Goal: Task Accomplishment & Management: Manage account settings

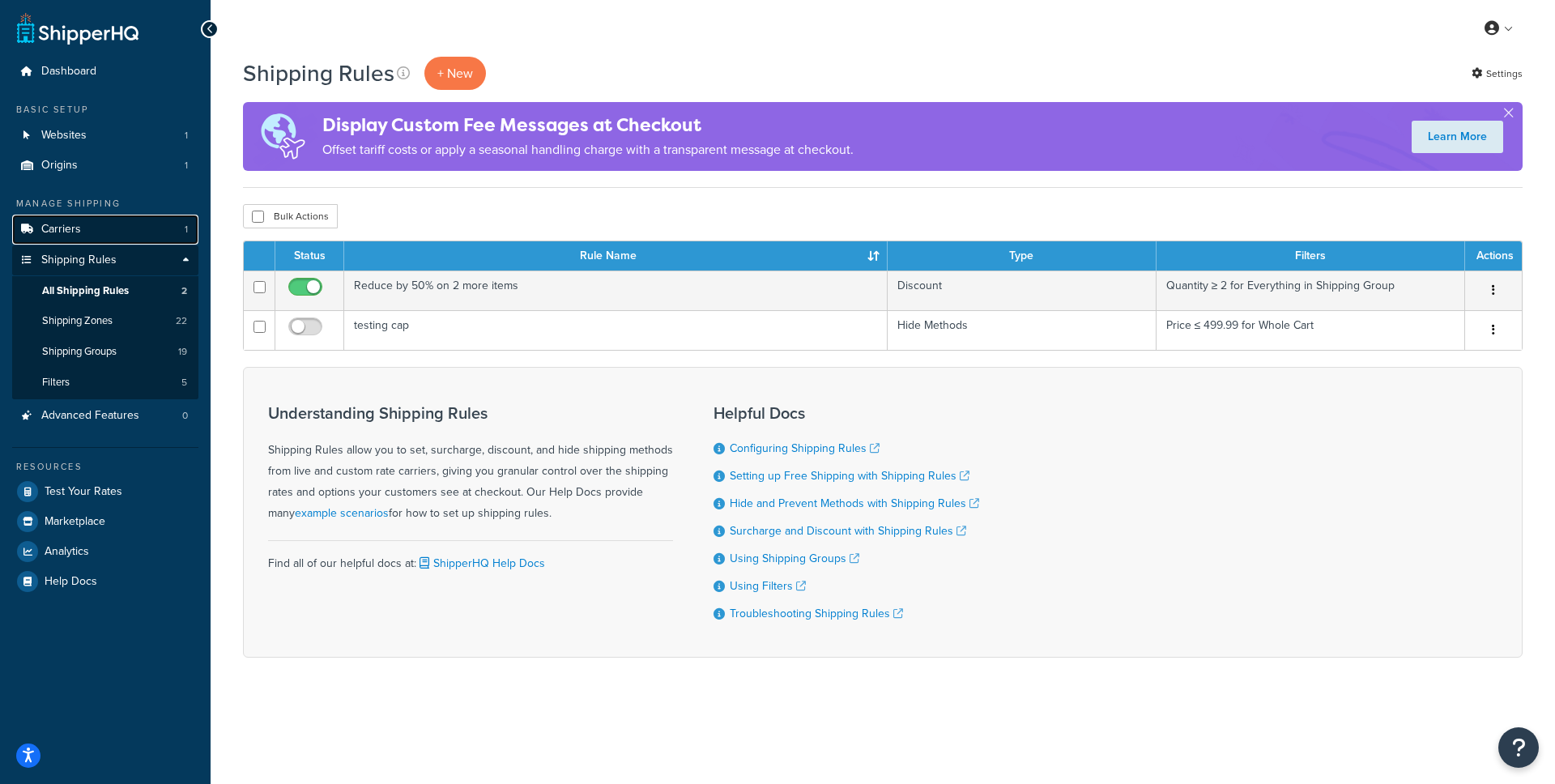
click at [68, 235] on span "Carriers" at bounding box center [60, 229] width 39 height 13
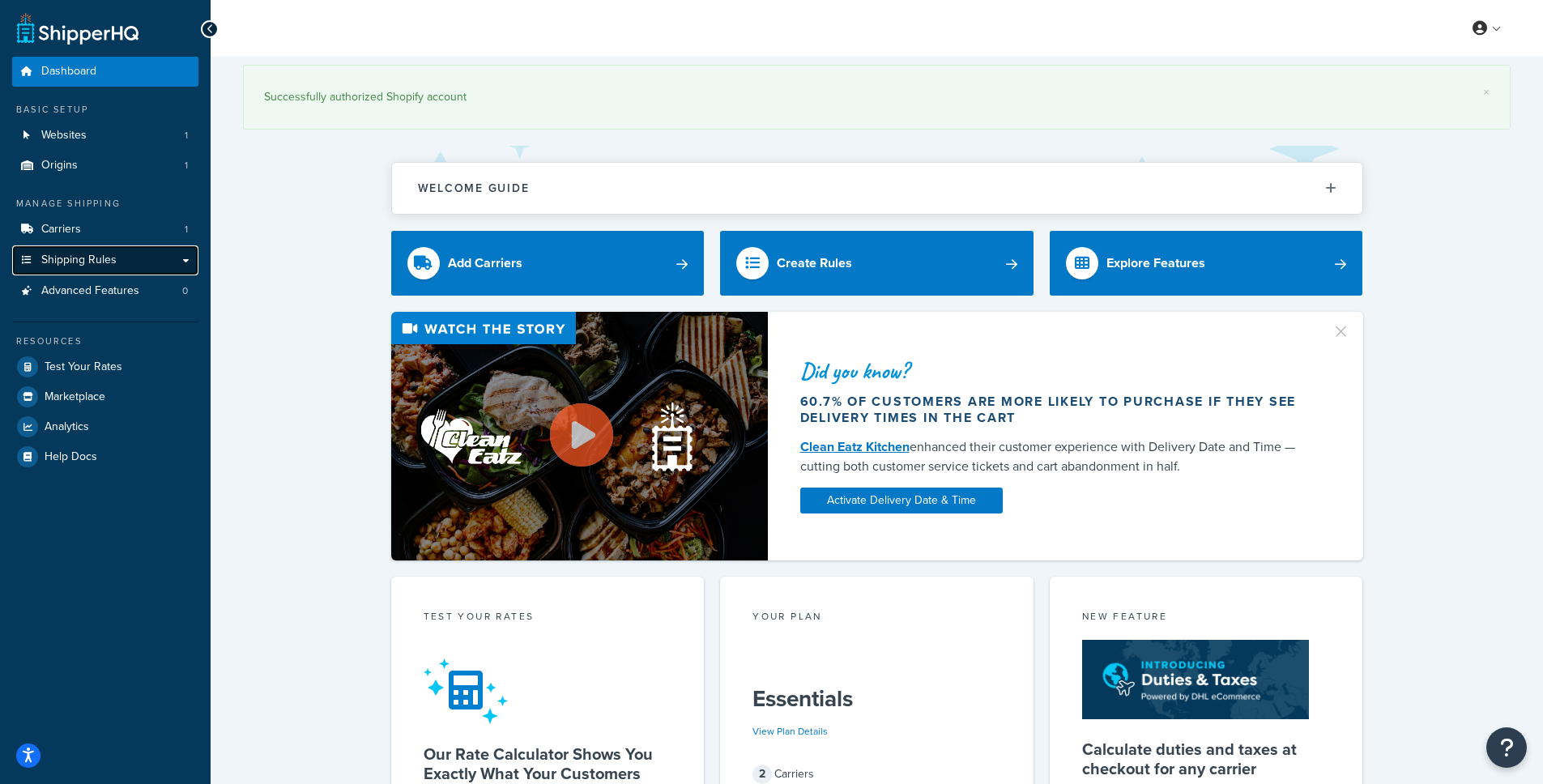
click at [50, 256] on span "Shipping Rules" at bounding box center [78, 260] width 76 height 13
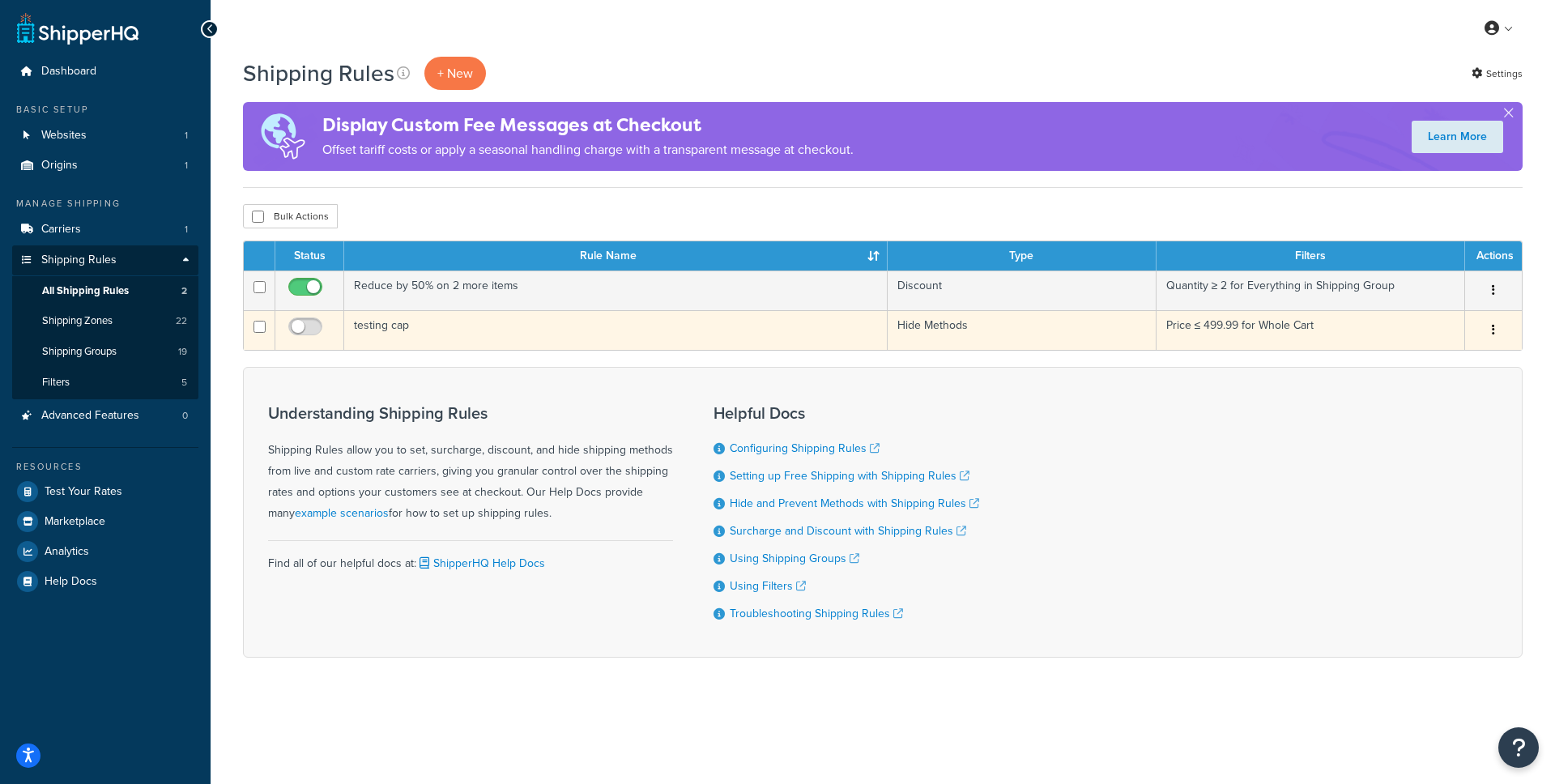
click at [393, 329] on td "testing cap" at bounding box center [616, 329] width 543 height 39
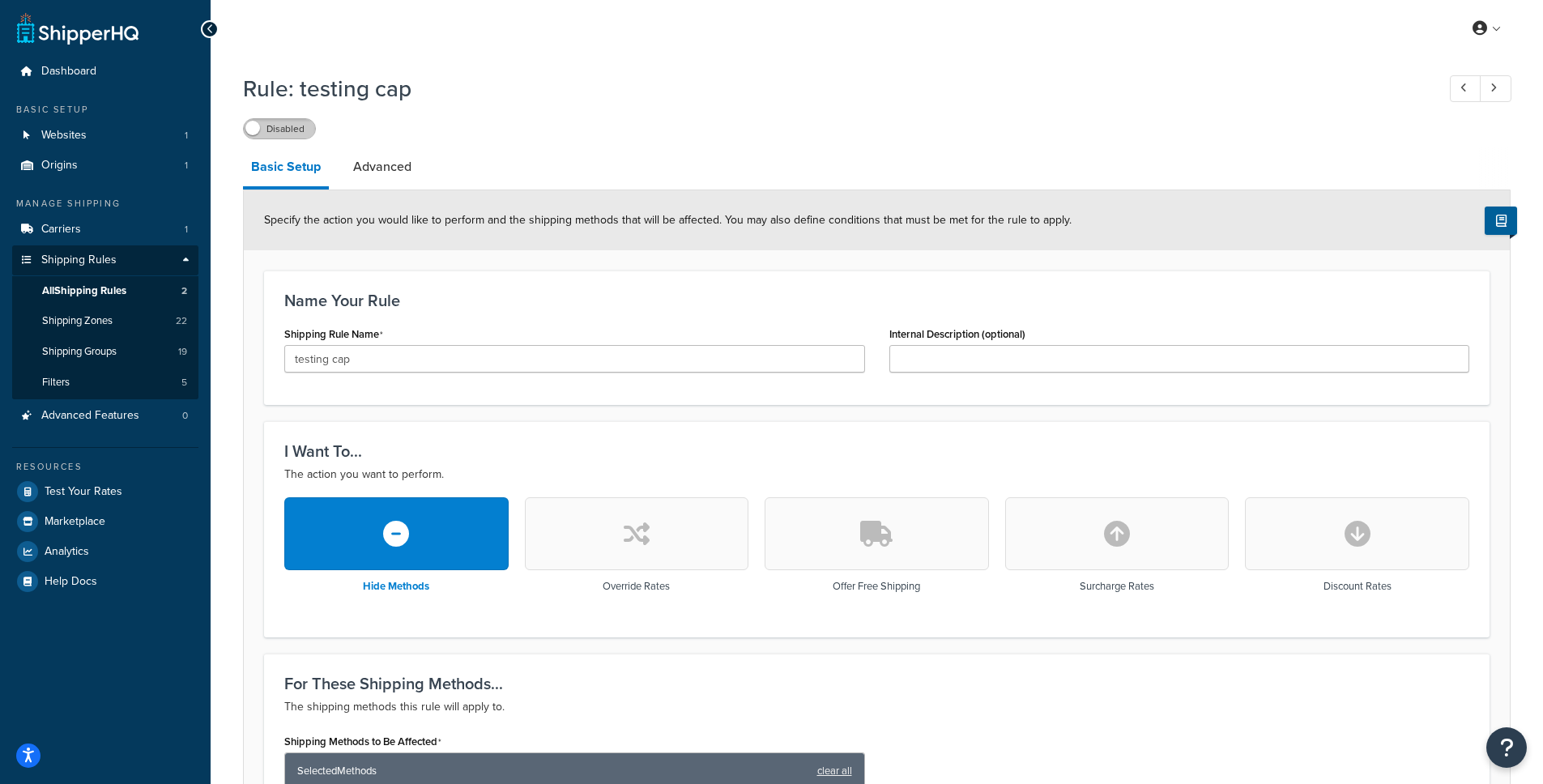
click at [297, 136] on label "Disabled" at bounding box center [279, 128] width 72 height 19
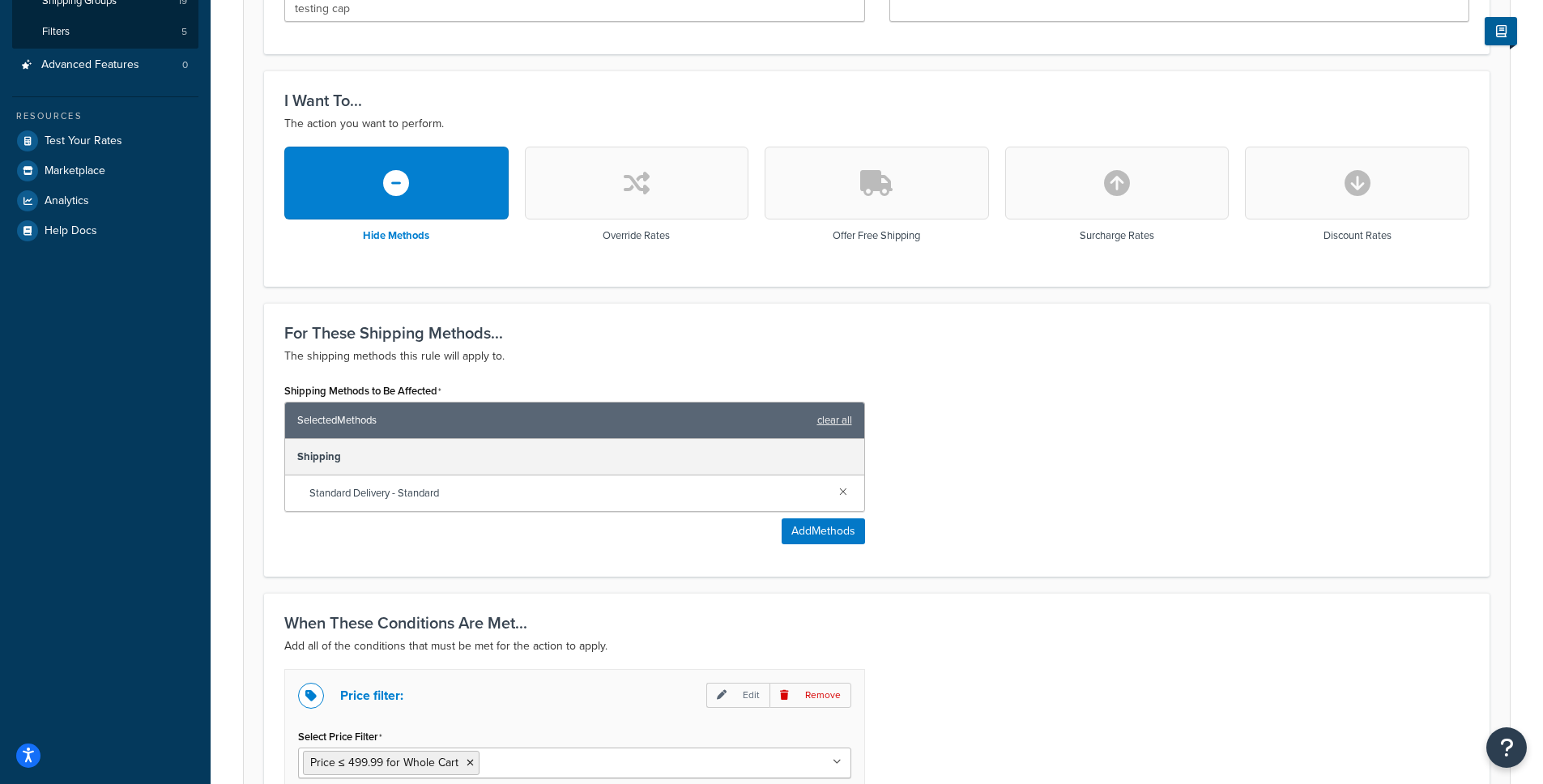
scroll to position [306, 0]
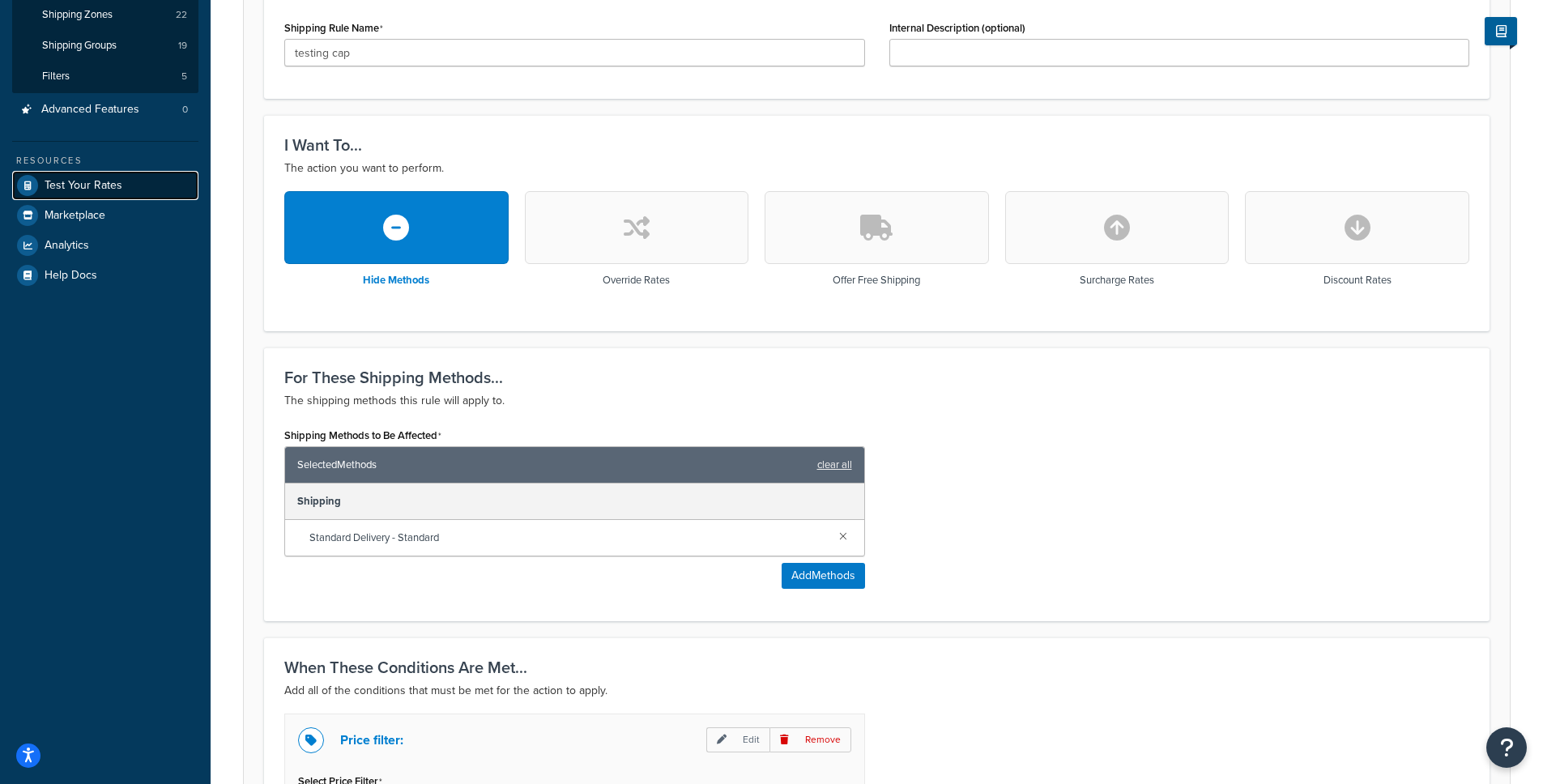
click at [61, 181] on span "Test Your Rates" at bounding box center [83, 185] width 77 height 13
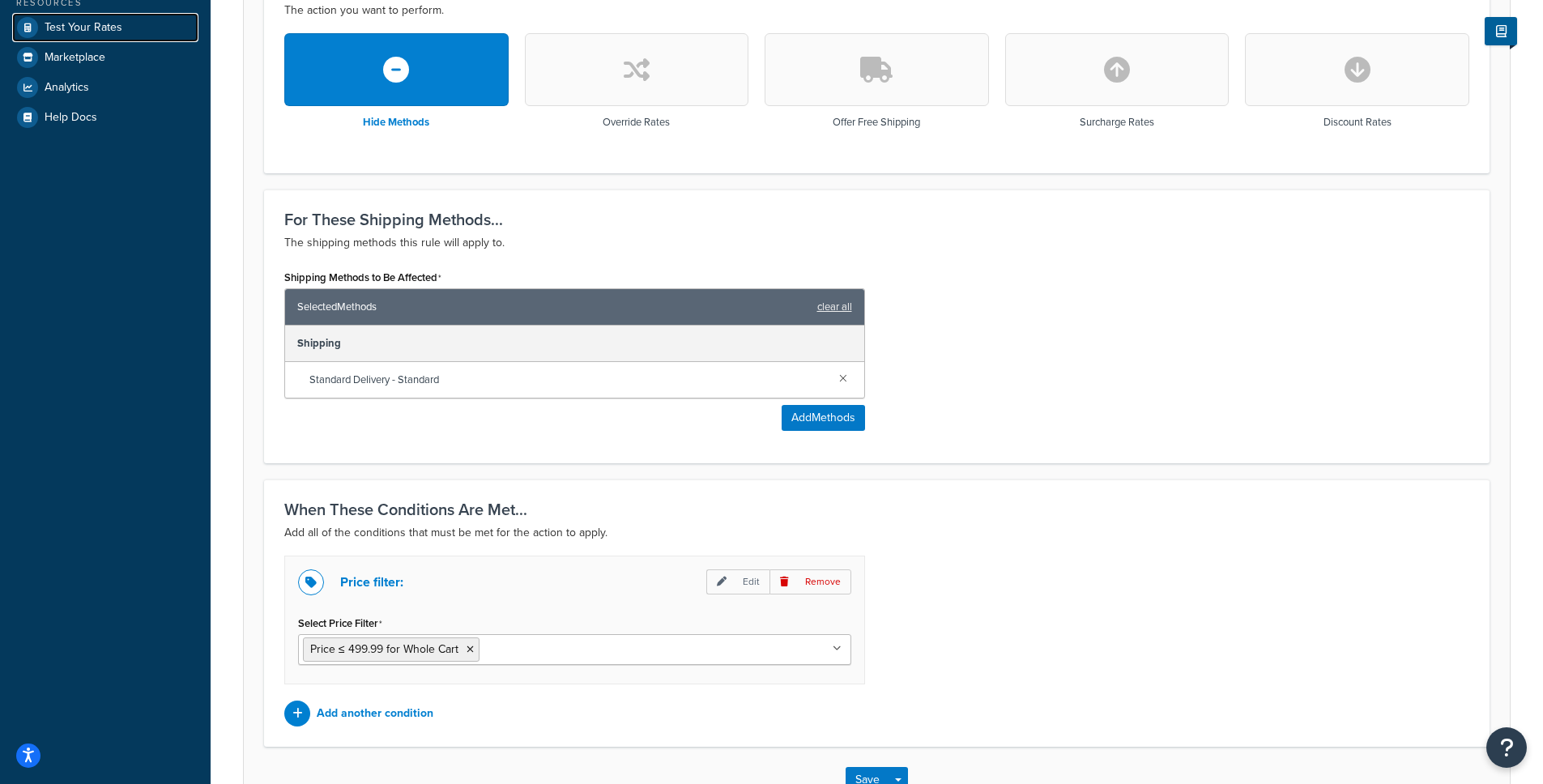
scroll to position [577, 0]
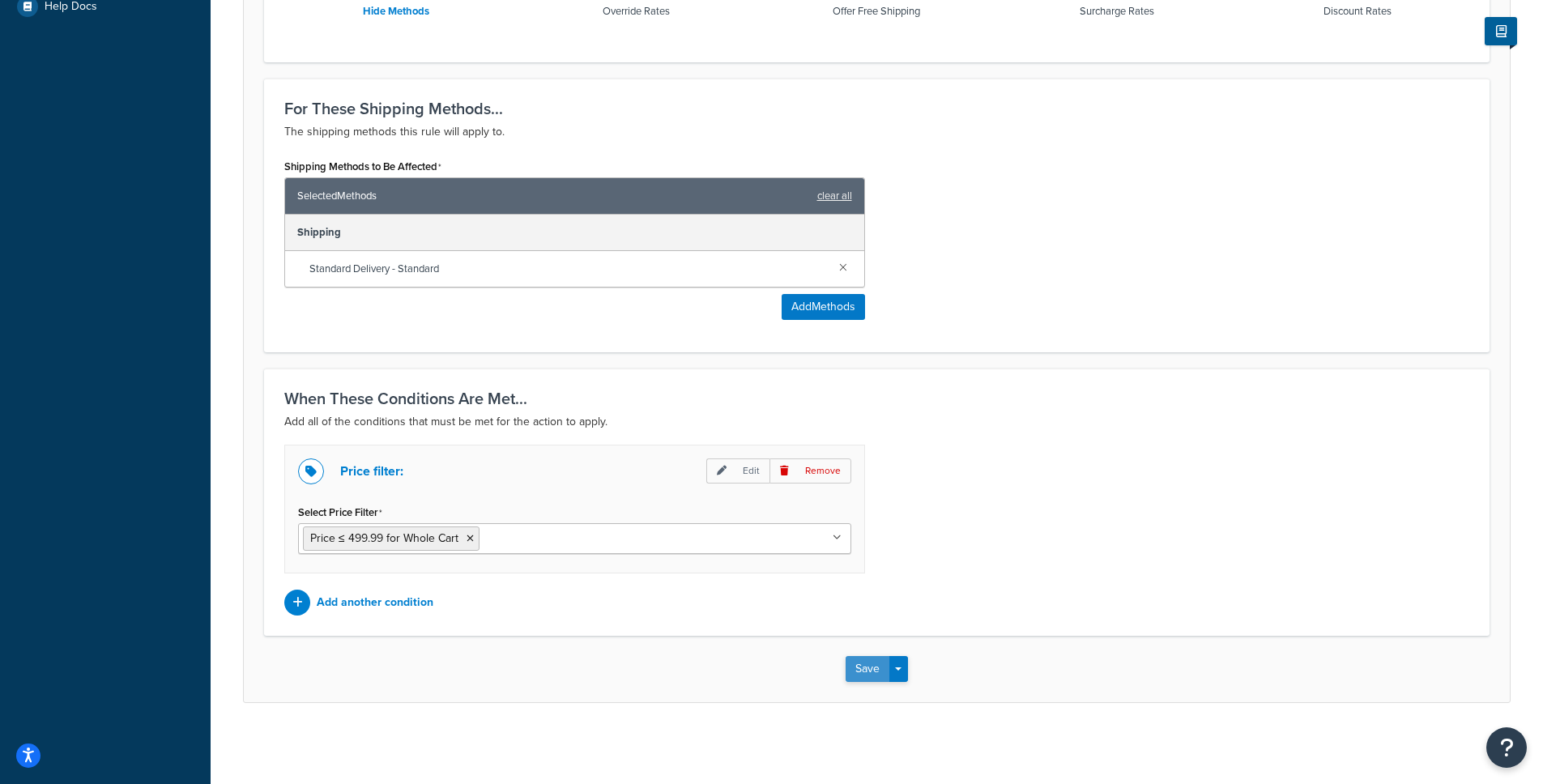
click at [867, 679] on button "Save" at bounding box center [868, 668] width 44 height 26
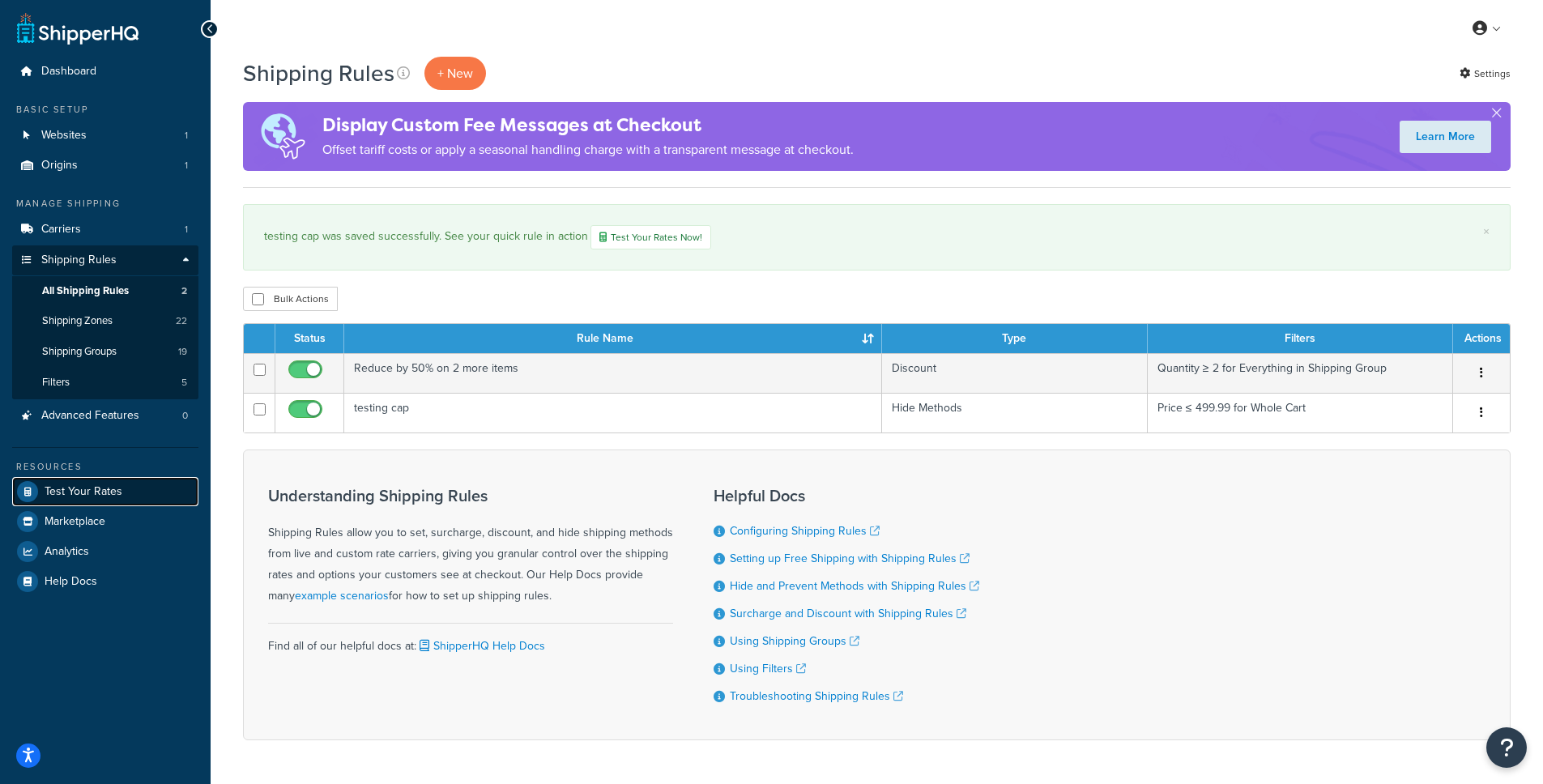
click at [87, 490] on span "Test Your Rates" at bounding box center [83, 491] width 77 height 13
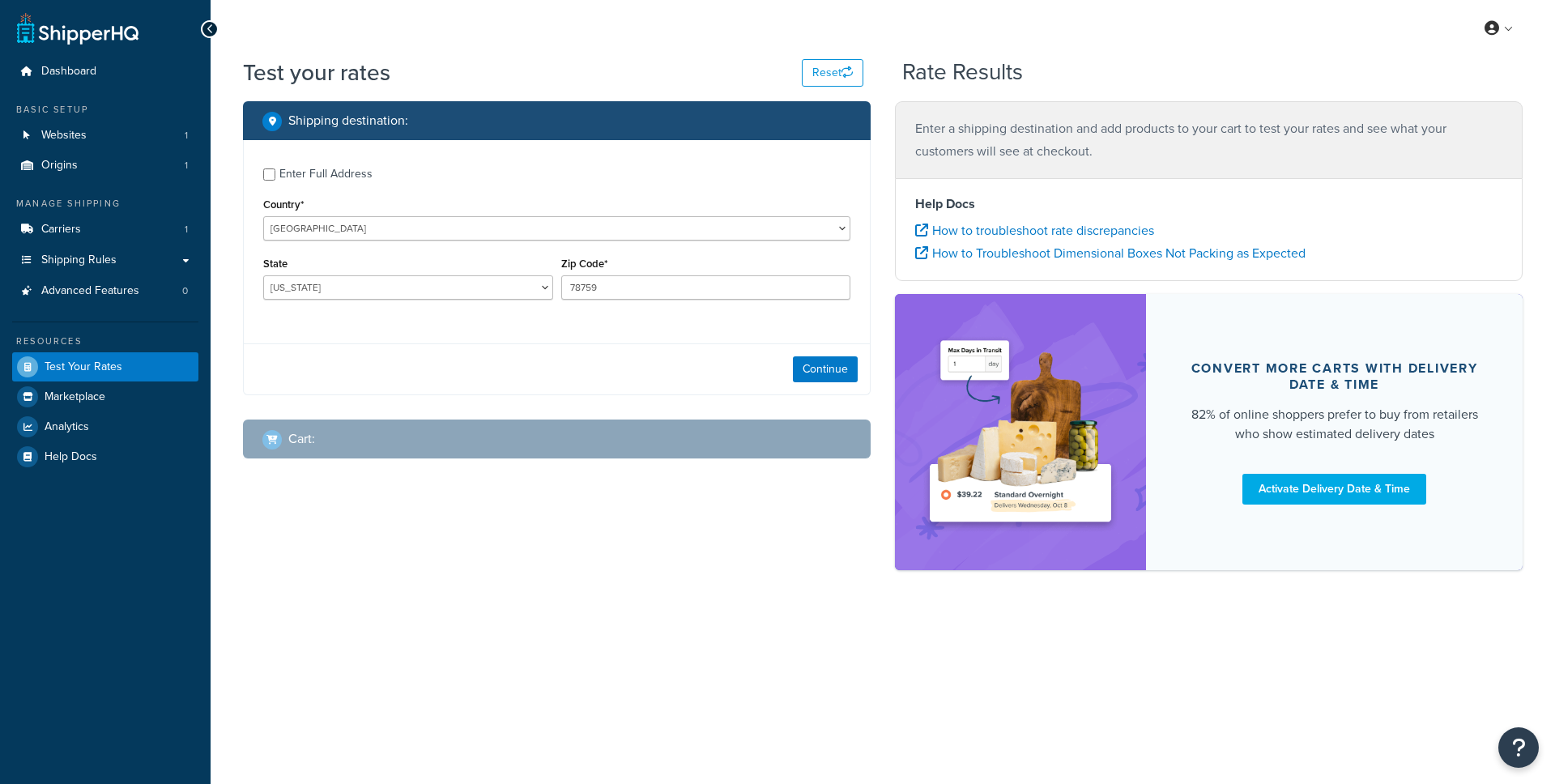
select select "TX"
click at [386, 216] on div "United States United Kingdom Afghanistan Åland Islands Albania Algeria American…" at bounding box center [557, 228] width 587 height 24
click at [380, 228] on select "United States United Kingdom Afghanistan Åland Islands Albania Algeria American…" at bounding box center [557, 228] width 587 height 24
select select "AU"
click at [263, 216] on select "United States United Kingdom Afghanistan Åland Islands Albania Algeria American…" at bounding box center [557, 228] width 587 height 24
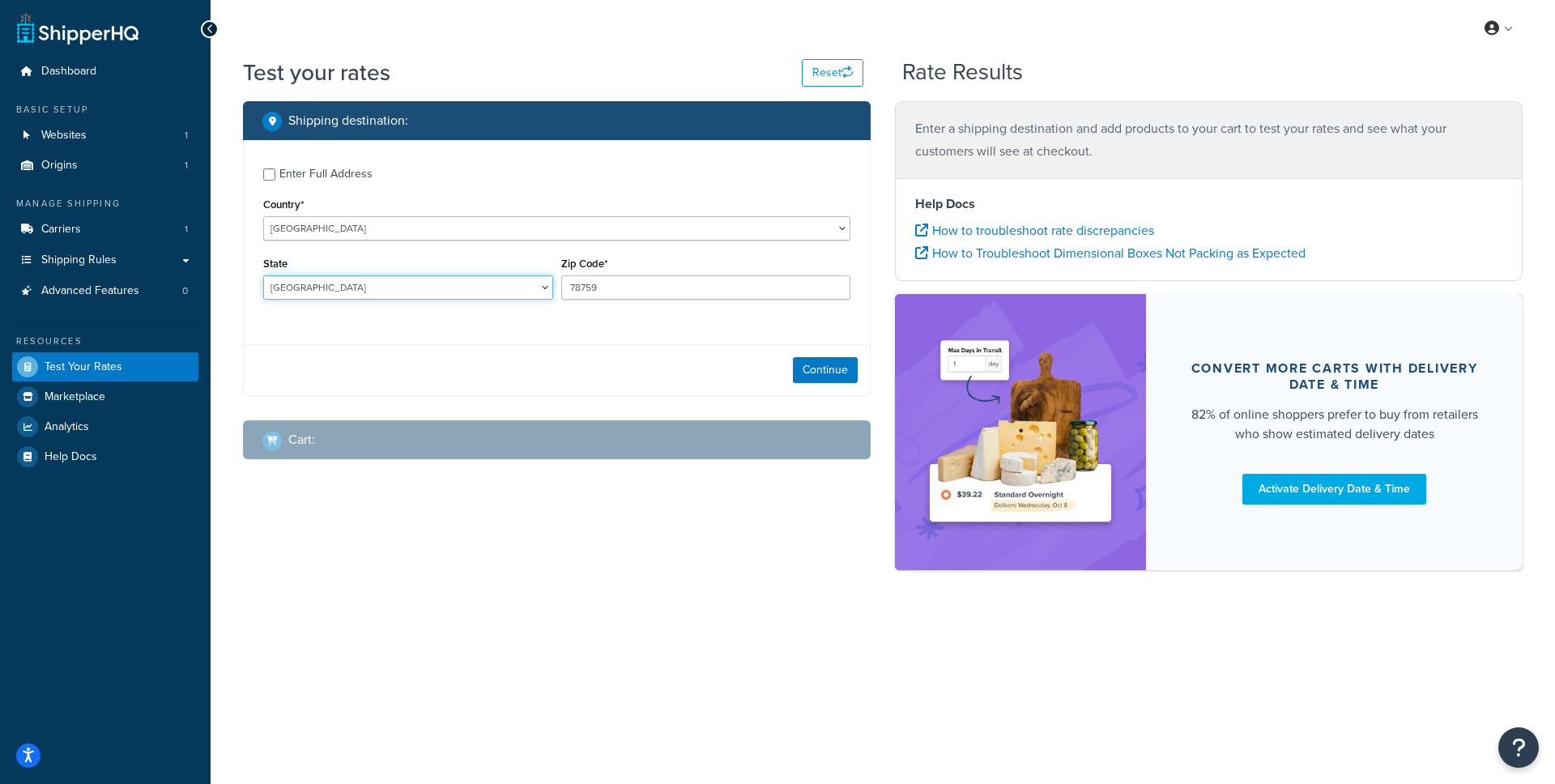
click at [436, 296] on select "Australian Capital Territory New South Wales Northern Territory Queensland Sout…" at bounding box center [407, 287] width 290 height 24
select select "VIC"
click at [263, 276] on select "Australian Capital Territory New South Wales Northern Territory Queensland Sout…" at bounding box center [407, 287] width 290 height 24
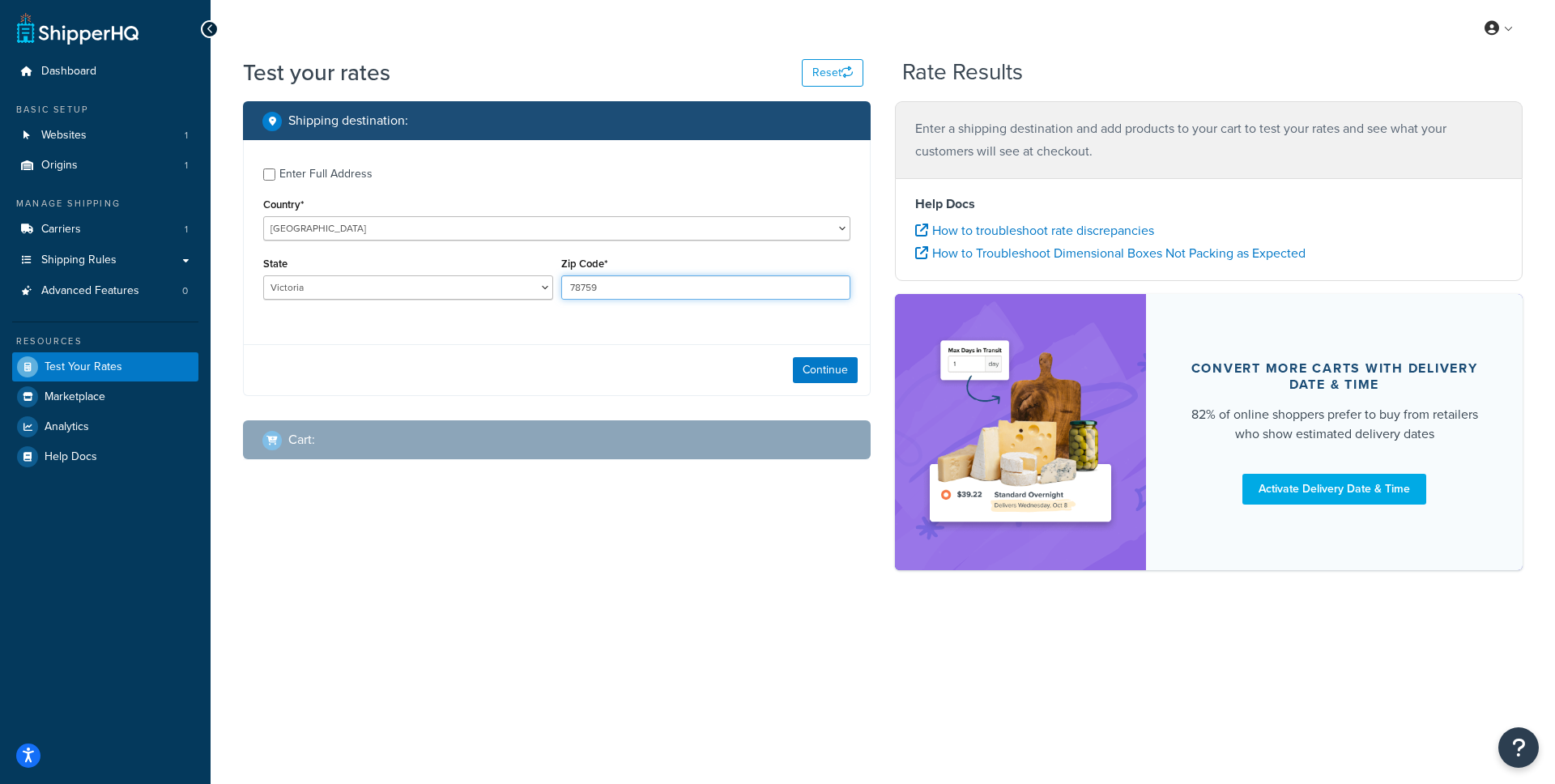
click at [642, 288] on input "78759" at bounding box center [706, 287] width 290 height 24
type input "3031"
click at [824, 380] on button "Continue" at bounding box center [825, 369] width 65 height 26
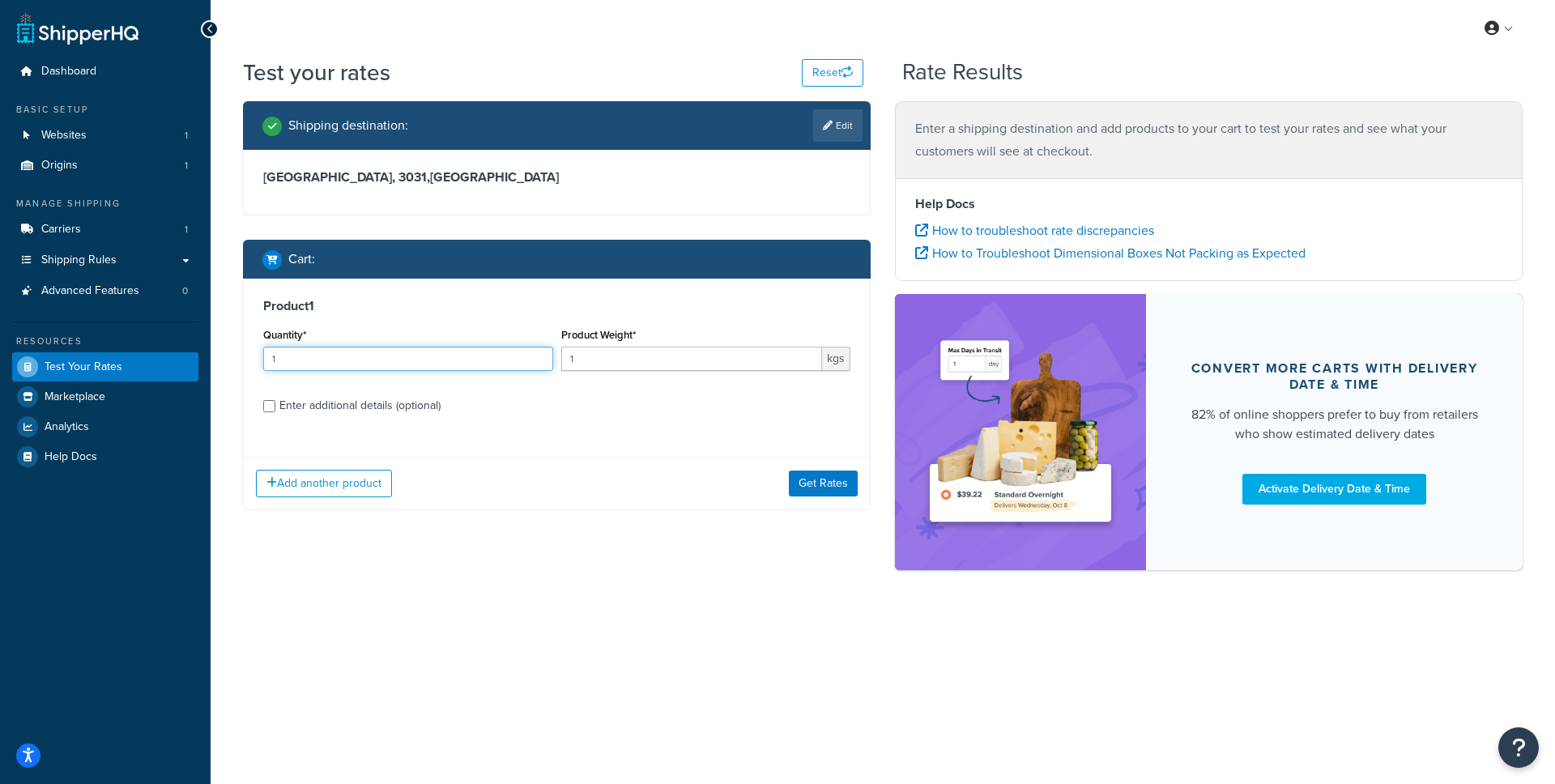
click at [479, 360] on input "1" at bounding box center [407, 358] width 290 height 24
click at [312, 408] on div "Enter additional details (optional)" at bounding box center [360, 405] width 161 height 23
click at [275, 408] on input "Enter additional details (optional)" at bounding box center [269, 405] width 12 height 12
checkbox input "true"
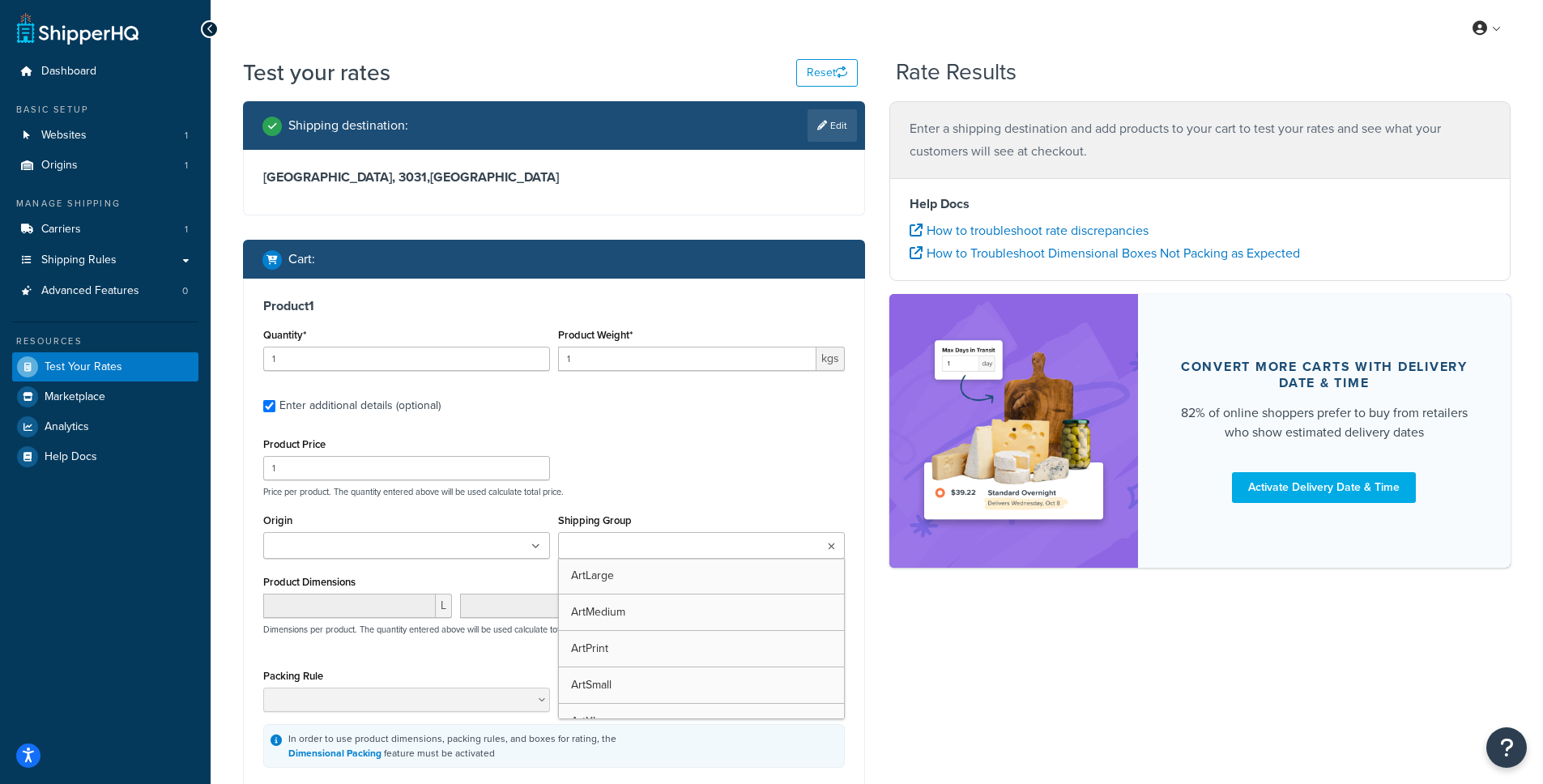
click at [677, 543] on input "Shipping Group" at bounding box center [634, 546] width 143 height 18
click at [667, 472] on div "Product Price 1 Price per product. The quantity entered above will be used calc…" at bounding box center [554, 465] width 589 height 64
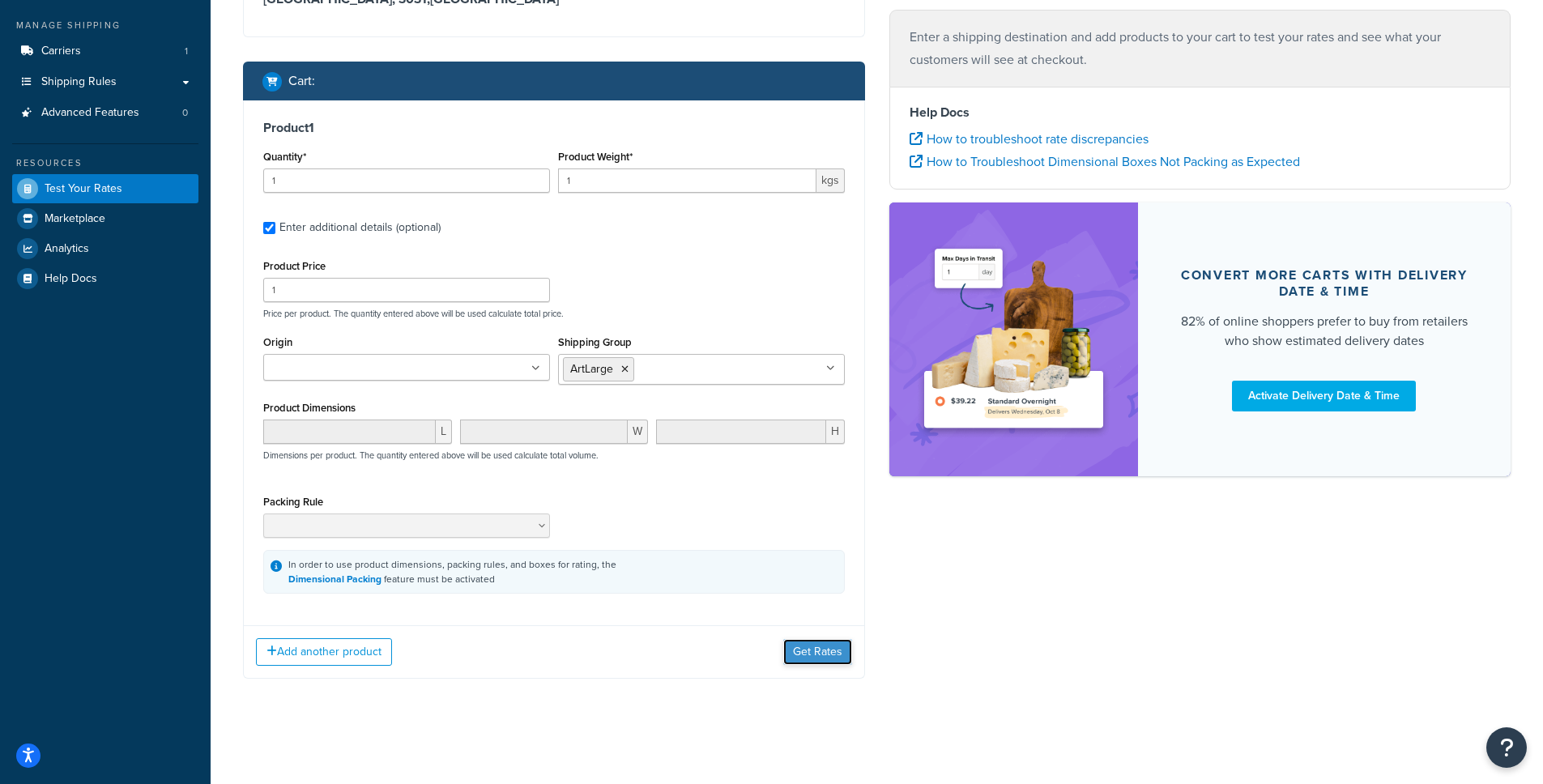
click at [810, 663] on button "Get Rates" at bounding box center [818, 651] width 69 height 26
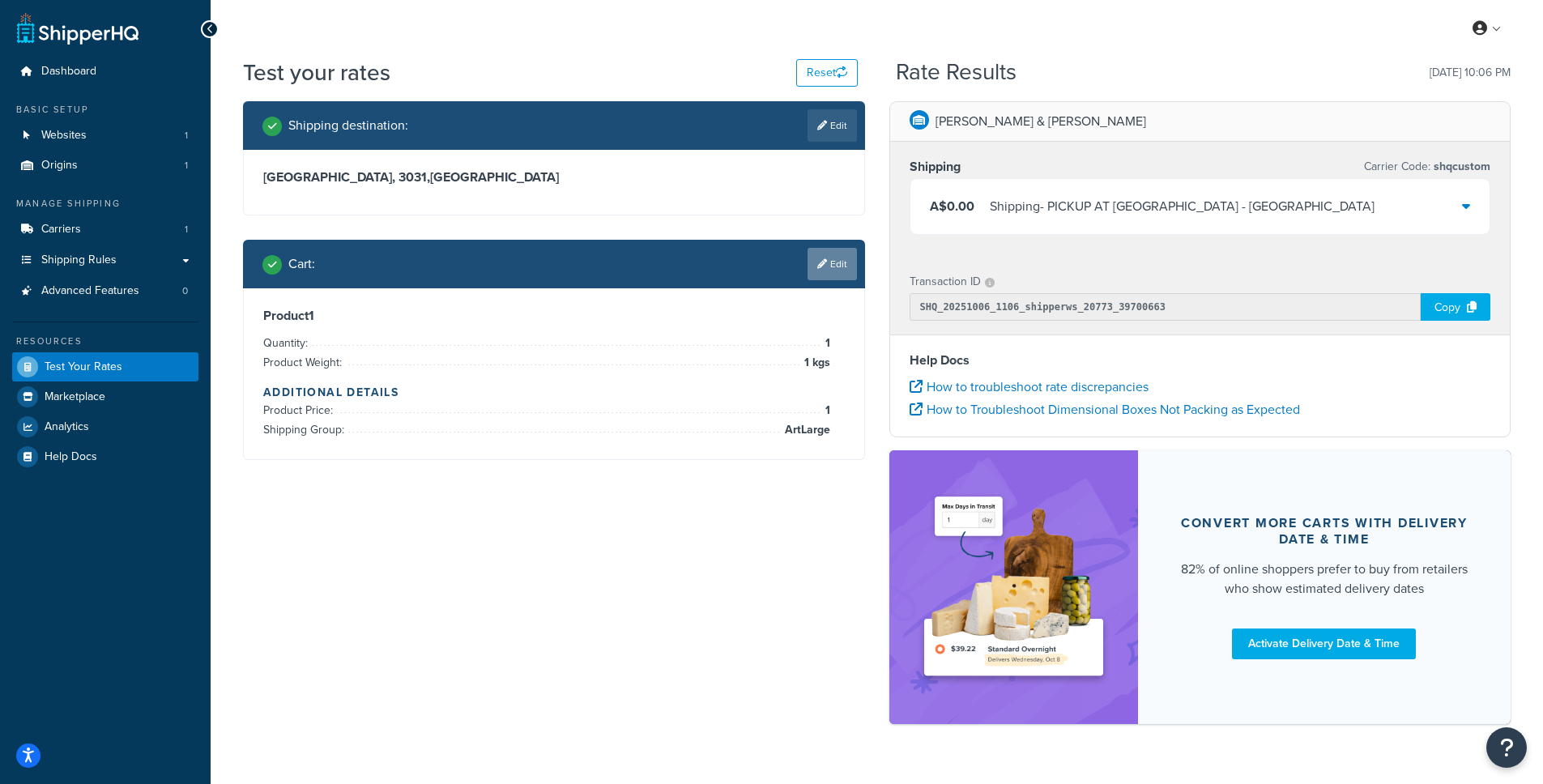
click at [833, 264] on link "Edit" at bounding box center [832, 264] width 50 height 33
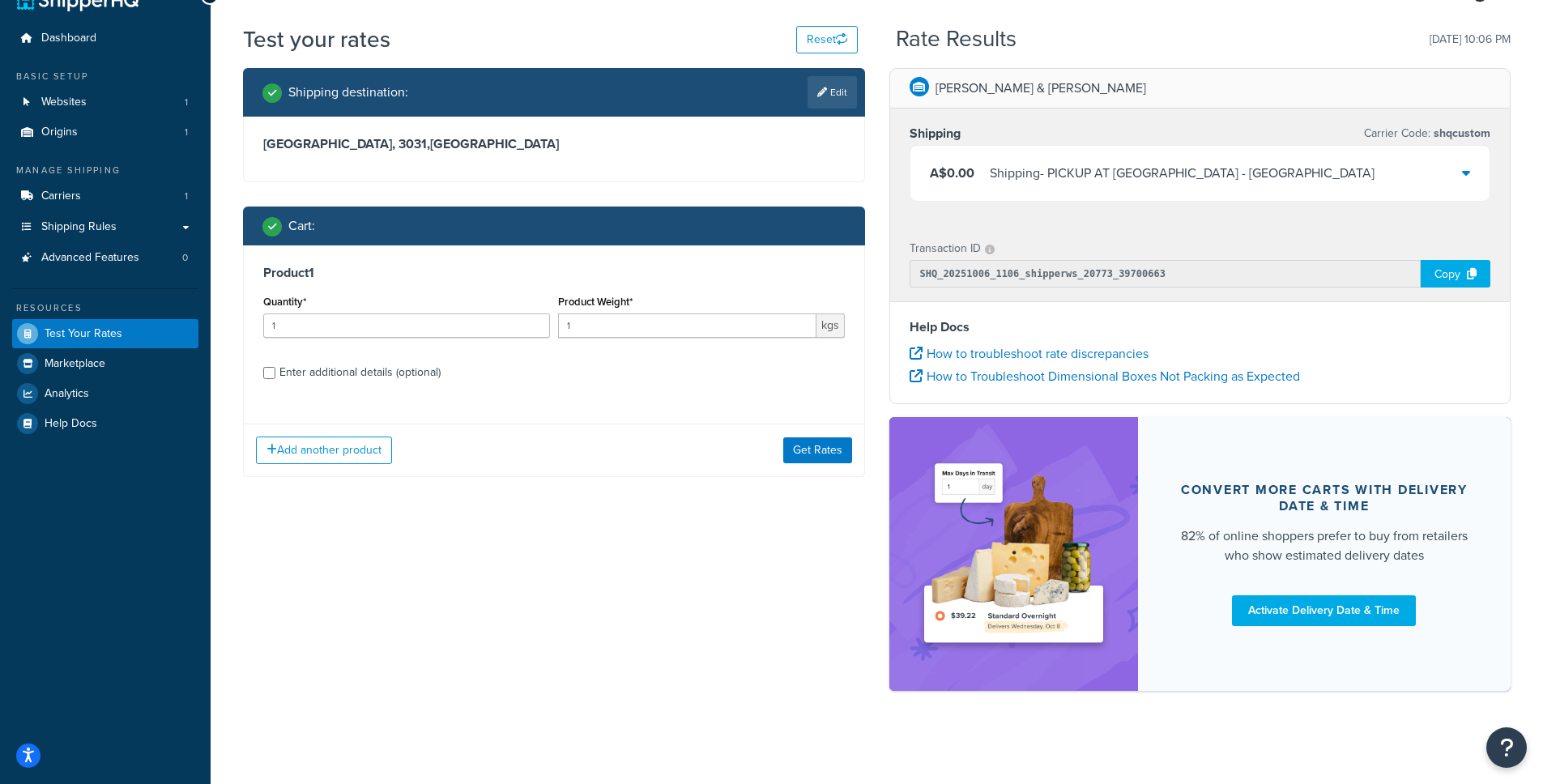
scroll to position [37, 0]
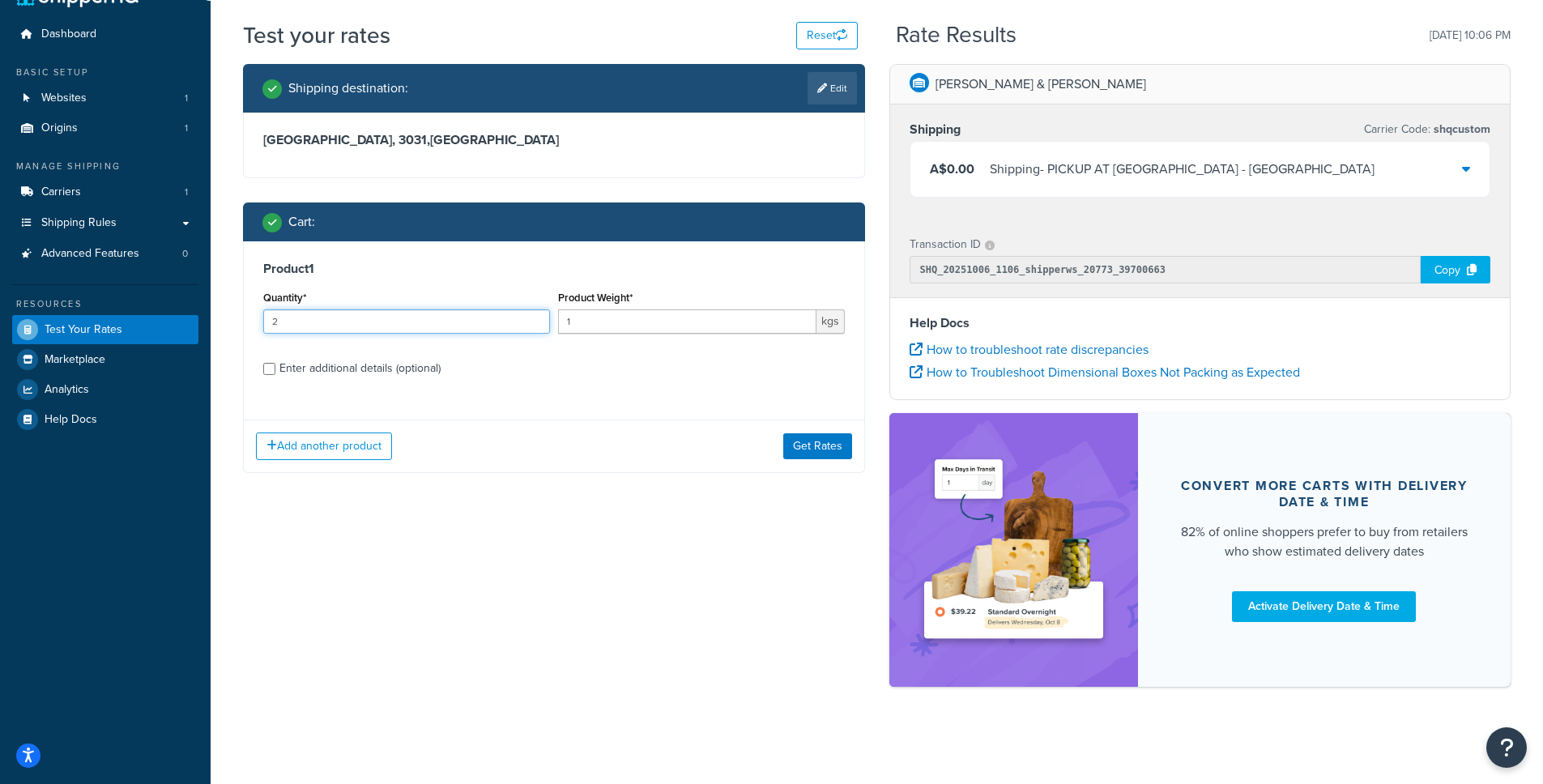
click at [536, 316] on input "2" at bounding box center [407, 320] width 287 height 24
click at [536, 316] on input "3" at bounding box center [407, 320] width 287 height 24
click at [536, 316] on input "4" at bounding box center [407, 320] width 287 height 24
click at [536, 316] on input "5" at bounding box center [407, 320] width 287 height 24
click at [536, 316] on input "6" at bounding box center [407, 320] width 287 height 24
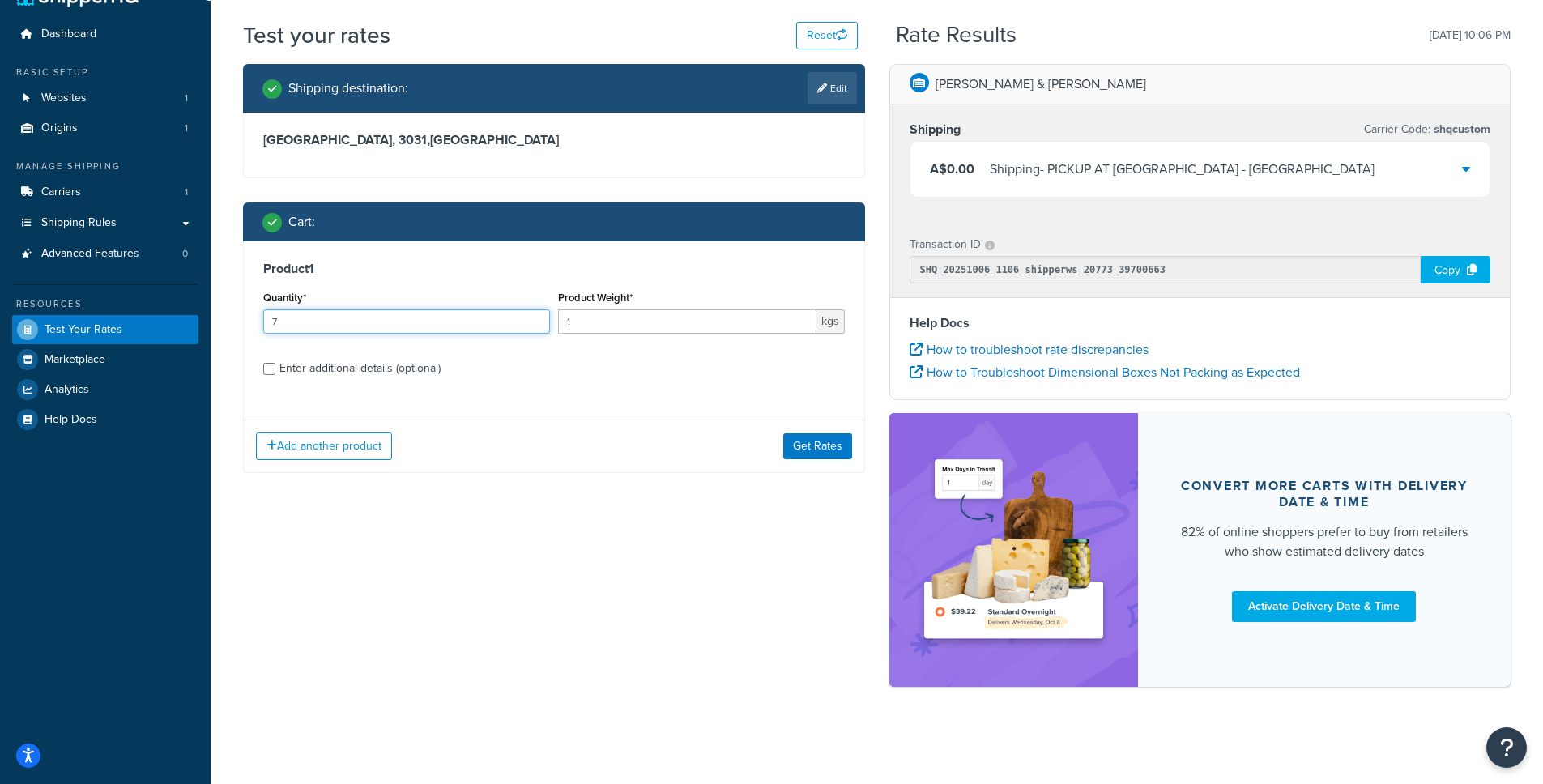
click at [536, 316] on input "7" at bounding box center [407, 320] width 287 height 24
click at [536, 316] on input "8" at bounding box center [407, 320] width 287 height 24
click at [536, 316] on input "9" at bounding box center [407, 320] width 287 height 24
click at [536, 316] on input "10" at bounding box center [407, 320] width 287 height 24
click at [536, 316] on input "11" at bounding box center [407, 320] width 287 height 24
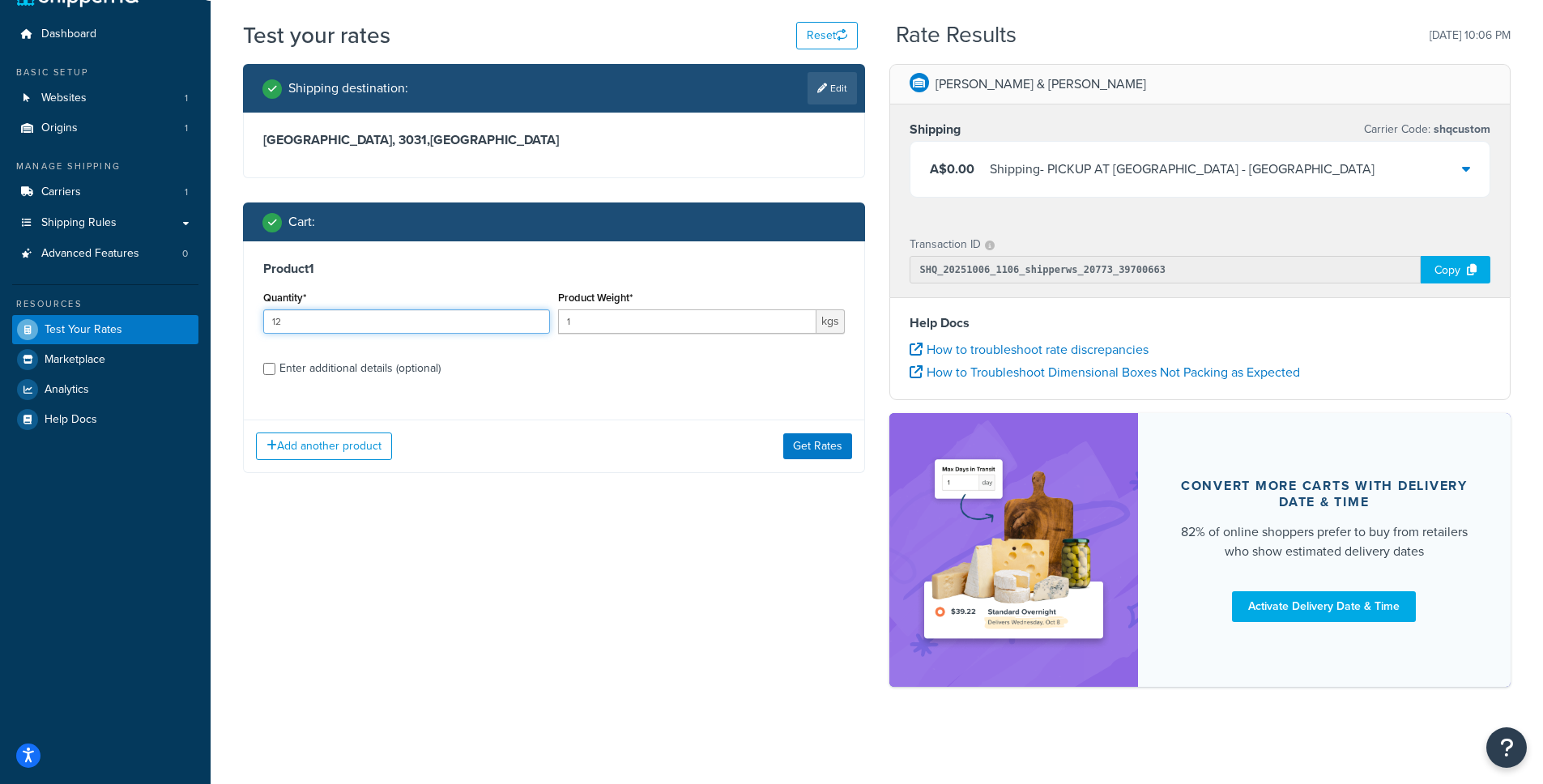
click at [536, 316] on input "12" at bounding box center [407, 320] width 287 height 24
click at [536, 316] on input "13" at bounding box center [407, 320] width 287 height 24
click at [536, 316] on input "14" at bounding box center [407, 320] width 287 height 24
click at [536, 316] on input "15" at bounding box center [407, 320] width 287 height 24
click at [536, 316] on input "16" at bounding box center [407, 320] width 287 height 24
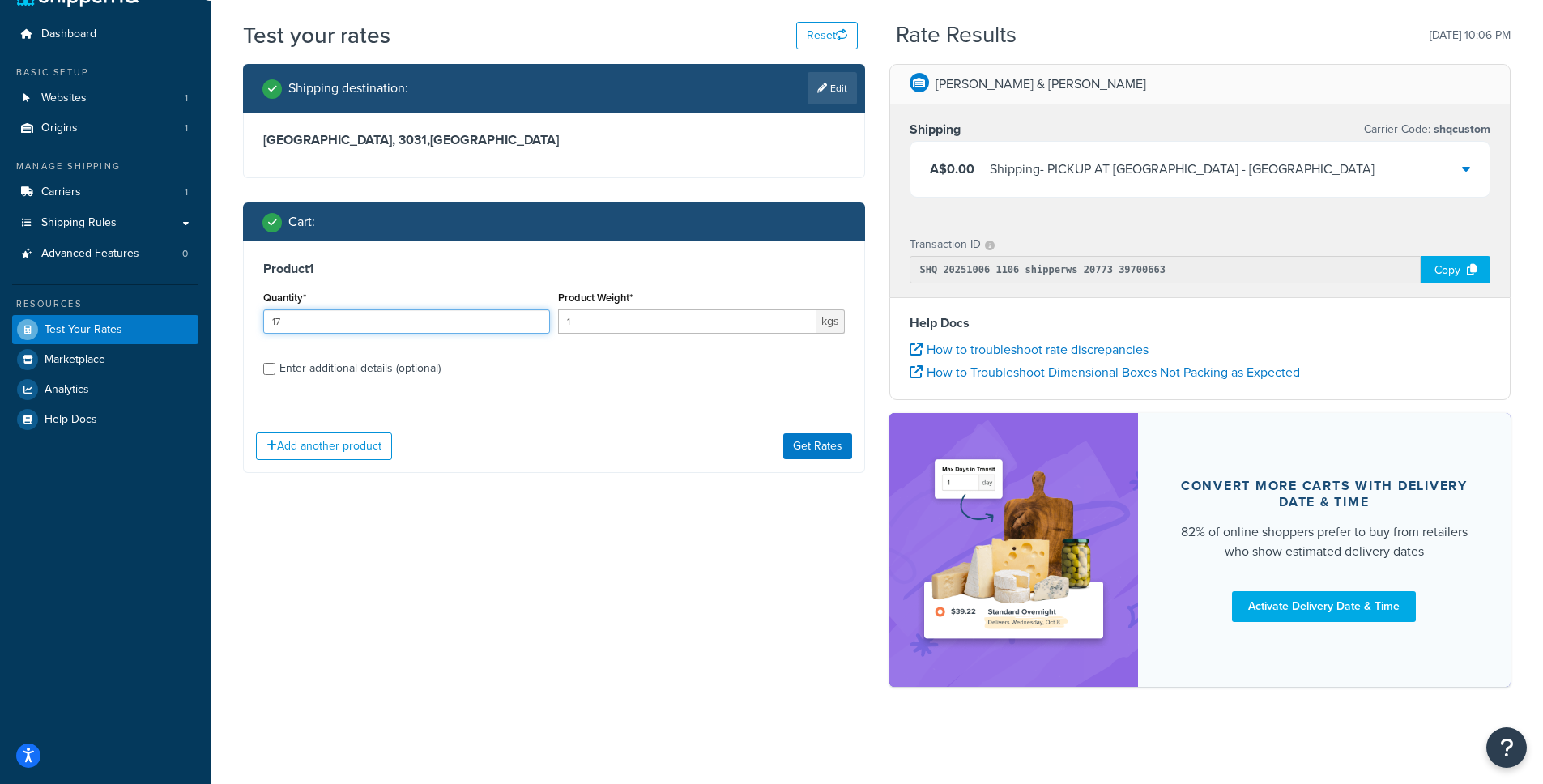
click at [536, 316] on input "17" at bounding box center [407, 320] width 287 height 24
click at [536, 316] on input "18" at bounding box center [407, 320] width 287 height 24
click at [536, 316] on input "19" at bounding box center [407, 320] width 287 height 24
type input "20"
click at [536, 316] on input "20" at bounding box center [407, 320] width 287 height 24
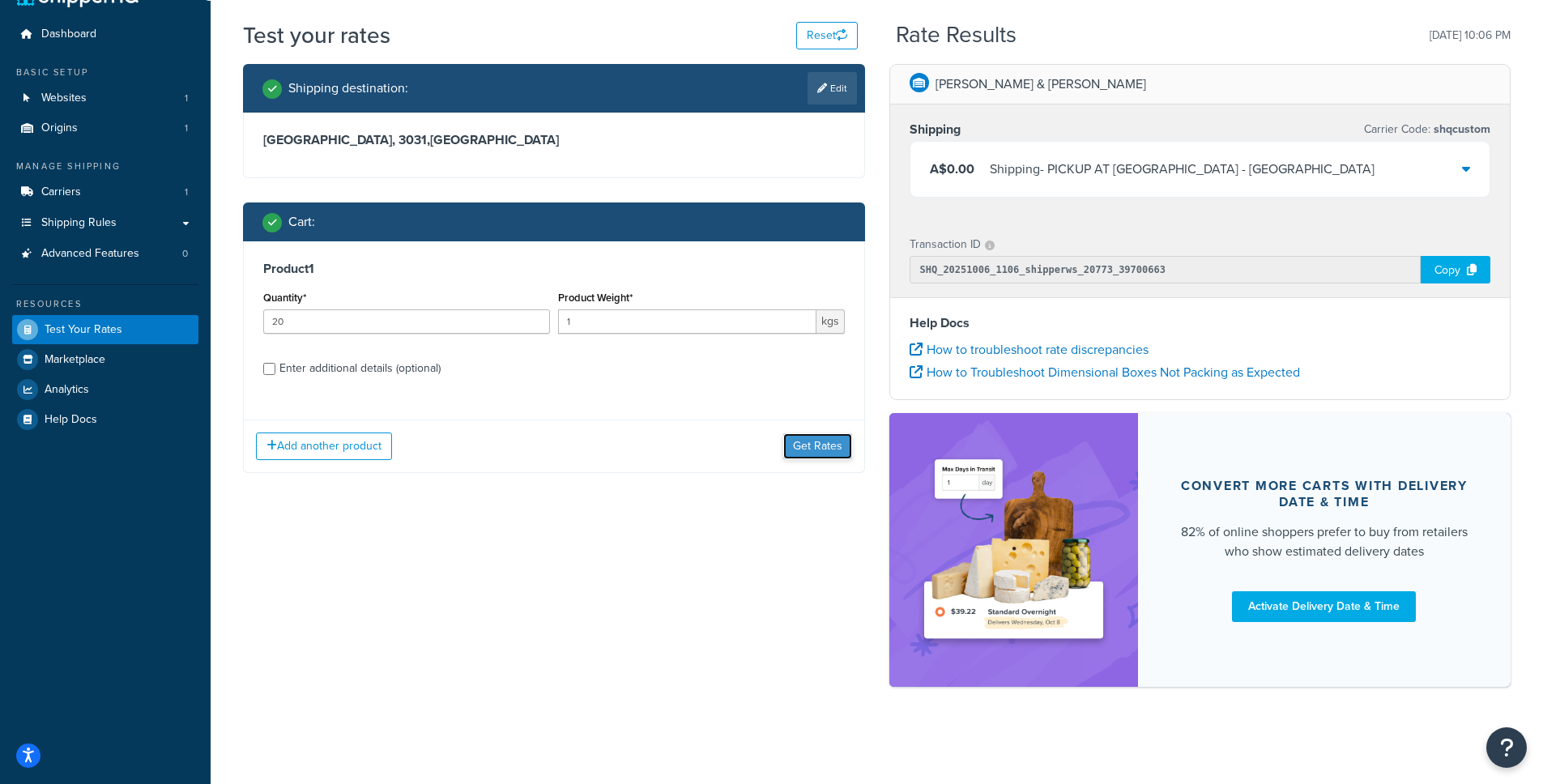
click at [808, 446] on button "Get Rates" at bounding box center [818, 446] width 69 height 26
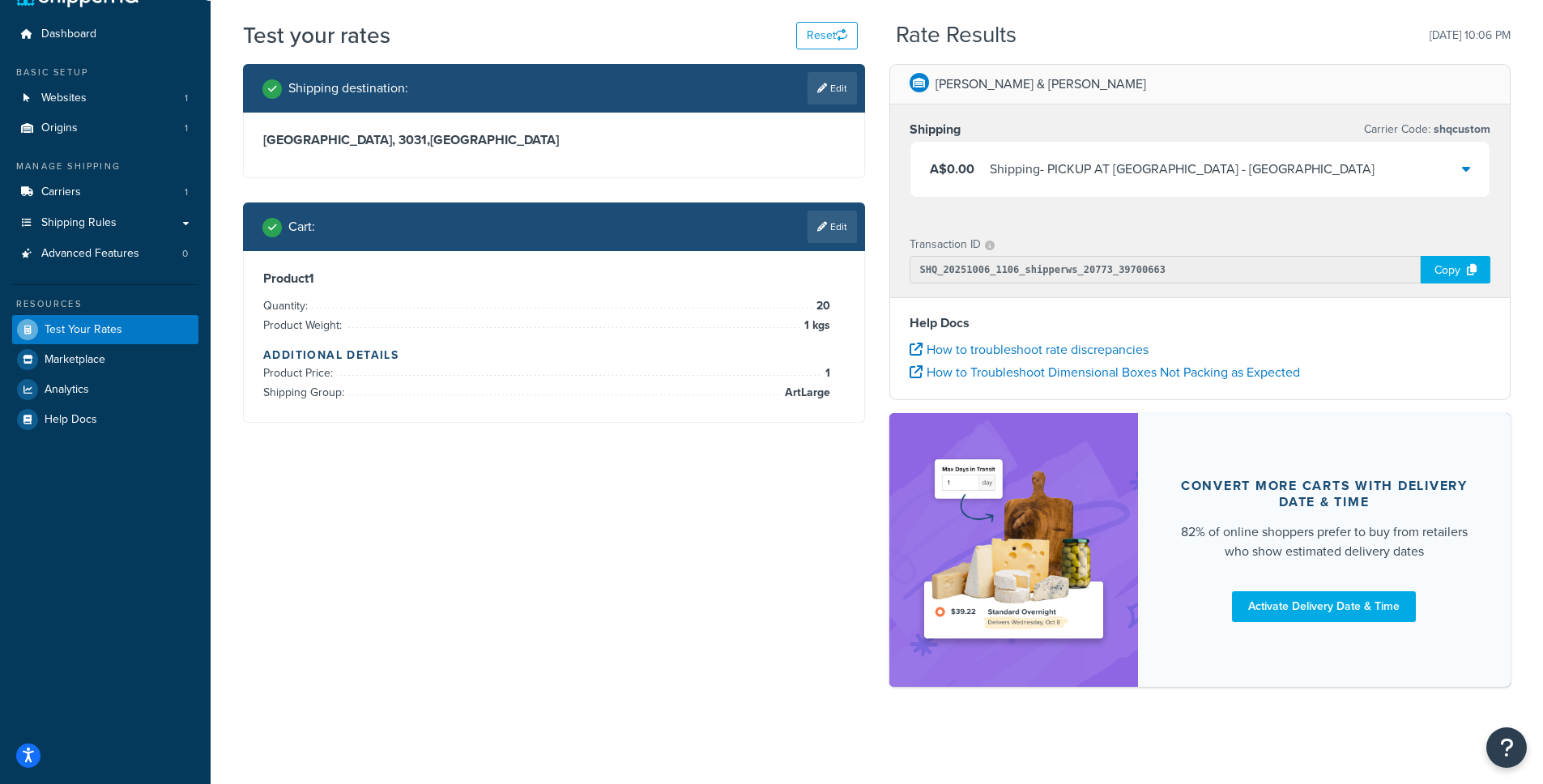
scroll to position [0, 0]
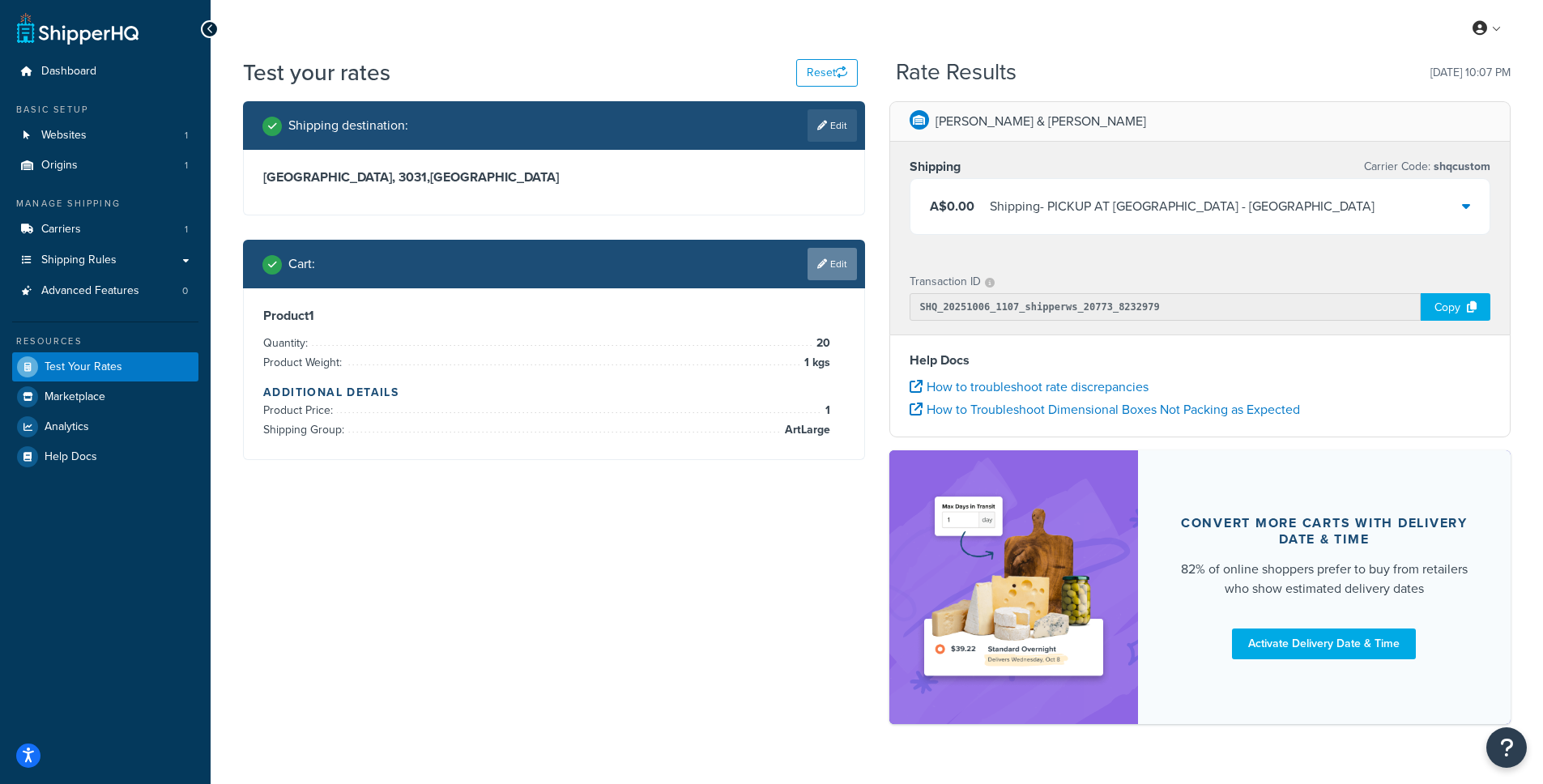
click at [839, 267] on link "Edit" at bounding box center [832, 264] width 50 height 33
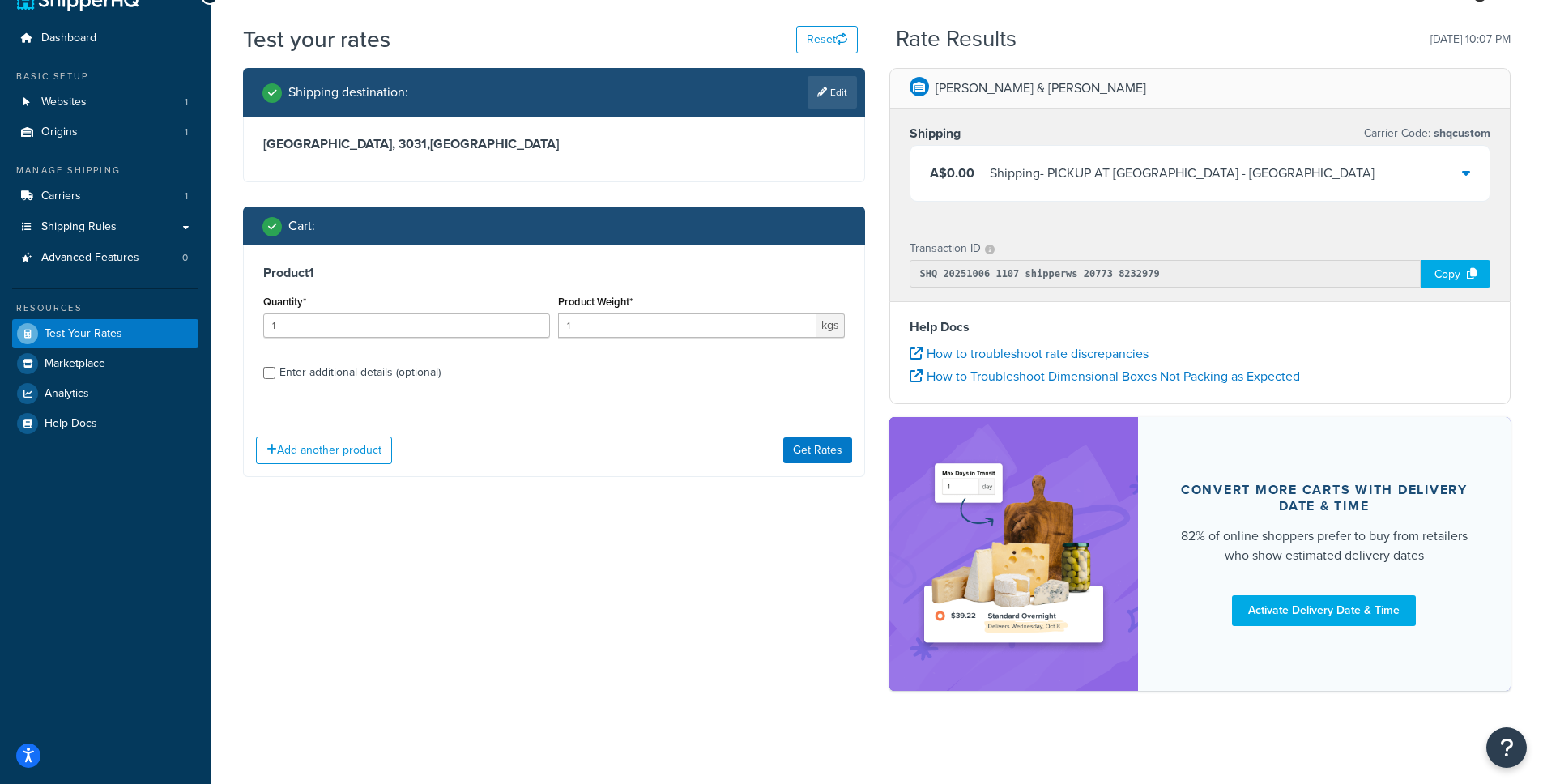
scroll to position [37, 0]
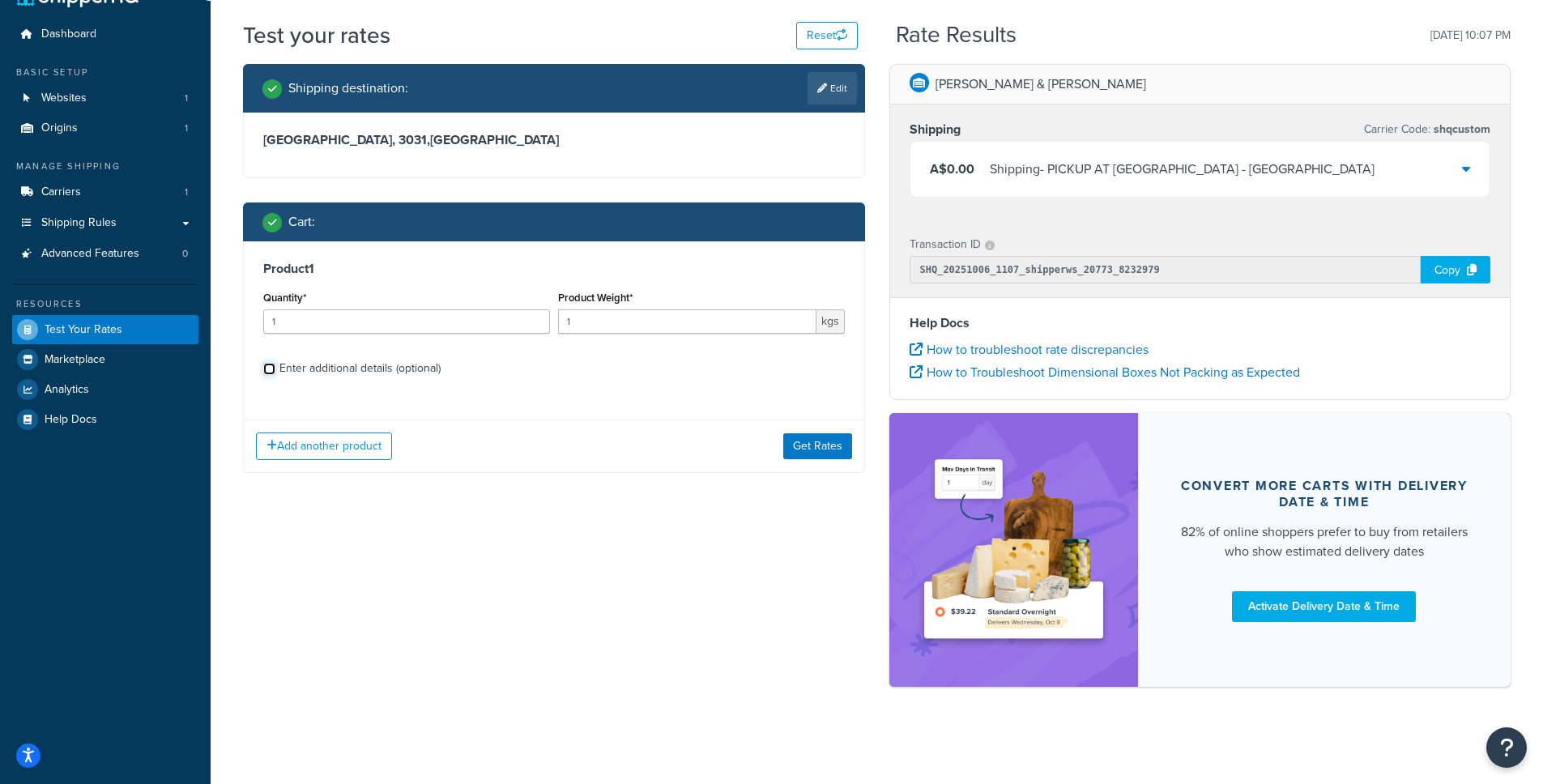
click at [271, 372] on input "Enter additional details (optional)" at bounding box center [269, 368] width 12 height 12
checkbox input "true"
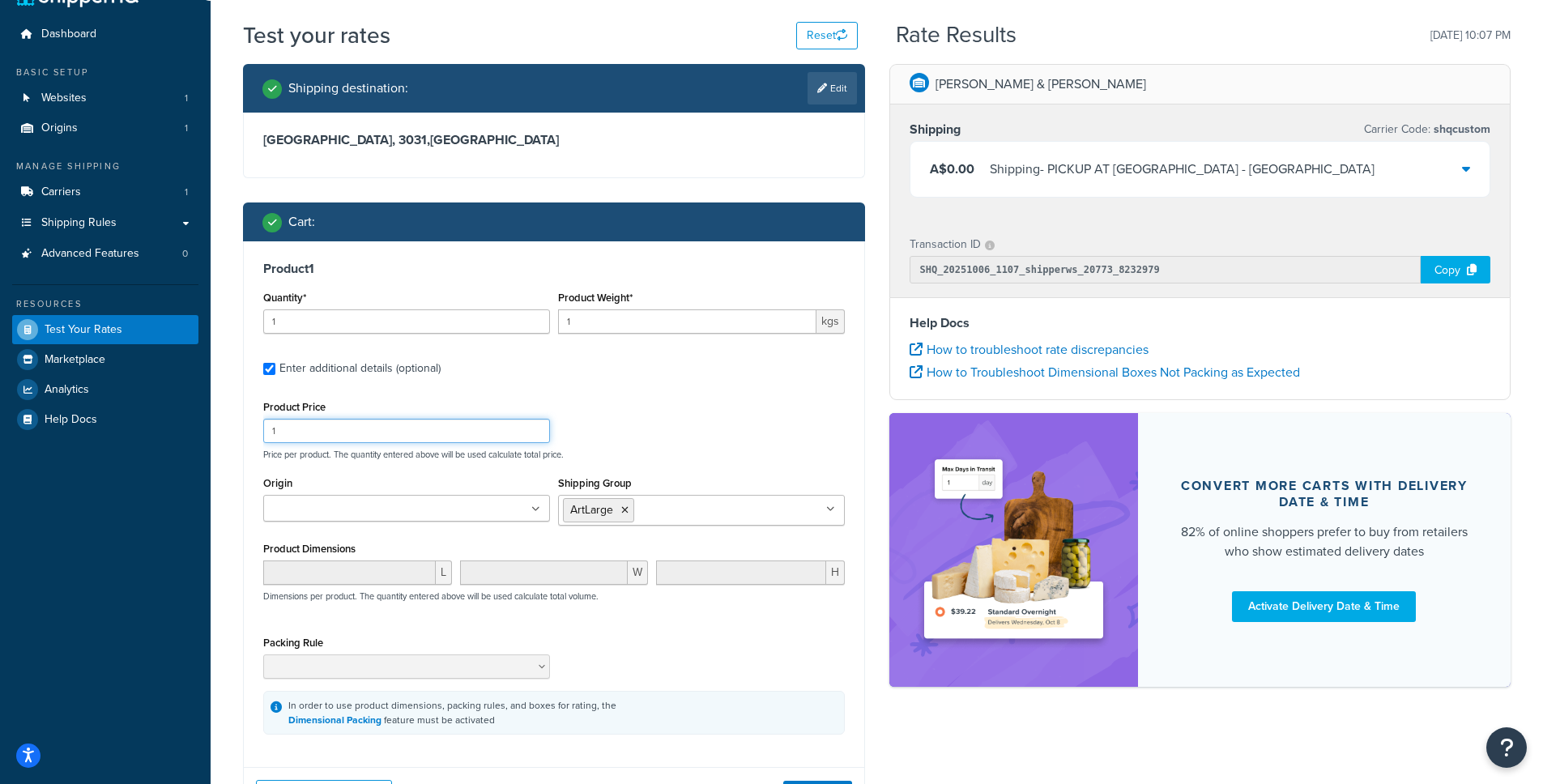
drag, startPoint x: 309, startPoint y: 434, endPoint x: 261, endPoint y: 431, distance: 48.1
click at [261, 431] on div "Product 1 Quantity* 1 Product Weight* 1 kgs Enter additional details (optional)…" at bounding box center [554, 497] width 621 height 513
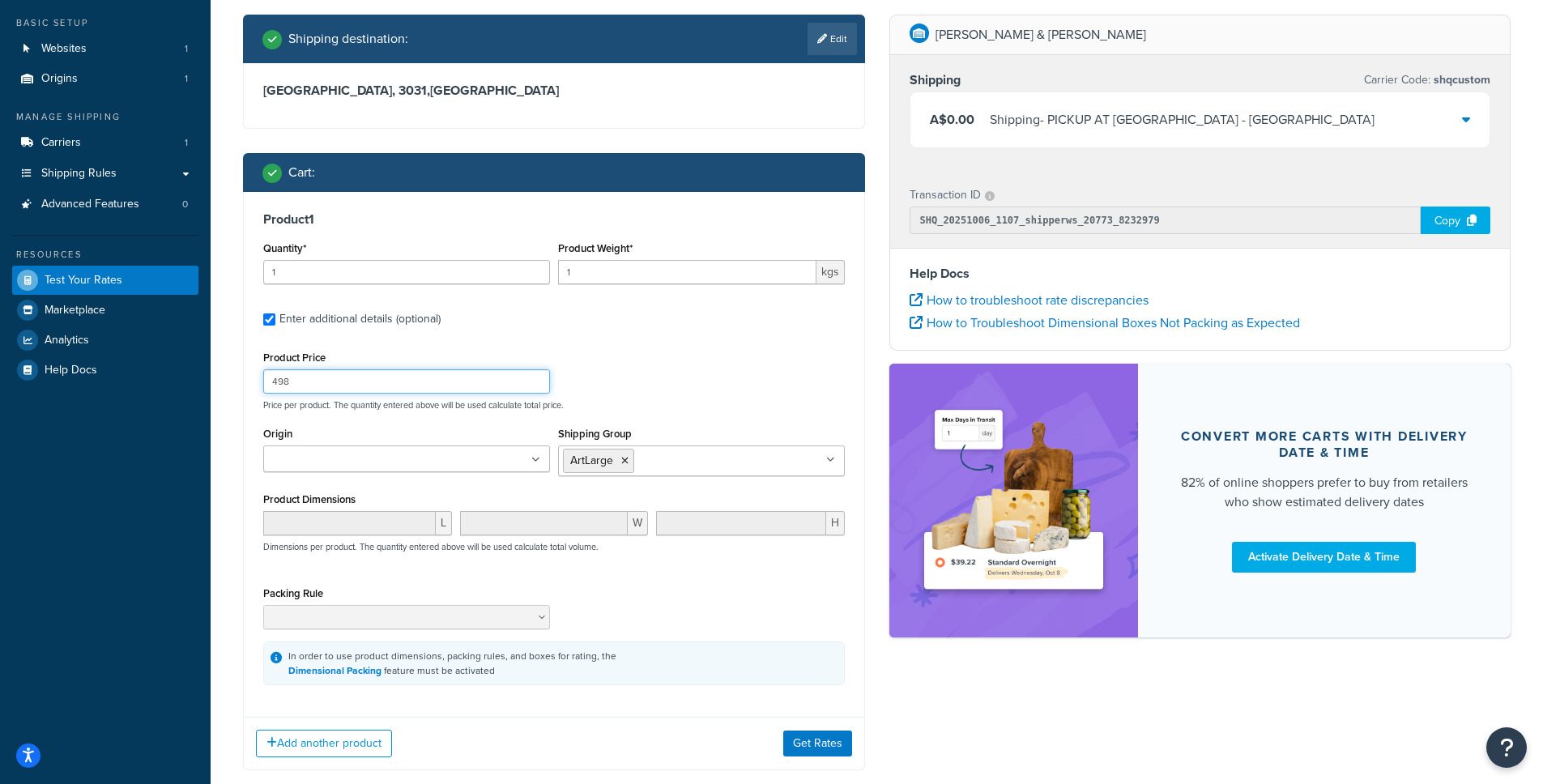
scroll to position [180, 0]
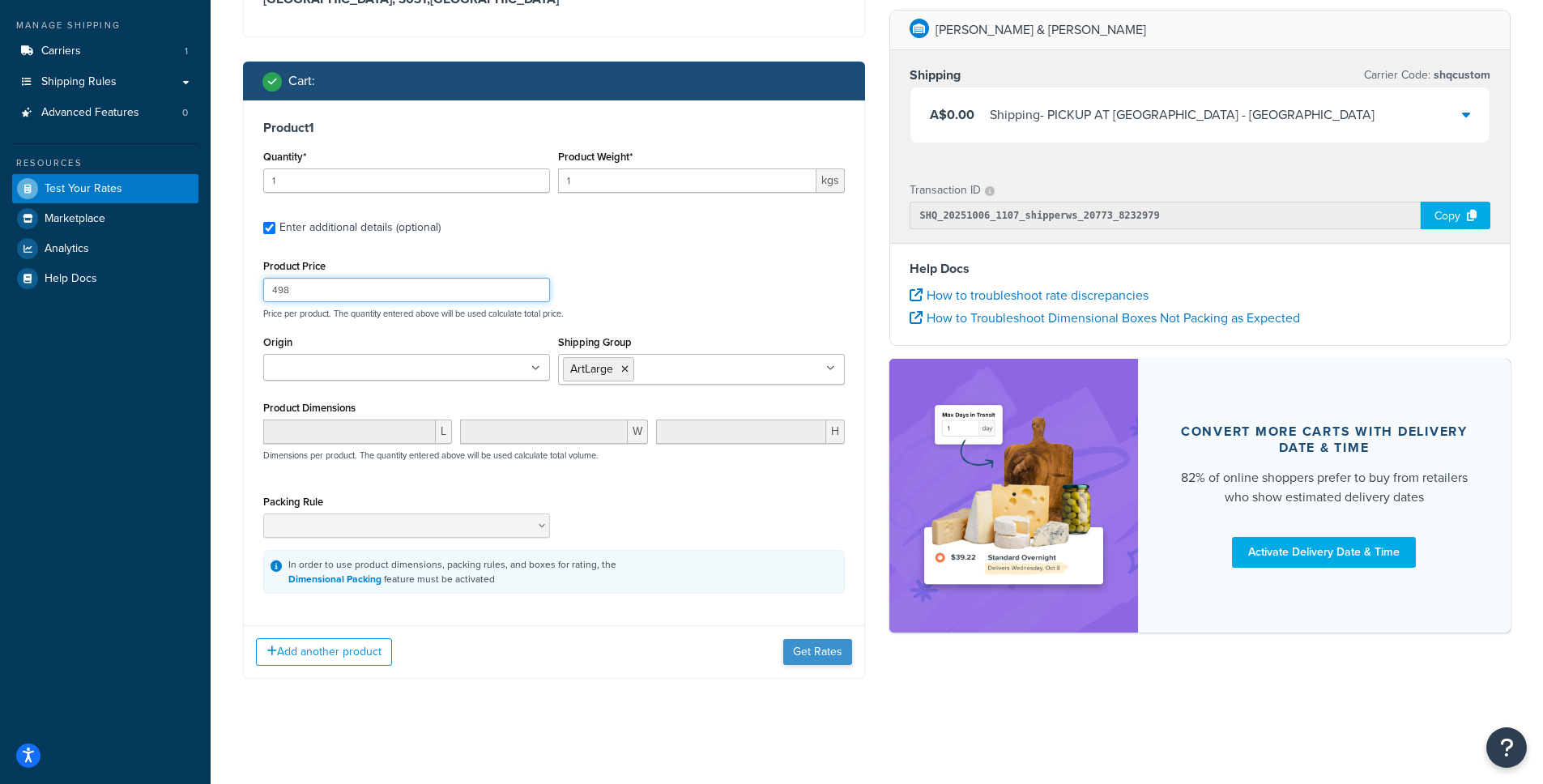
type input "498"
click at [805, 652] on button "Get Rates" at bounding box center [818, 651] width 69 height 26
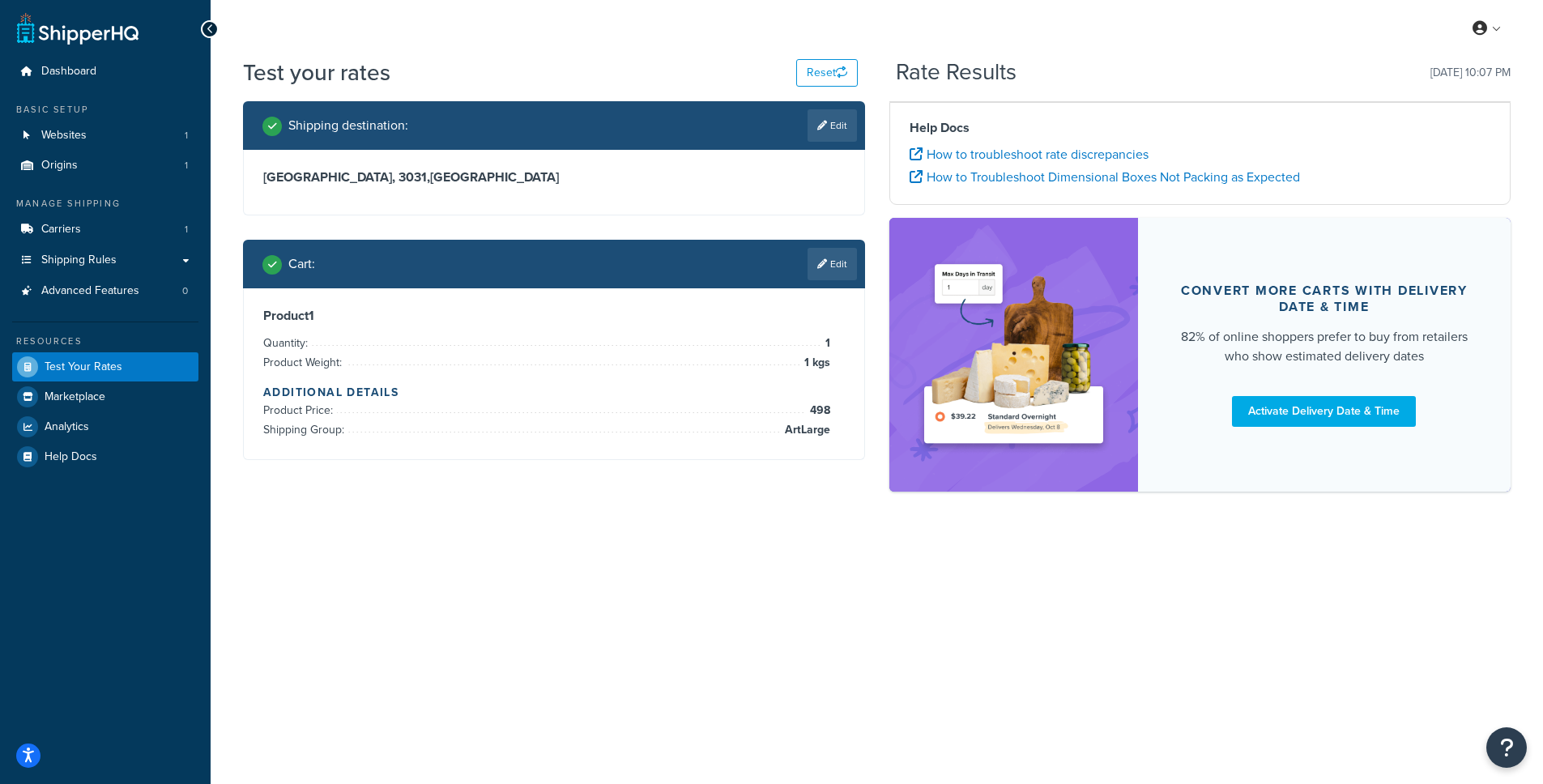
scroll to position [0, 0]
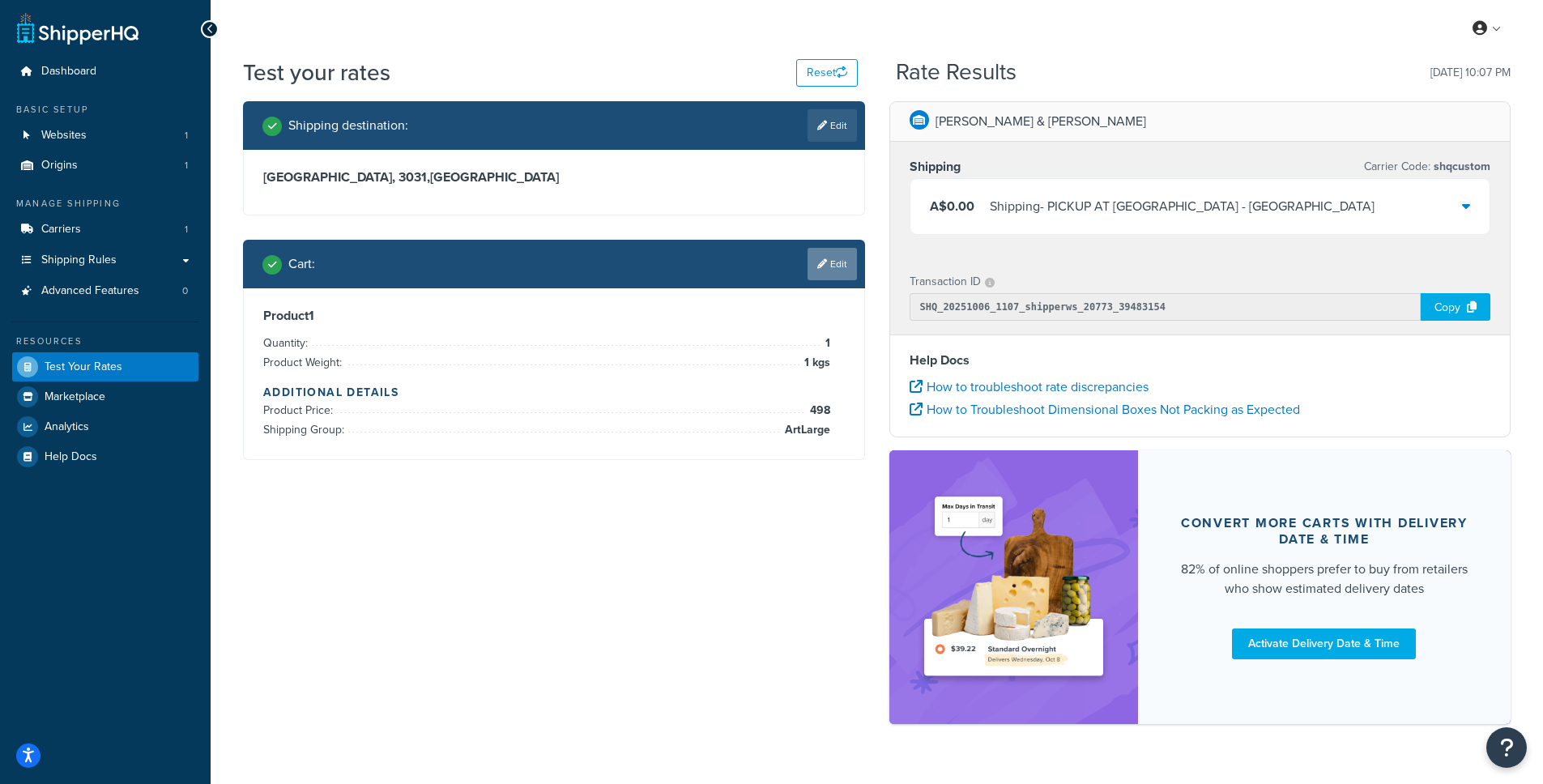
click at [841, 255] on link "Edit" at bounding box center [832, 264] width 50 height 33
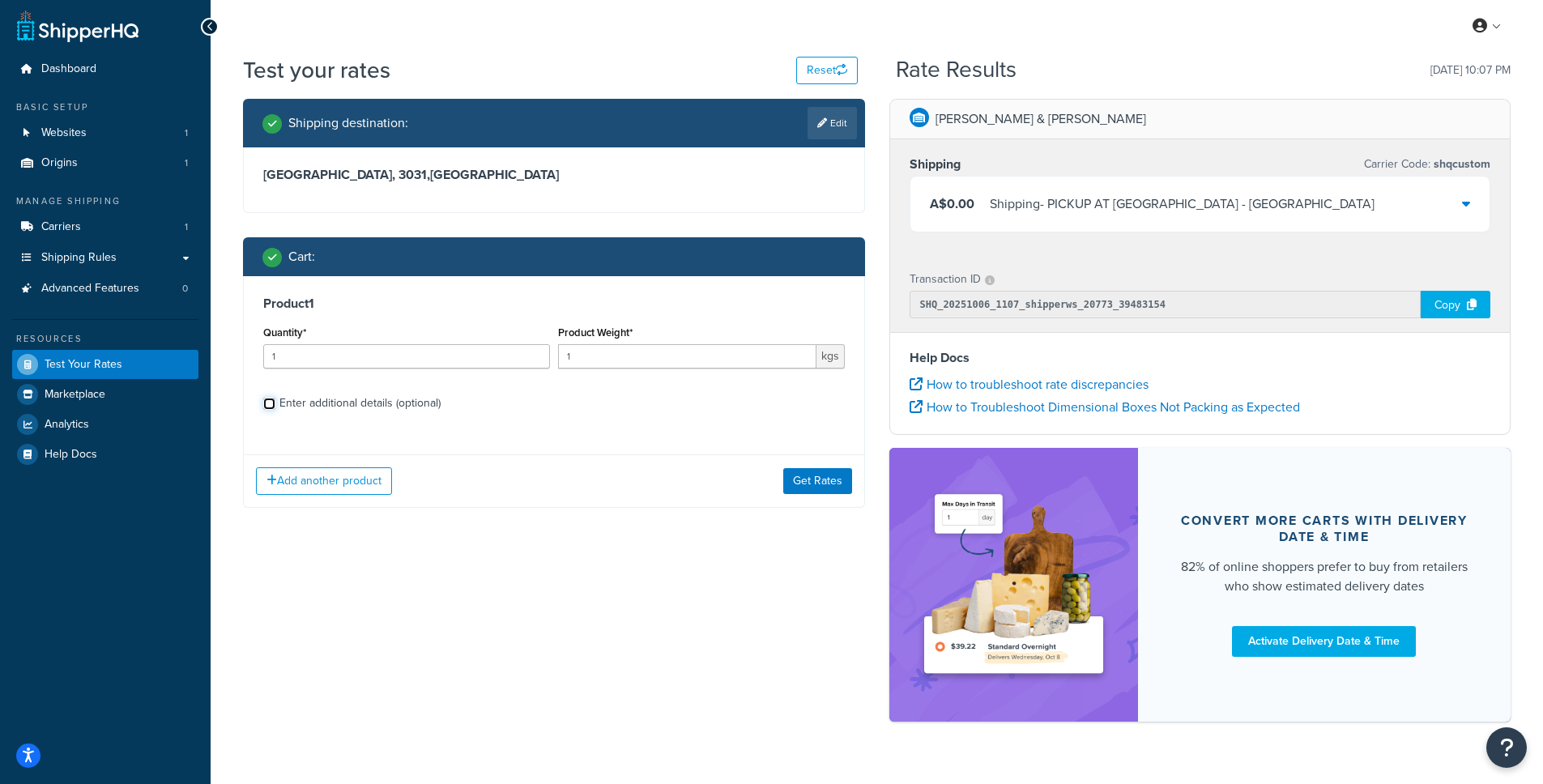
scroll to position [3, 0]
click at [272, 408] on input "Enter additional details (optional)" at bounding box center [269, 403] width 12 height 12
checkbox input "true"
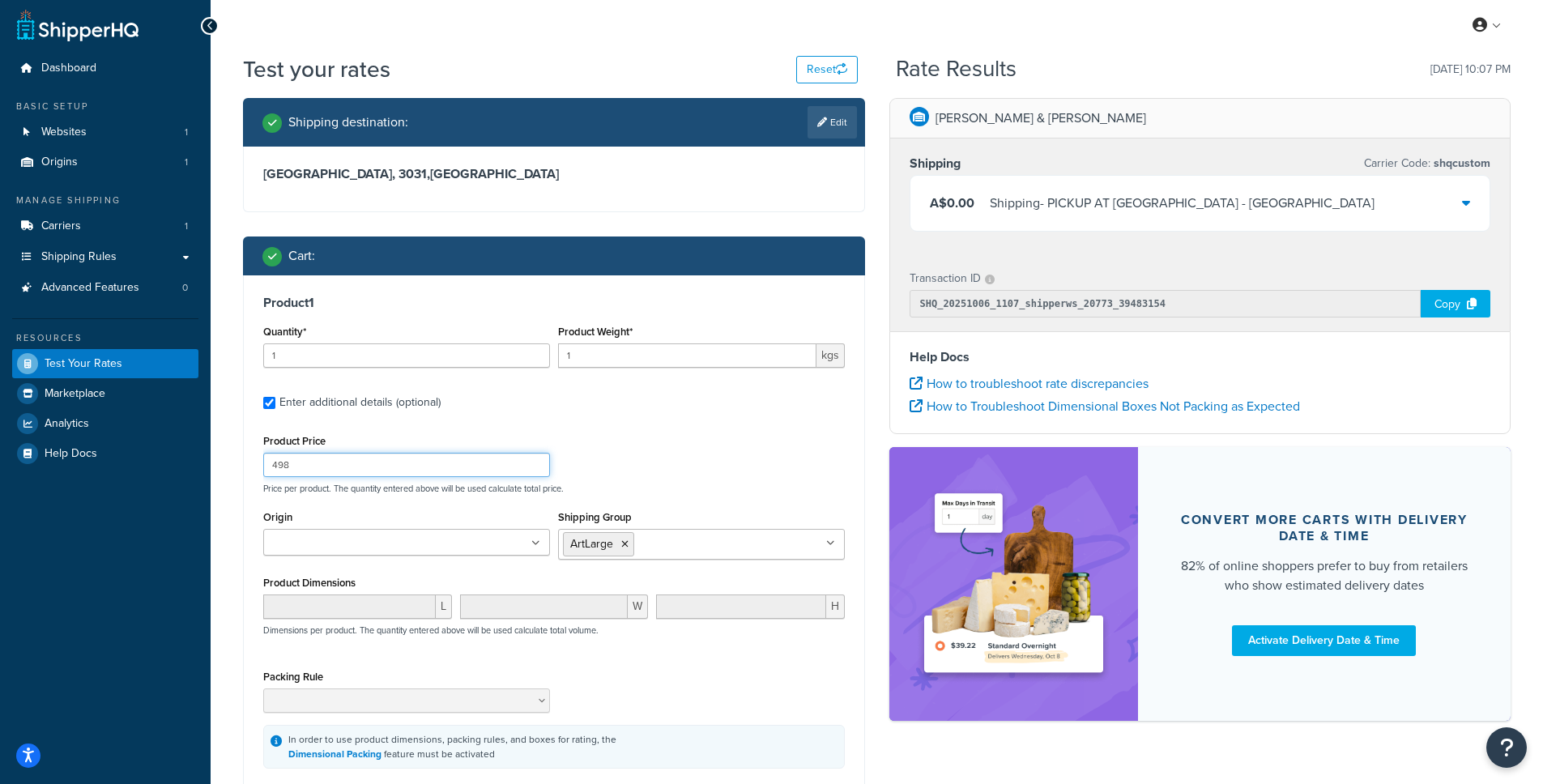
drag, startPoint x: 321, startPoint y: 467, endPoint x: 264, endPoint y: 462, distance: 57.2
click at [264, 462] on input "498" at bounding box center [407, 464] width 287 height 24
type input "501"
click at [661, 431] on div "Product Price 501 Price per product. The quantity entered above will be used ca…" at bounding box center [554, 462] width 589 height 64
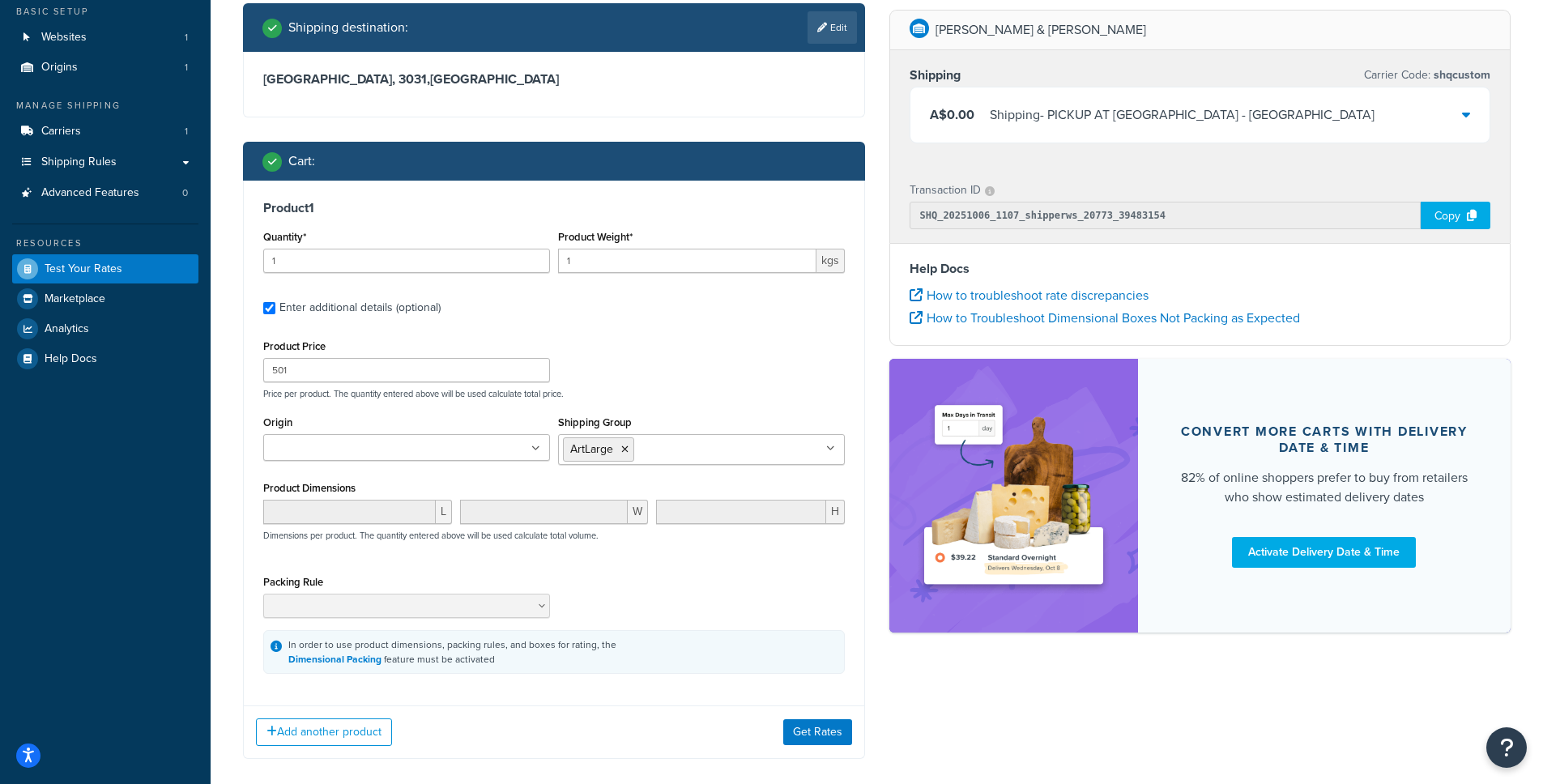
scroll to position [98, 0]
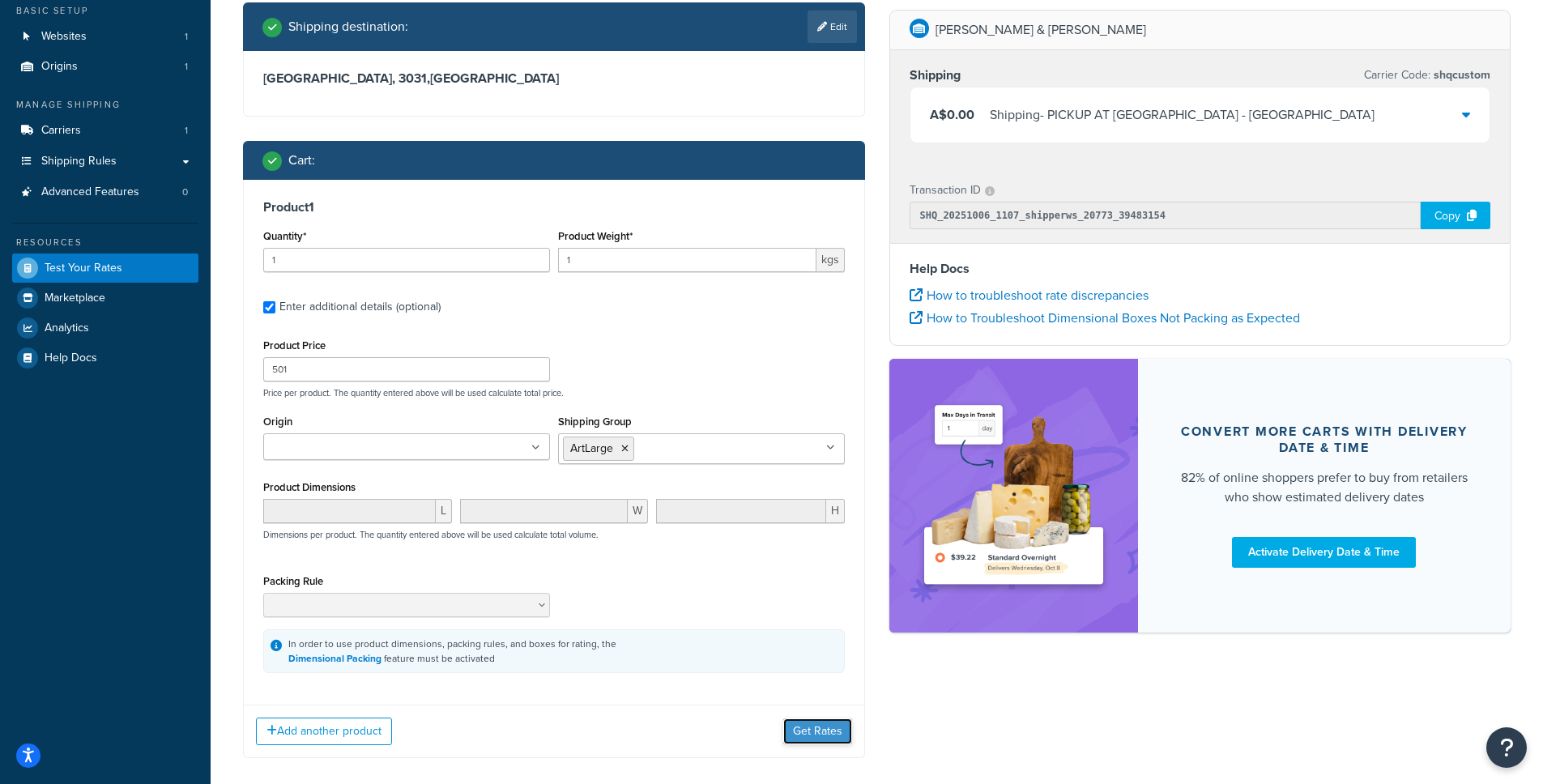
click at [808, 730] on button "Get Rates" at bounding box center [818, 730] width 69 height 26
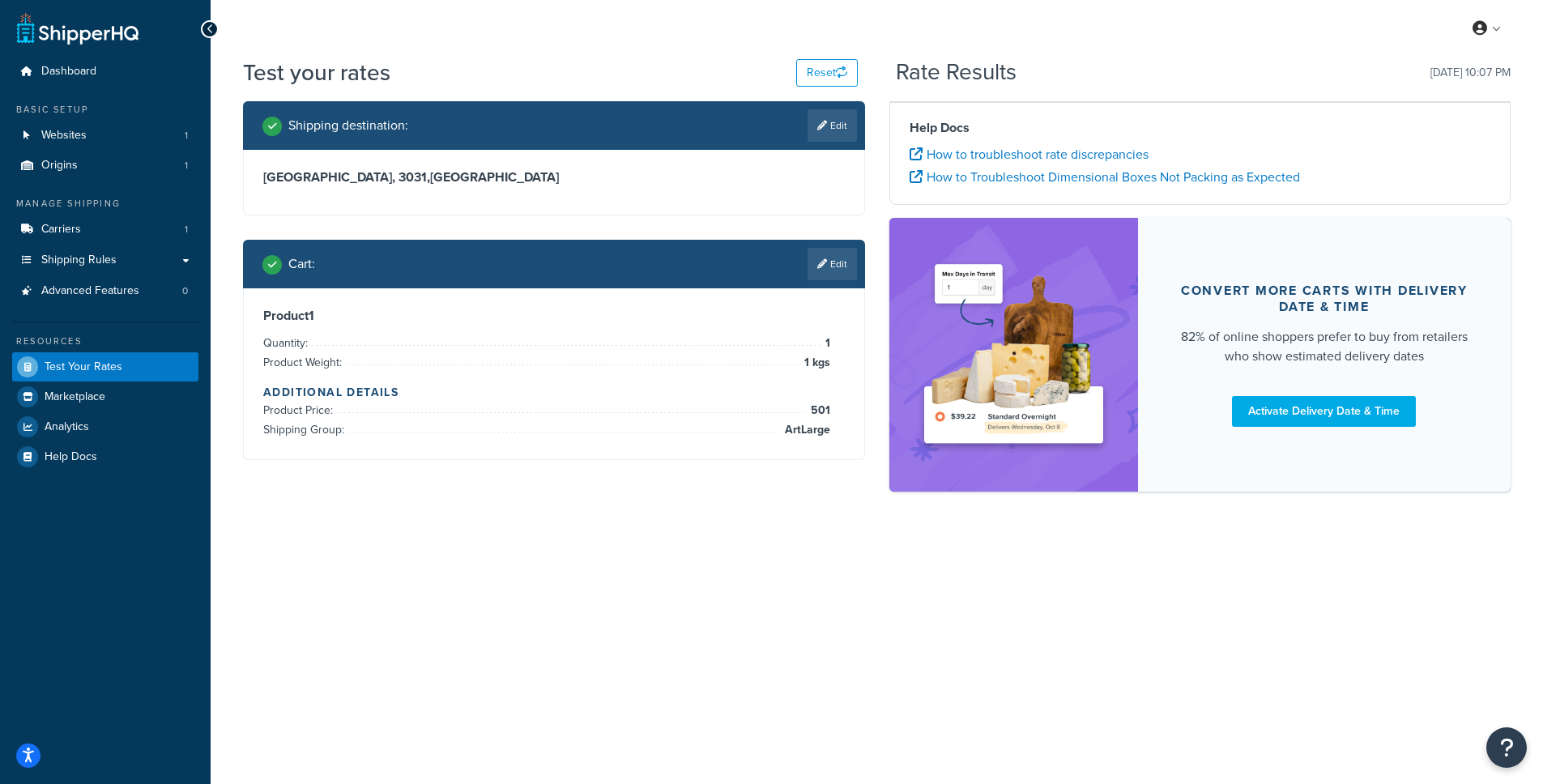
scroll to position [0, 0]
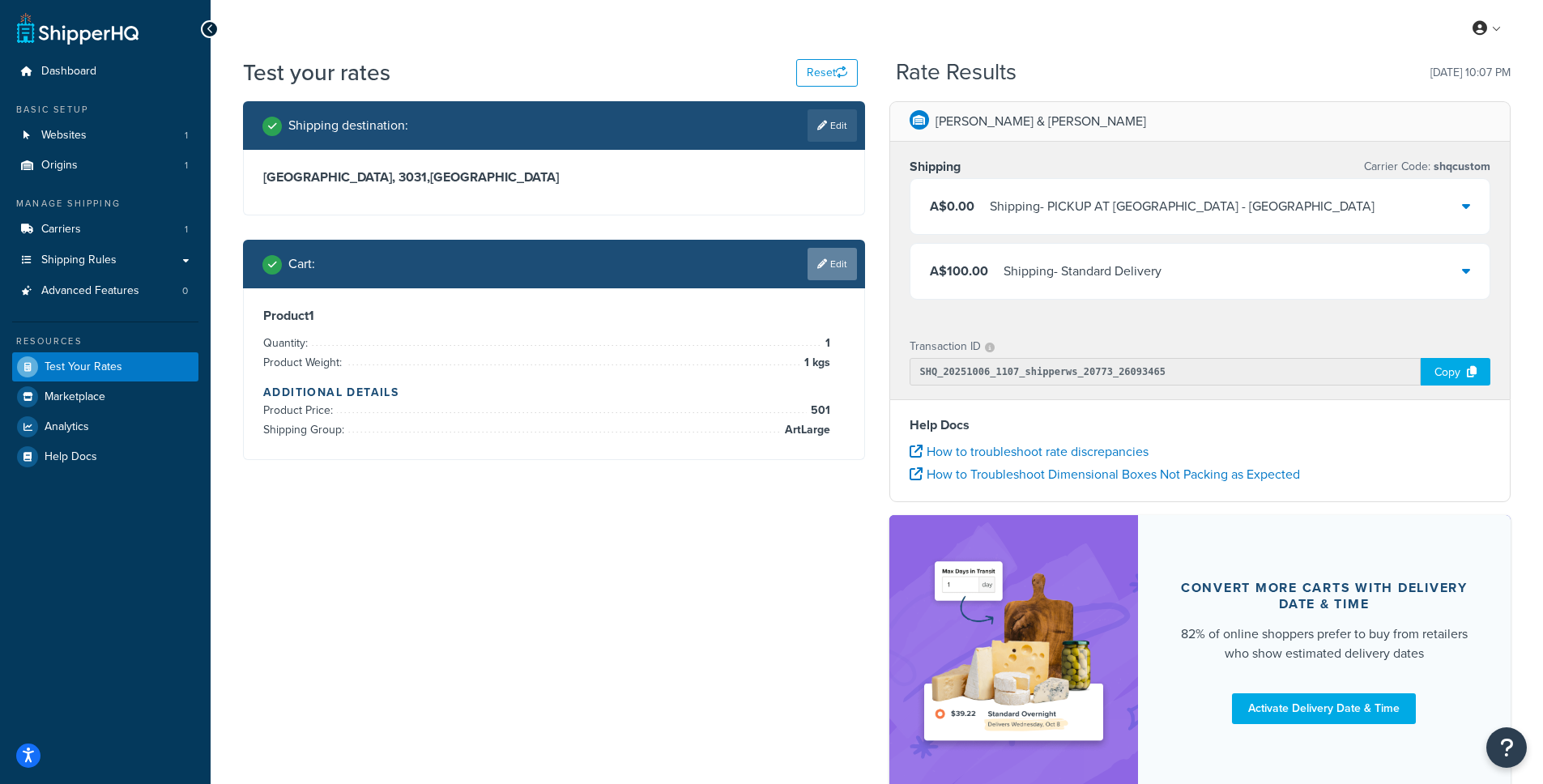
click at [828, 270] on link "Edit" at bounding box center [832, 264] width 50 height 33
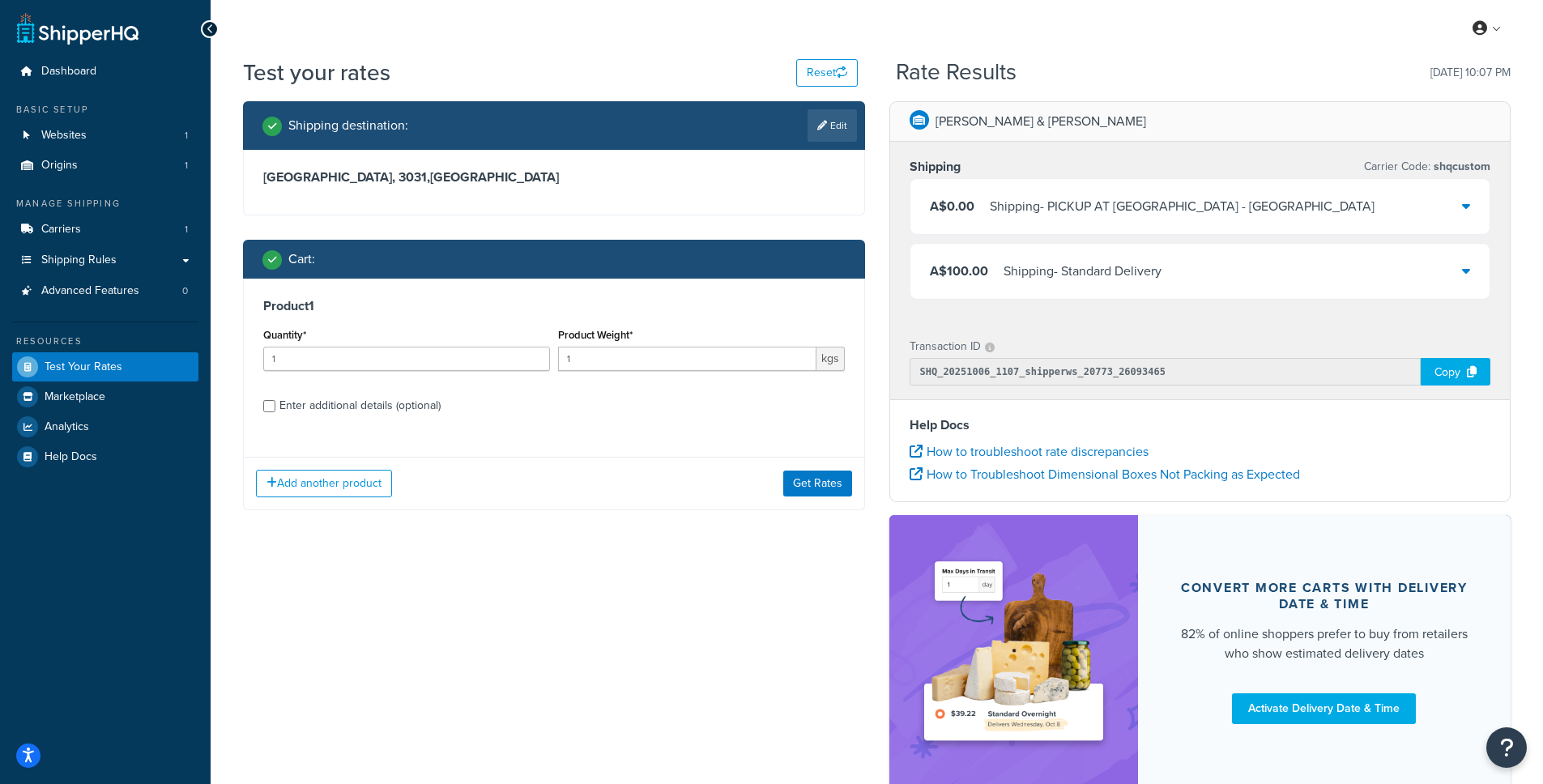
click at [259, 412] on div "Product 1 Quantity* 1 Product Weight* 1 kgs Enter additional details (optional)" at bounding box center [554, 361] width 621 height 166
click at [279, 404] on div "Enter additional details (optional)" at bounding box center [360, 405] width 161 height 23
click at [276, 404] on input "Enter additional details (optional)" at bounding box center [269, 405] width 12 height 12
checkbox input "true"
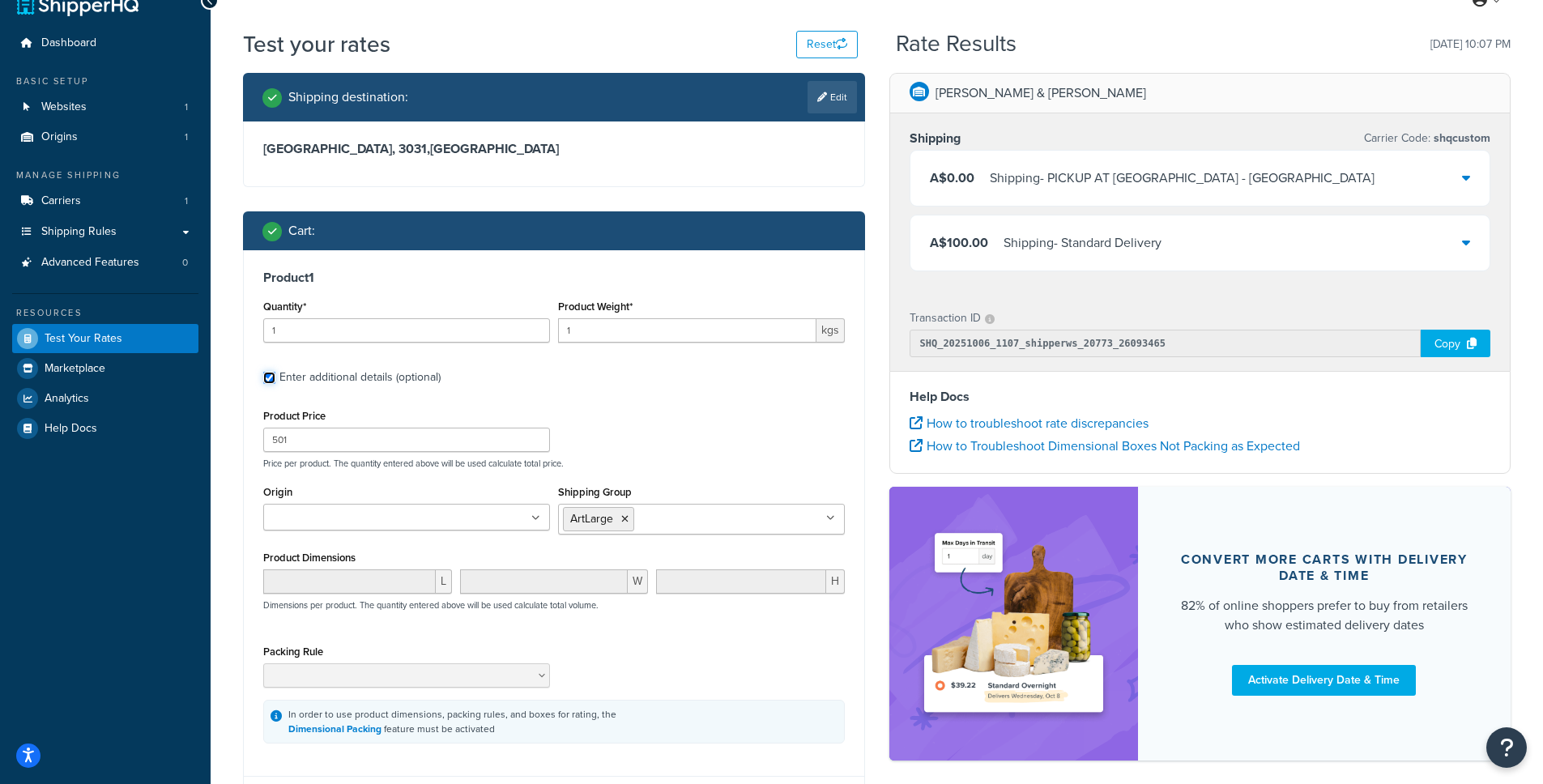
scroll to position [29, 0]
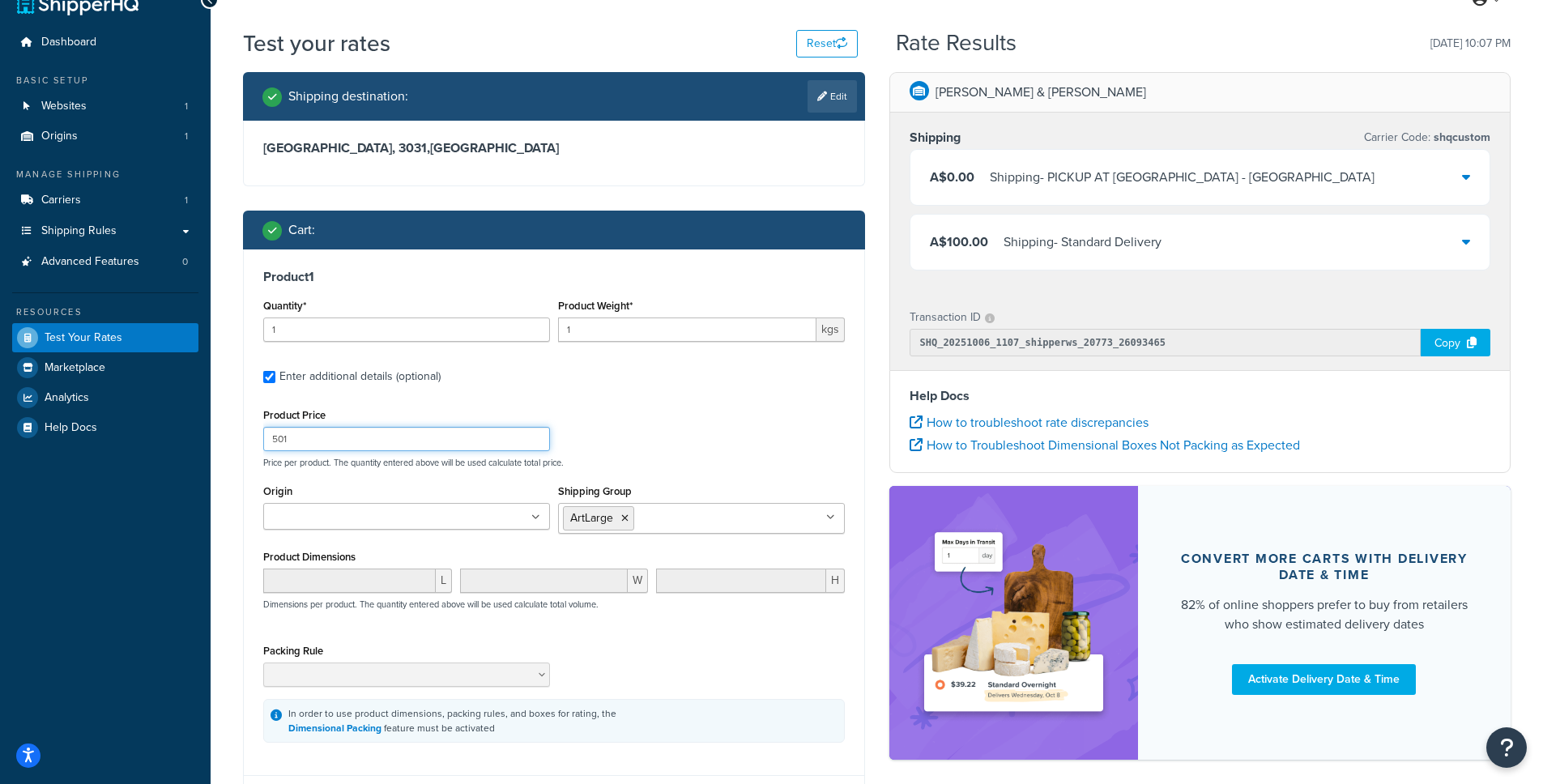
drag, startPoint x: 314, startPoint y: 431, endPoint x: 248, endPoint y: 433, distance: 66.0
click at [248, 433] on div "Product 1 Quantity* 1 Product Weight* 1 kgs Enter additional details (optional)…" at bounding box center [554, 506] width 621 height 513
drag, startPoint x: 320, startPoint y: 426, endPoint x: 258, endPoint y: 427, distance: 62.0
click at [258, 427] on div "Product 1 Quantity* 1 Product Weight* 1 kgs Enter additional details (optional)…" at bounding box center [554, 506] width 621 height 513
drag, startPoint x: 294, startPoint y: 441, endPoint x: 248, endPoint y: 441, distance: 46.0
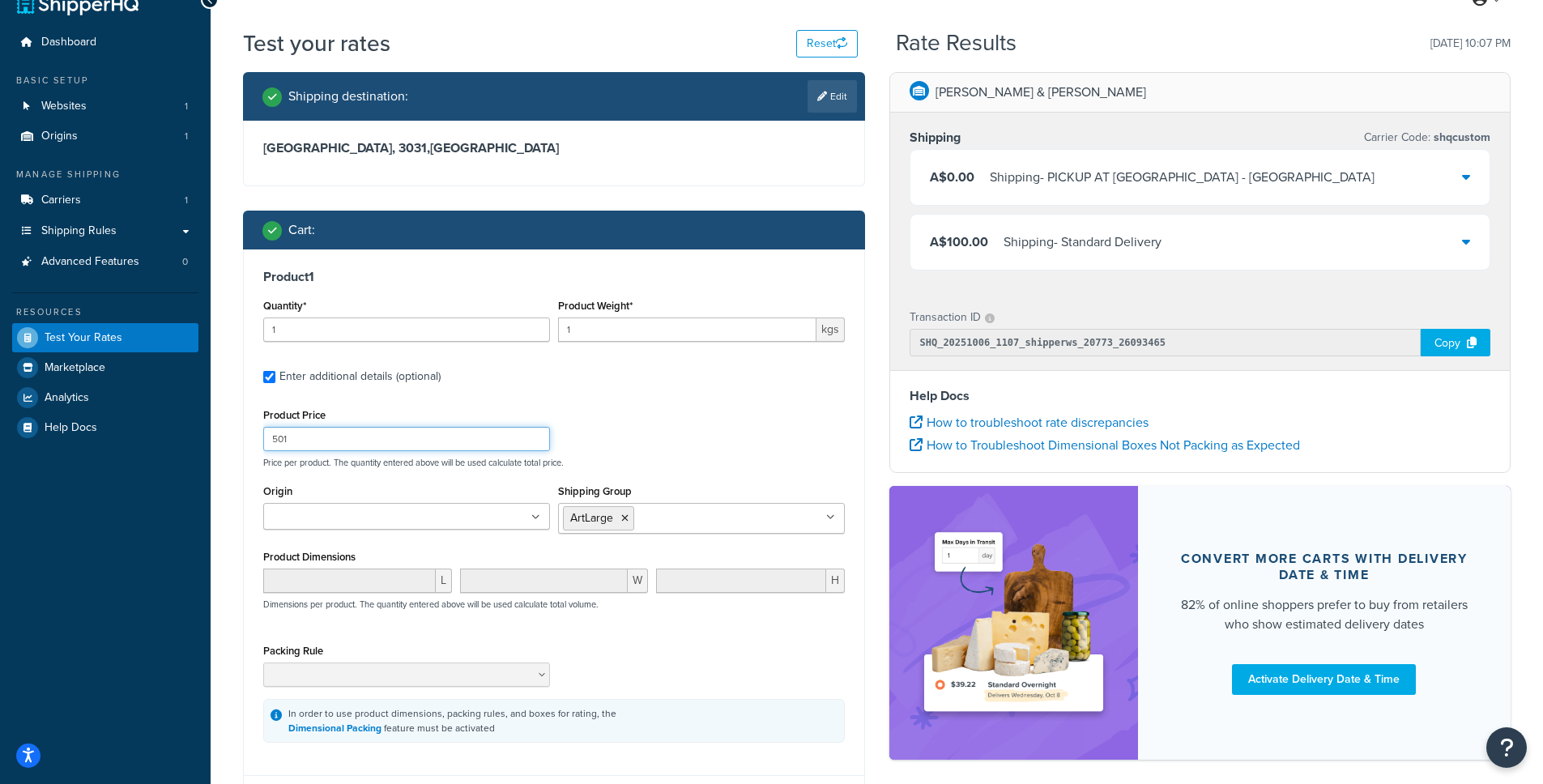
click at [248, 441] on div "Product 1 Quantity* 1 Product Weight* 1 kgs Enter additional details (optional)…" at bounding box center [554, 506] width 621 height 513
type input "499"
click at [660, 415] on div "Product Price 499 Price per product. The quantity entered above will be used ca…" at bounding box center [554, 435] width 589 height 64
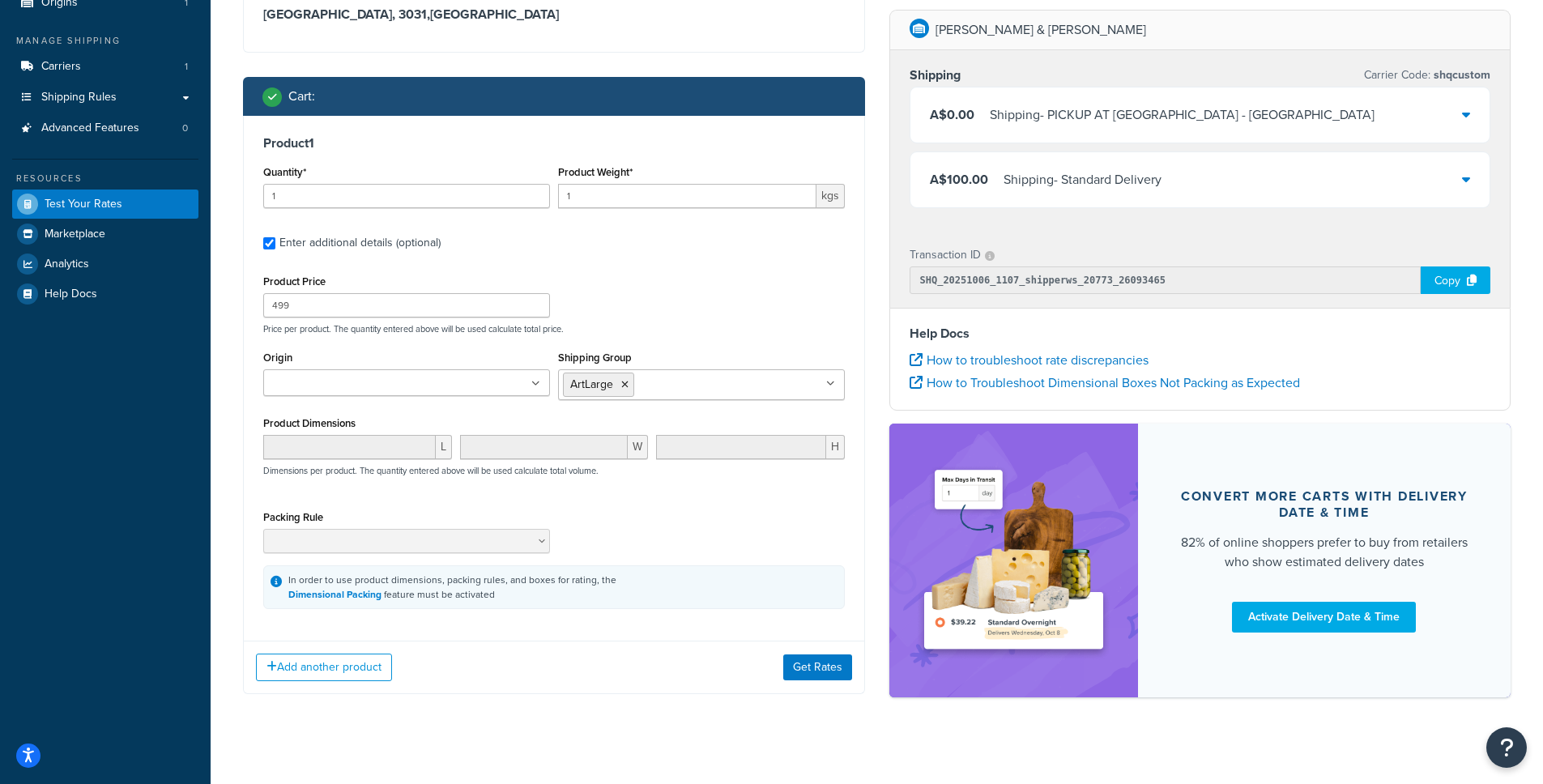
scroll to position [180, 0]
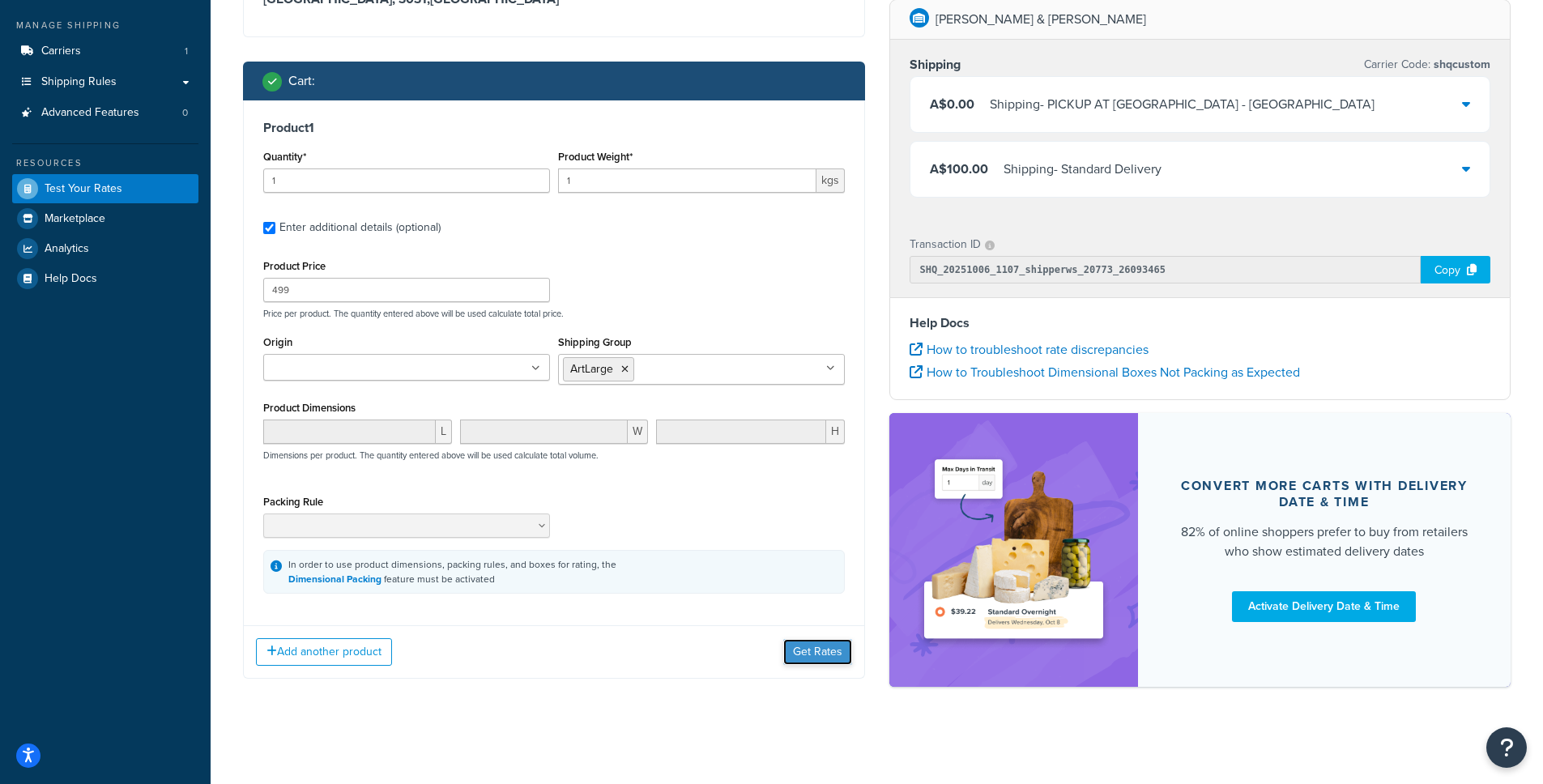
click at [803, 647] on button "Get Rates" at bounding box center [818, 651] width 69 height 26
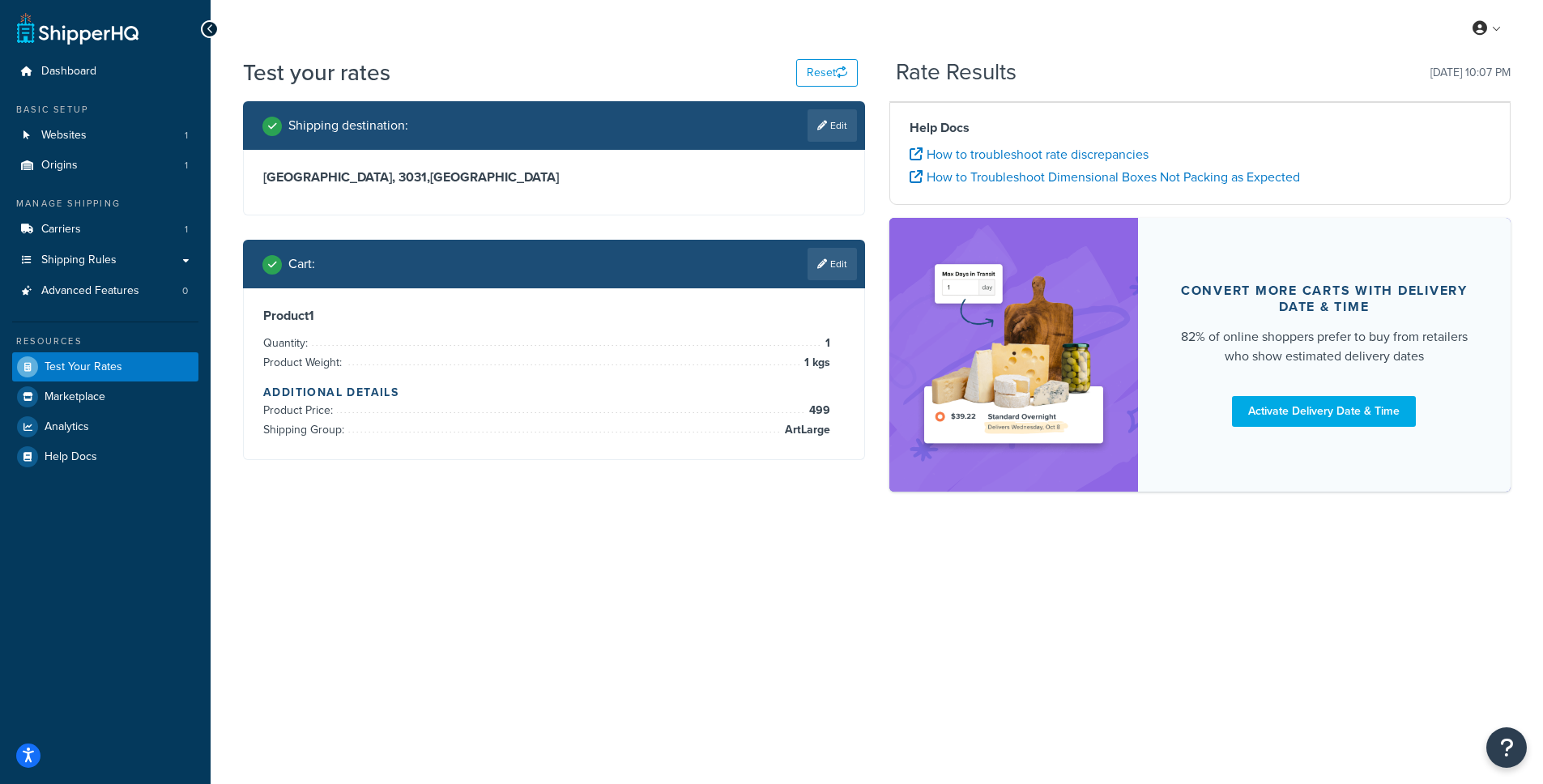
scroll to position [0, 0]
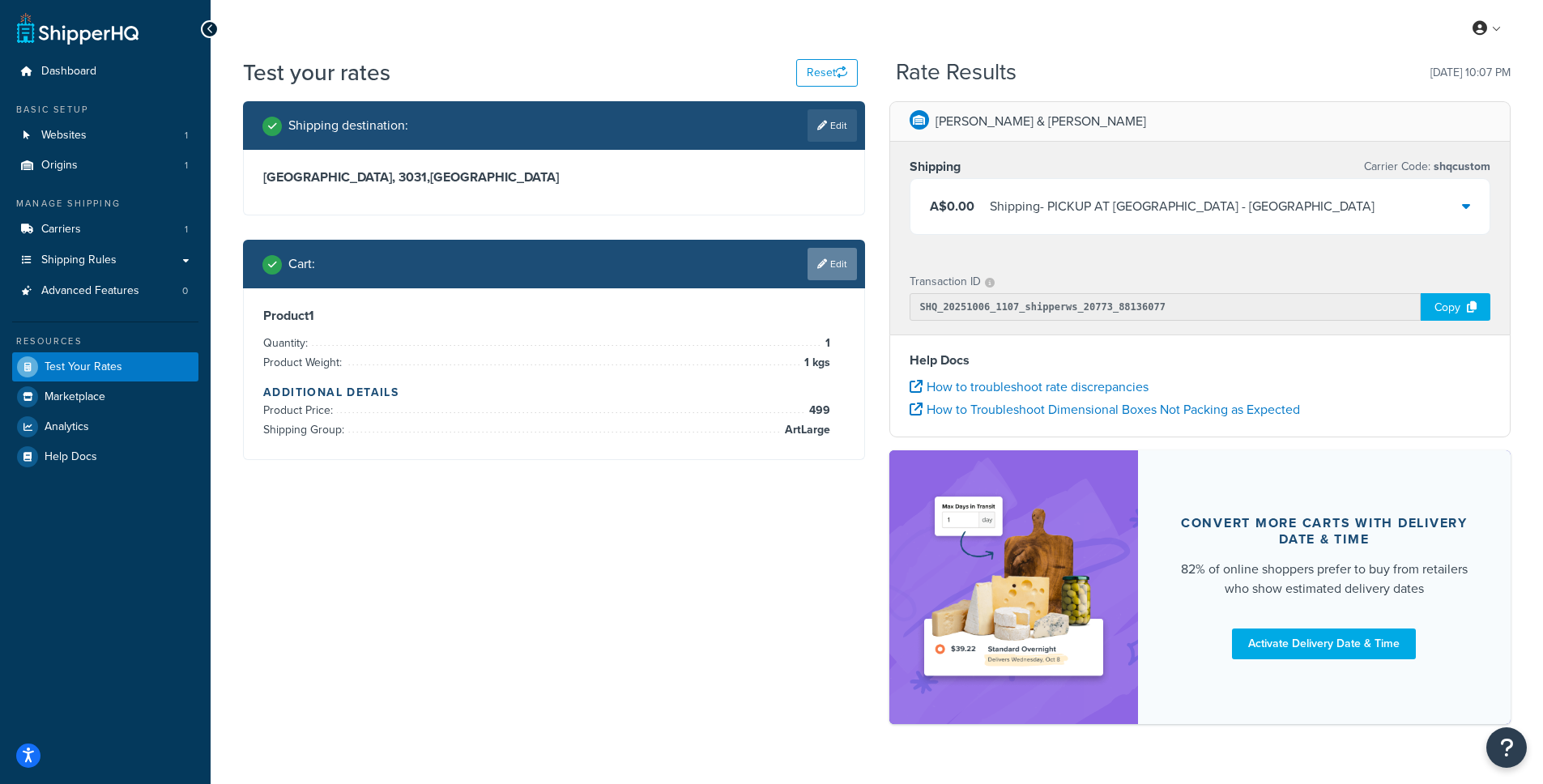
click at [839, 267] on link "Edit" at bounding box center [832, 264] width 50 height 33
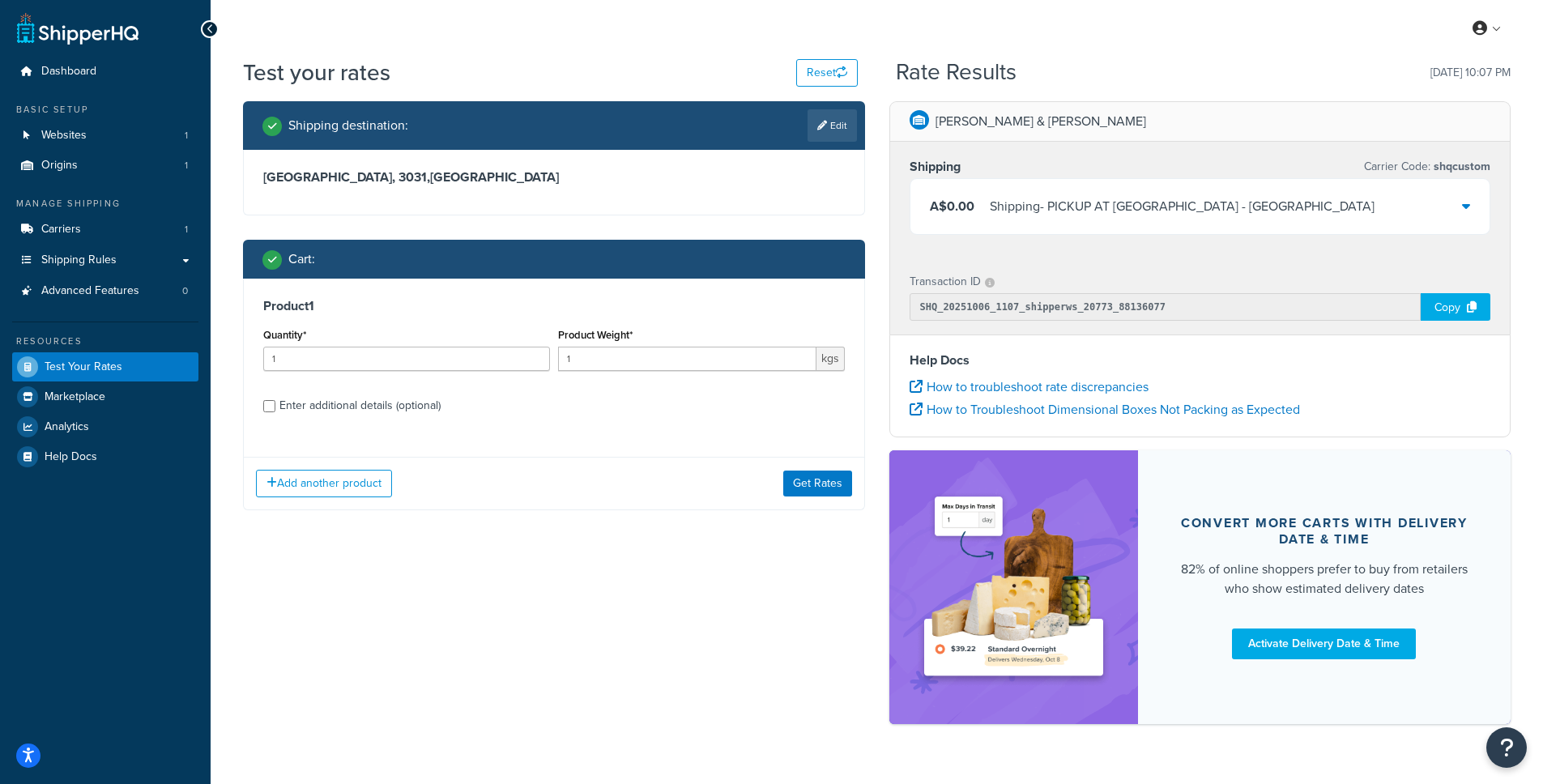
click at [280, 406] on div "Enter additional details (optional)" at bounding box center [360, 405] width 161 height 23
click at [276, 406] on input "Enter additional details (optional)" at bounding box center [269, 405] width 12 height 12
checkbox input "true"
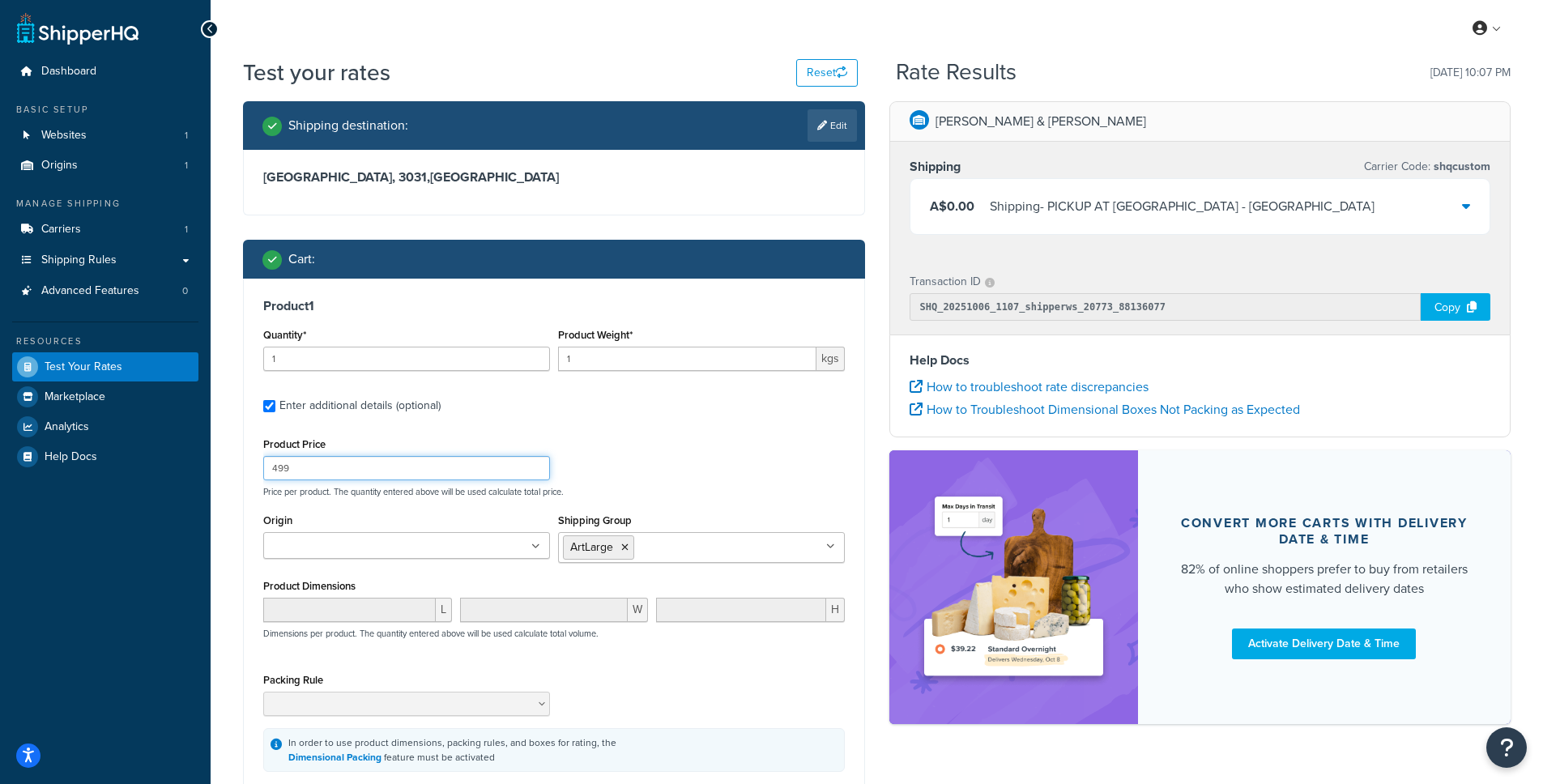
drag, startPoint x: 314, startPoint y: 472, endPoint x: 271, endPoint y: 471, distance: 43.0
click at [271, 471] on input "499" at bounding box center [407, 468] width 287 height 24
type input "503"
click at [737, 414] on label "Enter additional details (optional)" at bounding box center [562, 403] width 565 height 26
click at [276, 412] on input "Enter additional details (optional)" at bounding box center [269, 405] width 12 height 12
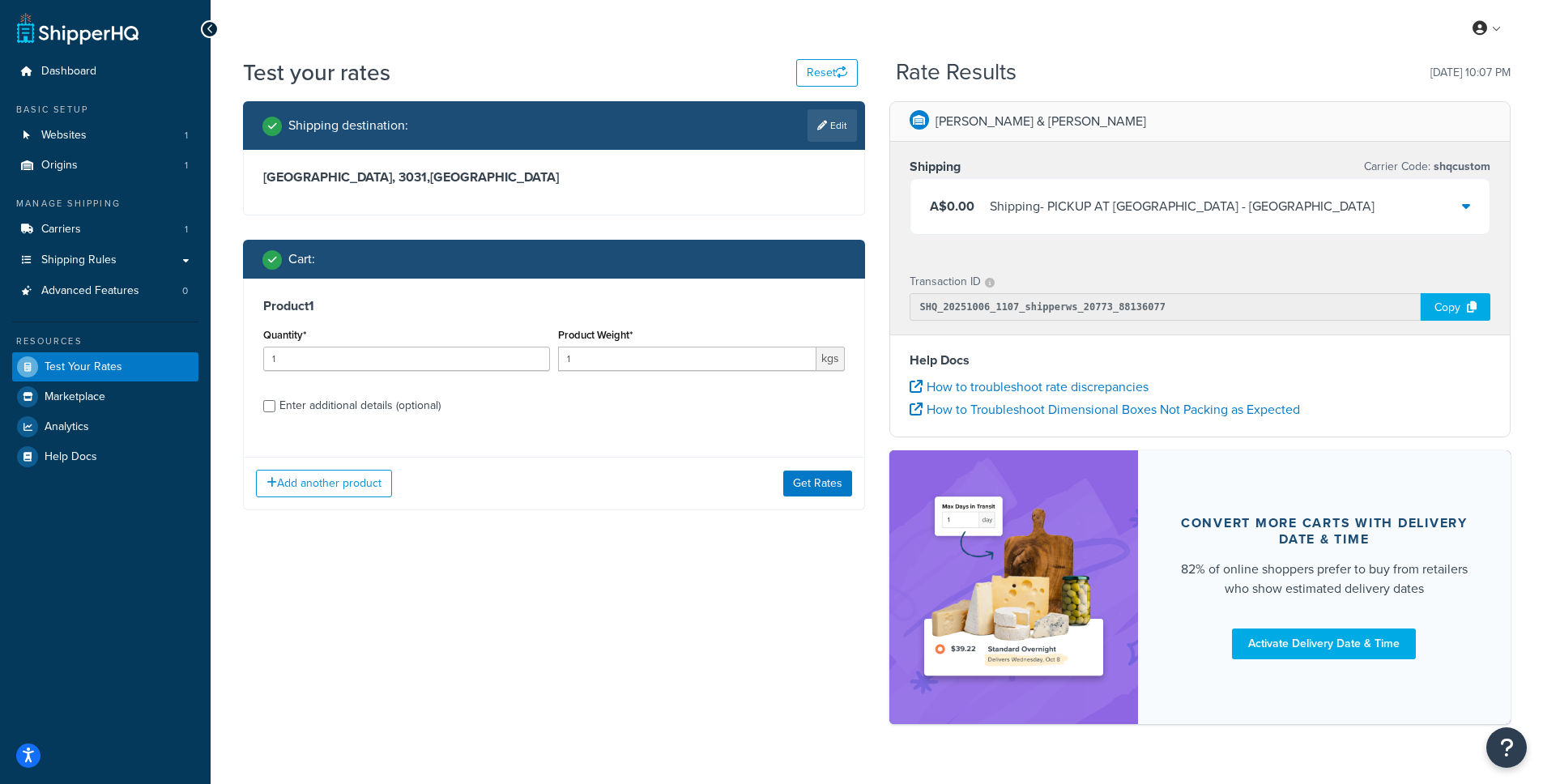
click at [408, 402] on div "Enter additional details (optional)" at bounding box center [360, 405] width 161 height 23
click at [276, 402] on input "Enter additional details (optional)" at bounding box center [269, 405] width 12 height 12
checkbox input "true"
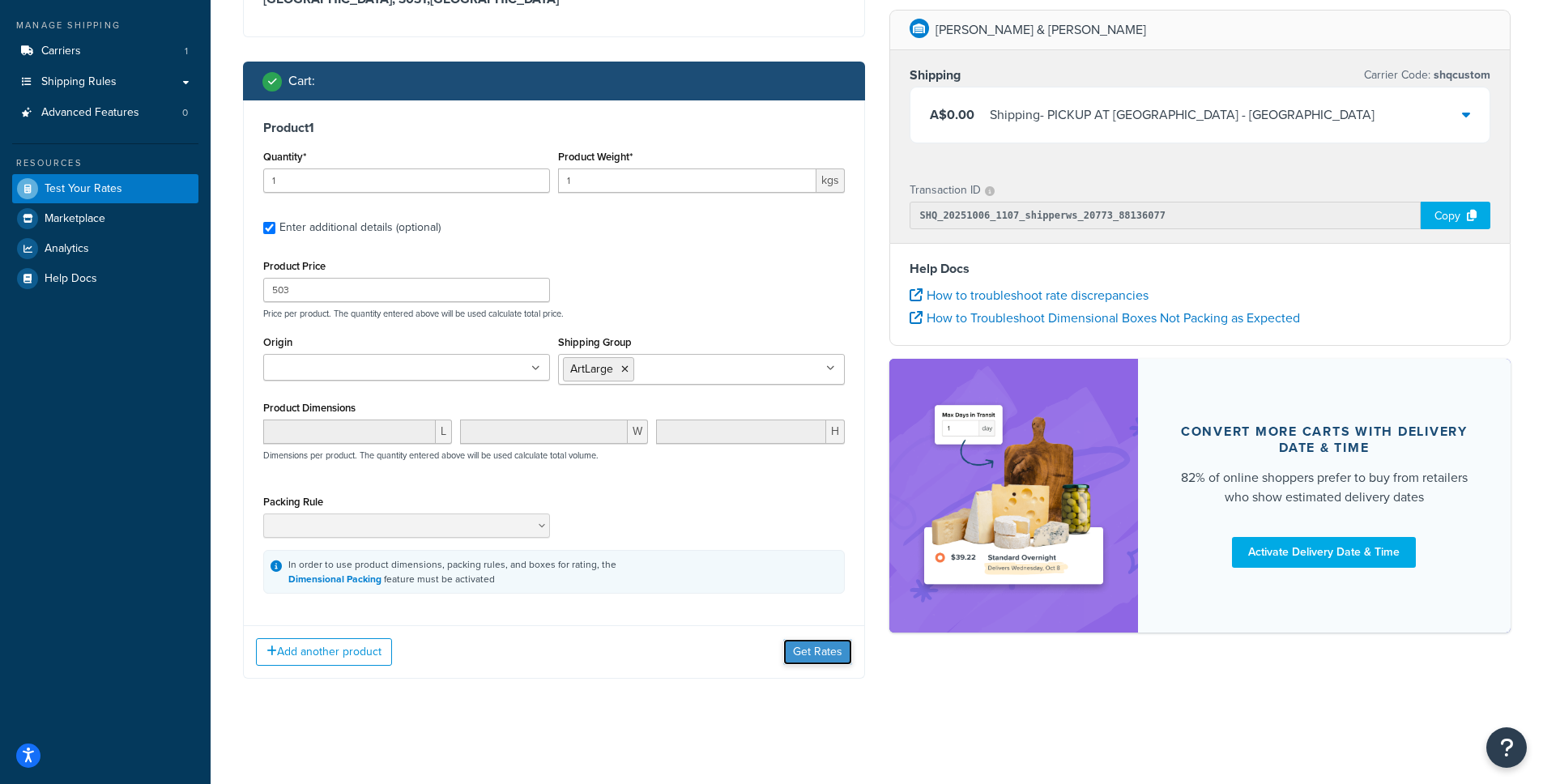
click at [794, 646] on button "Get Rates" at bounding box center [818, 651] width 69 height 26
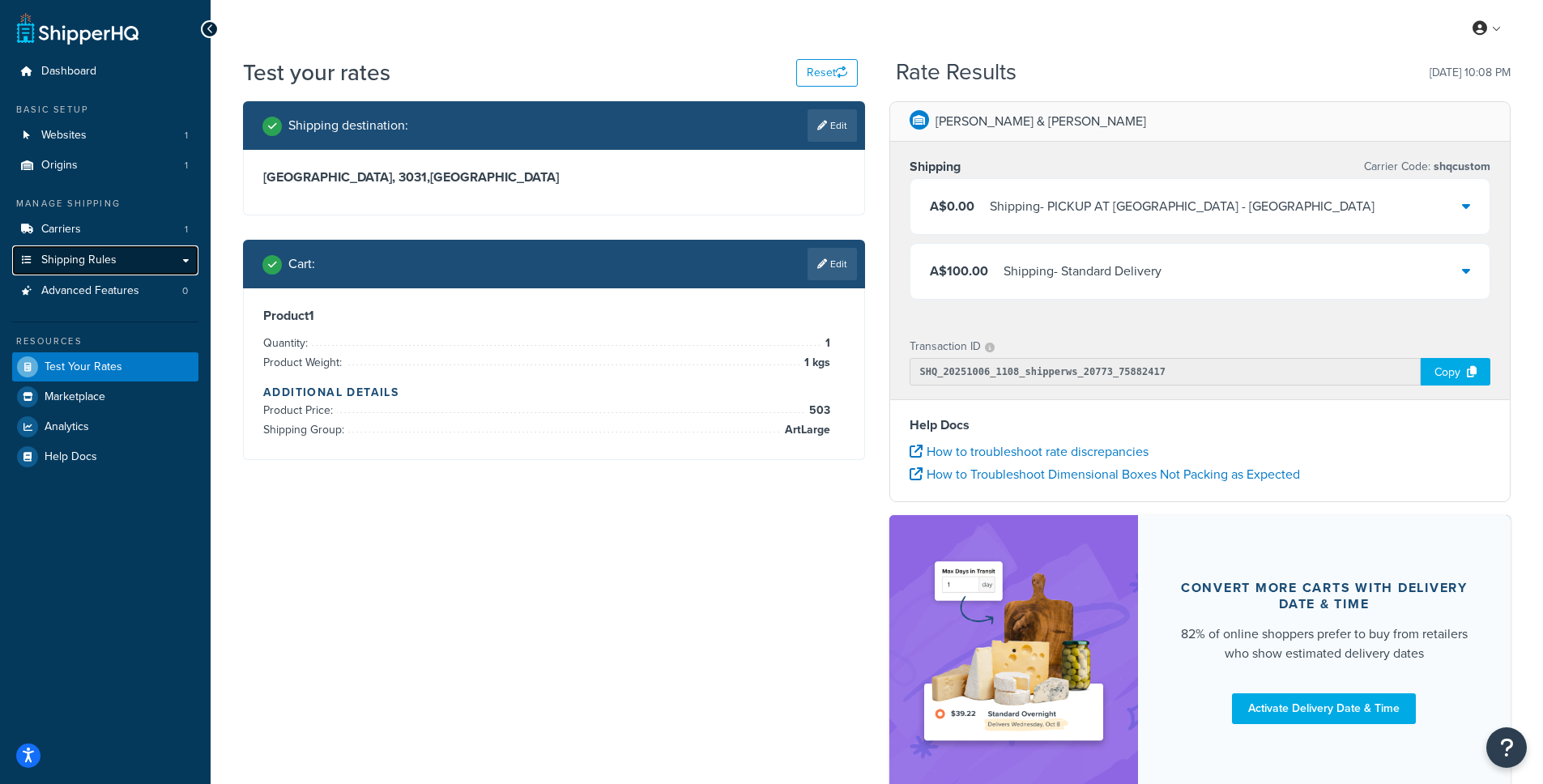
click at [75, 265] on span "Shipping Rules" at bounding box center [78, 260] width 76 height 13
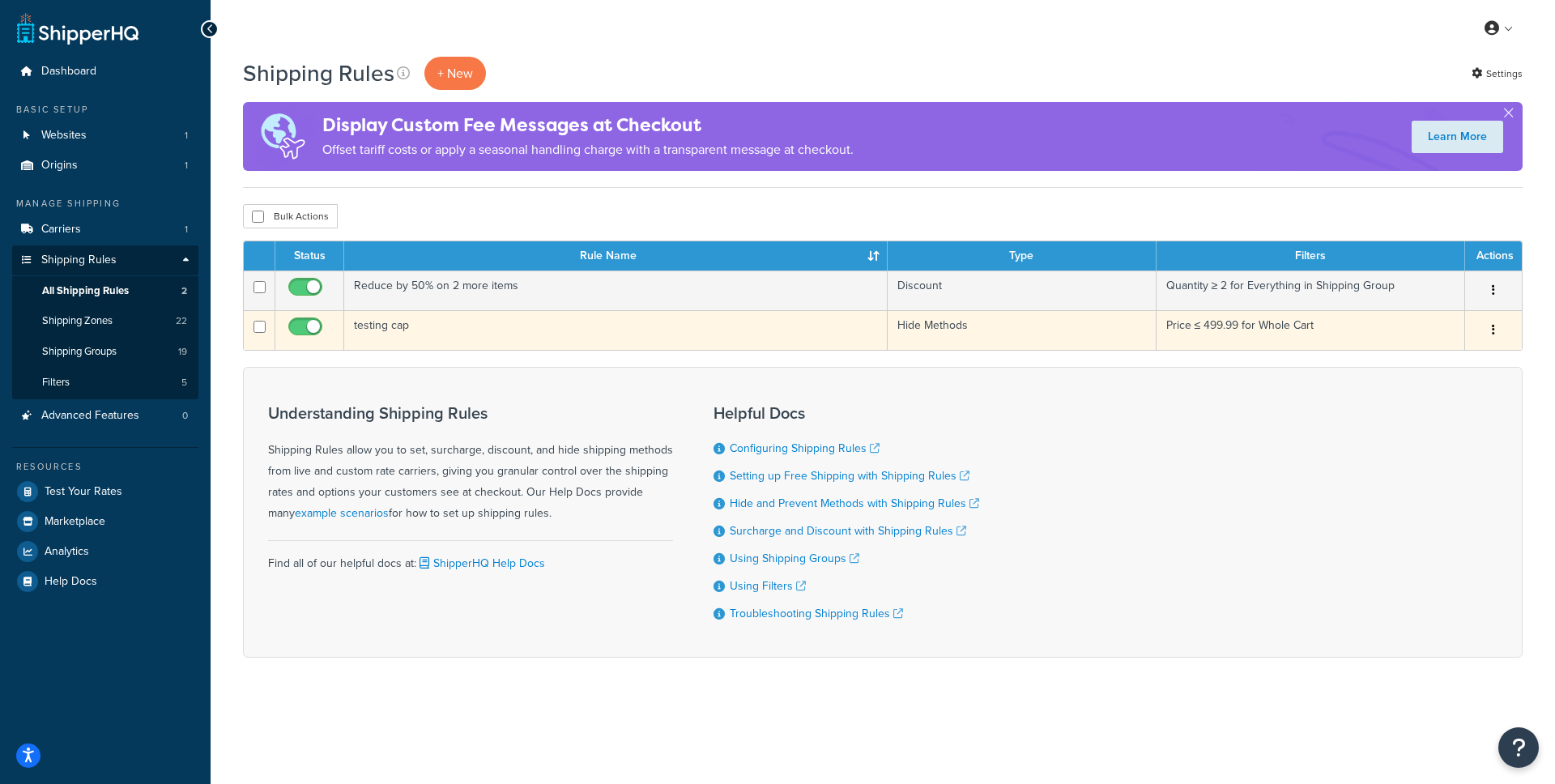
click at [394, 330] on td "testing cap" at bounding box center [616, 329] width 543 height 39
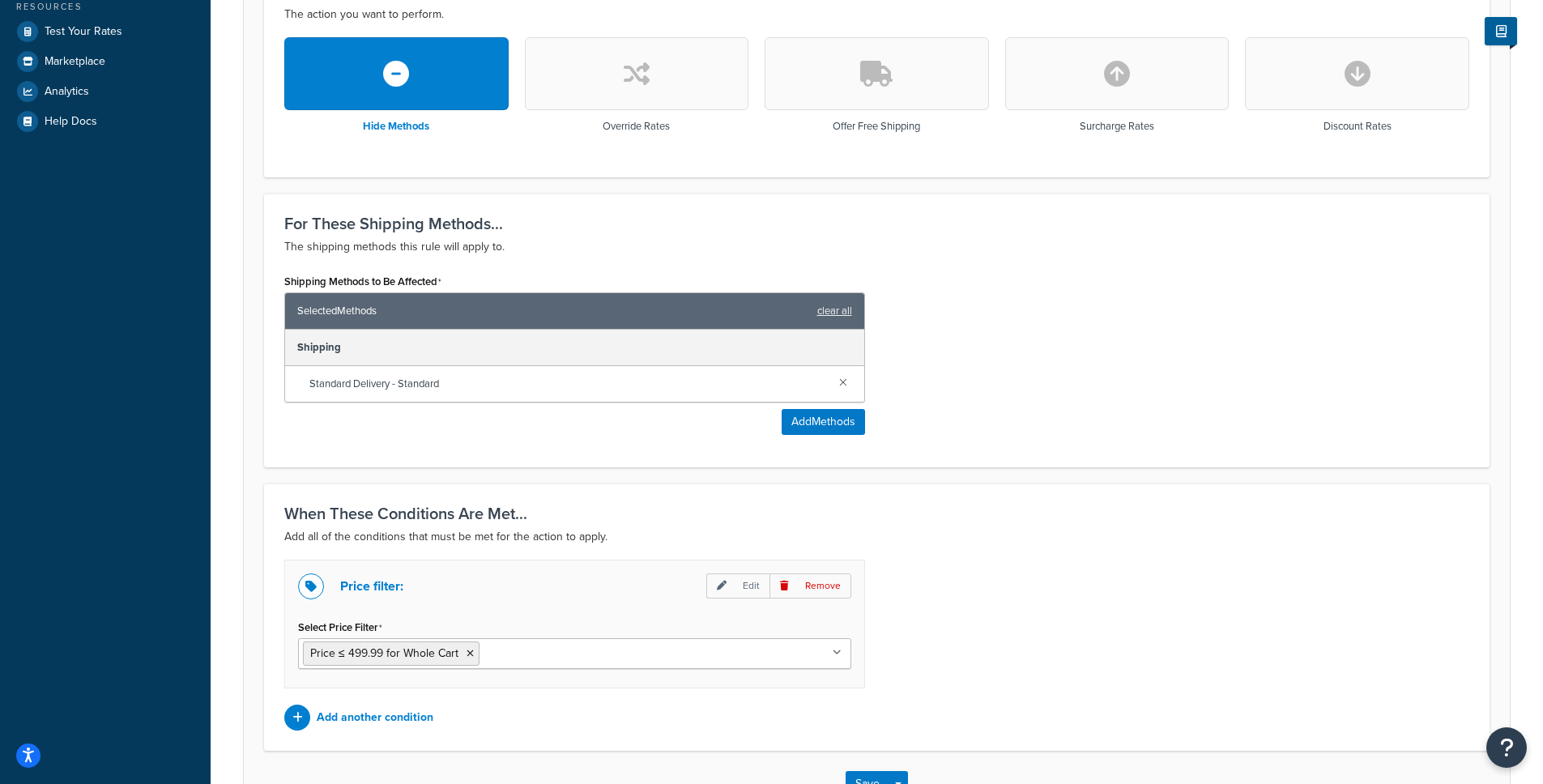
scroll to position [461, 0]
click at [845, 378] on link at bounding box center [843, 381] width 18 height 18
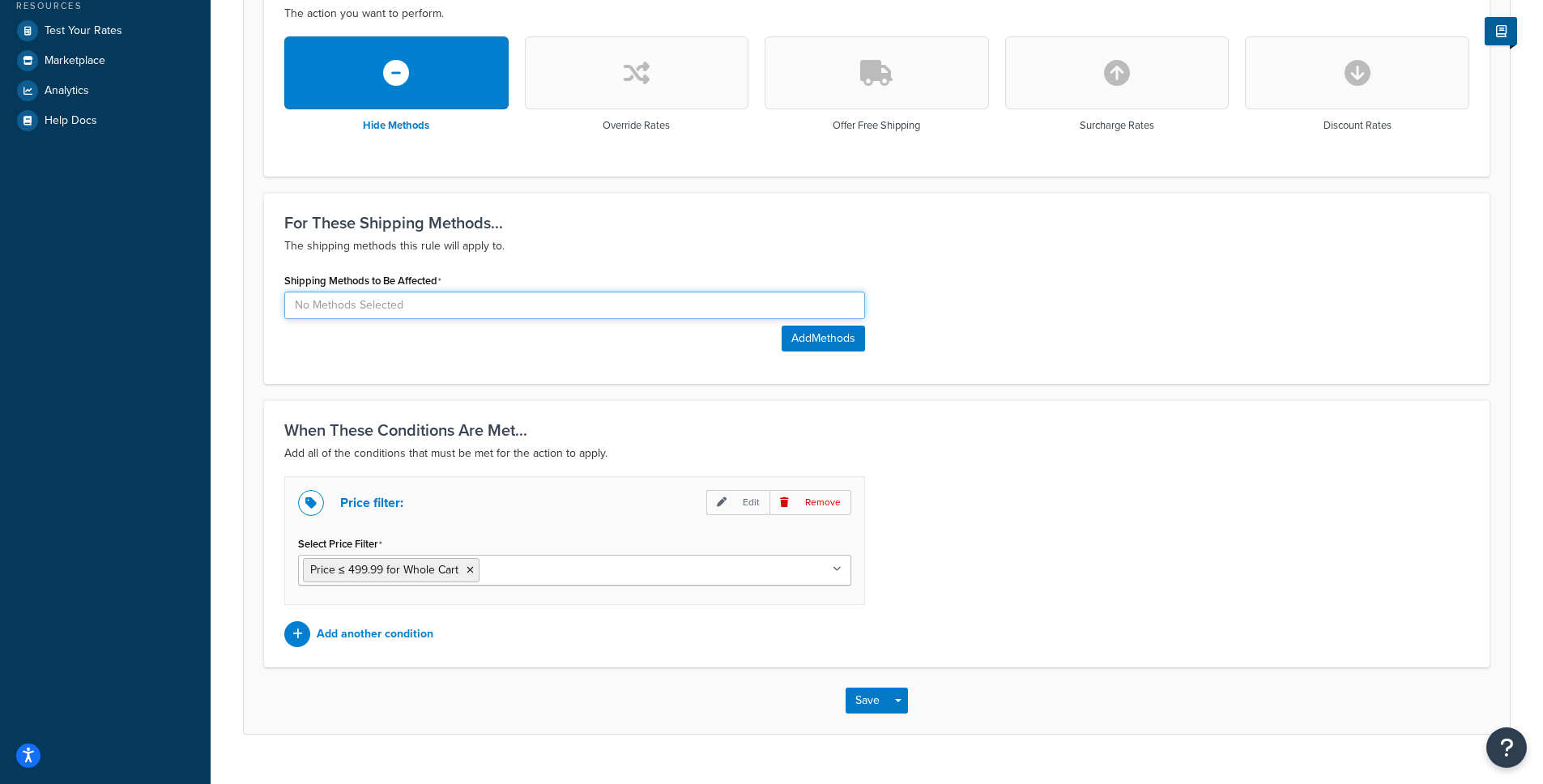
click at [777, 311] on input at bounding box center [574, 305] width 581 height 28
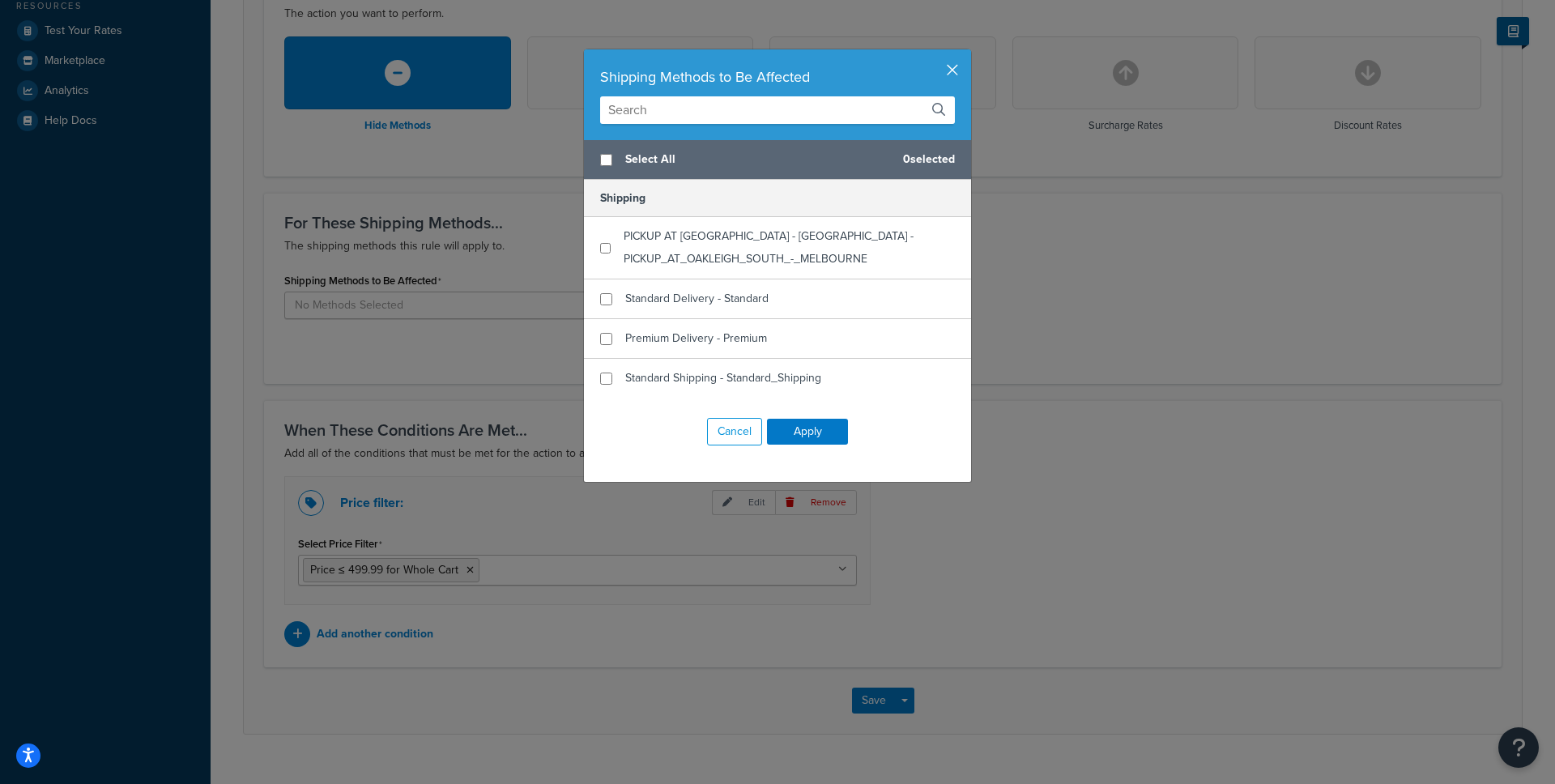
click at [967, 54] on button "button" at bounding box center [969, 52] width 4 height 4
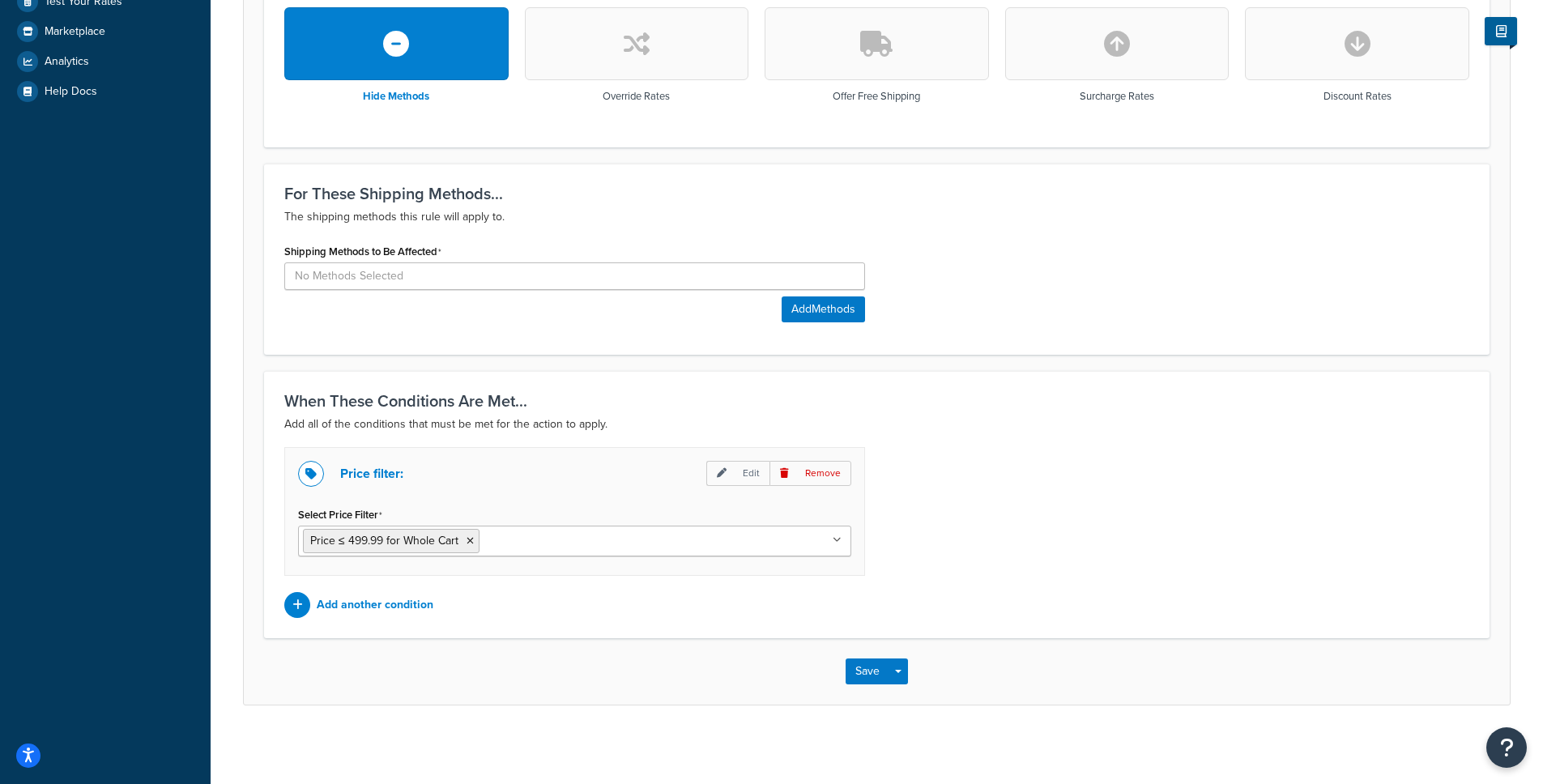
scroll to position [493, 0]
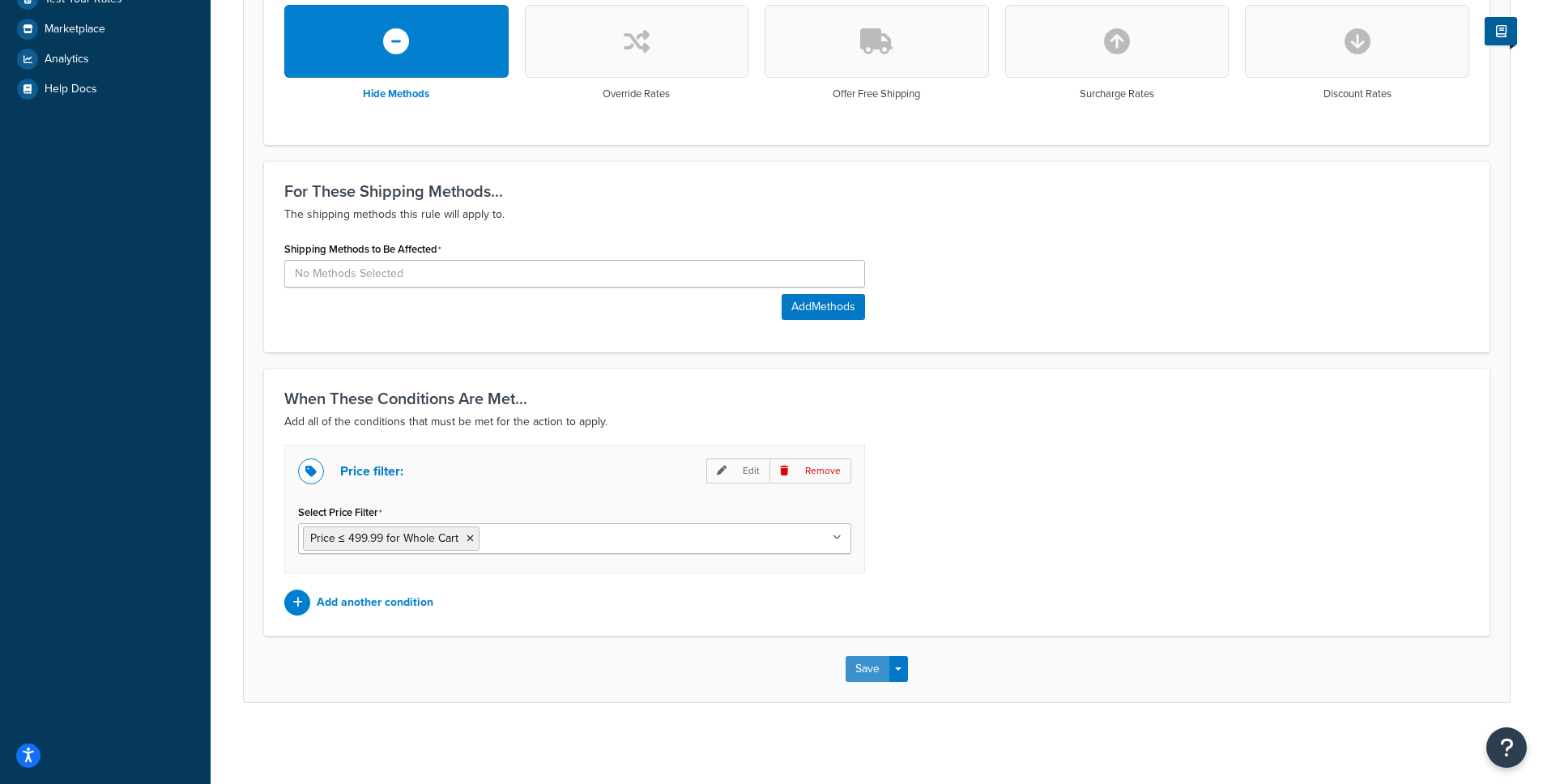
click at [863, 667] on button "Save" at bounding box center [868, 668] width 44 height 26
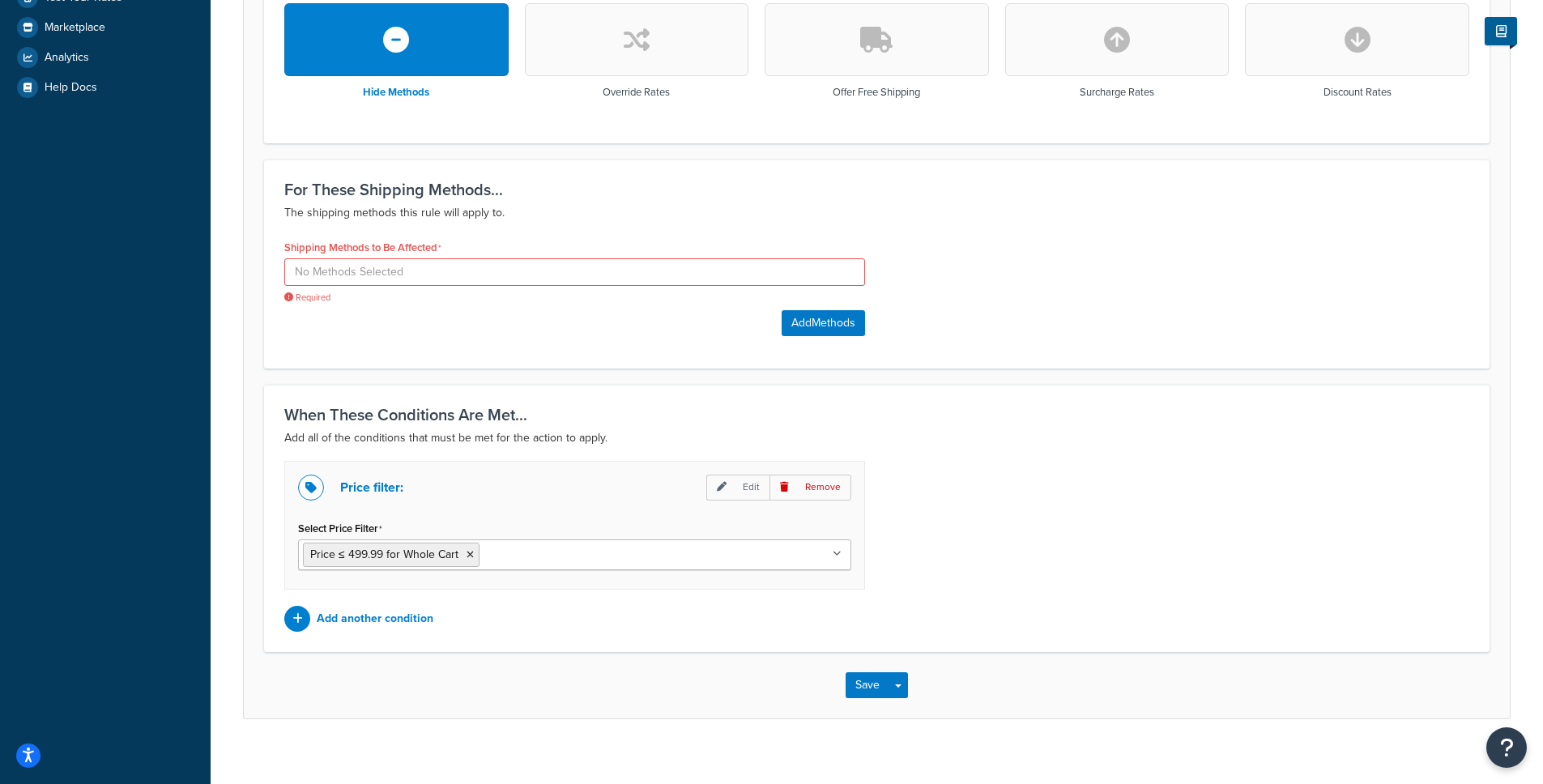
click at [540, 253] on div "Shipping Methods to Be Affected Required" at bounding box center [574, 269] width 581 height 68
click at [539, 262] on input at bounding box center [574, 272] width 581 height 28
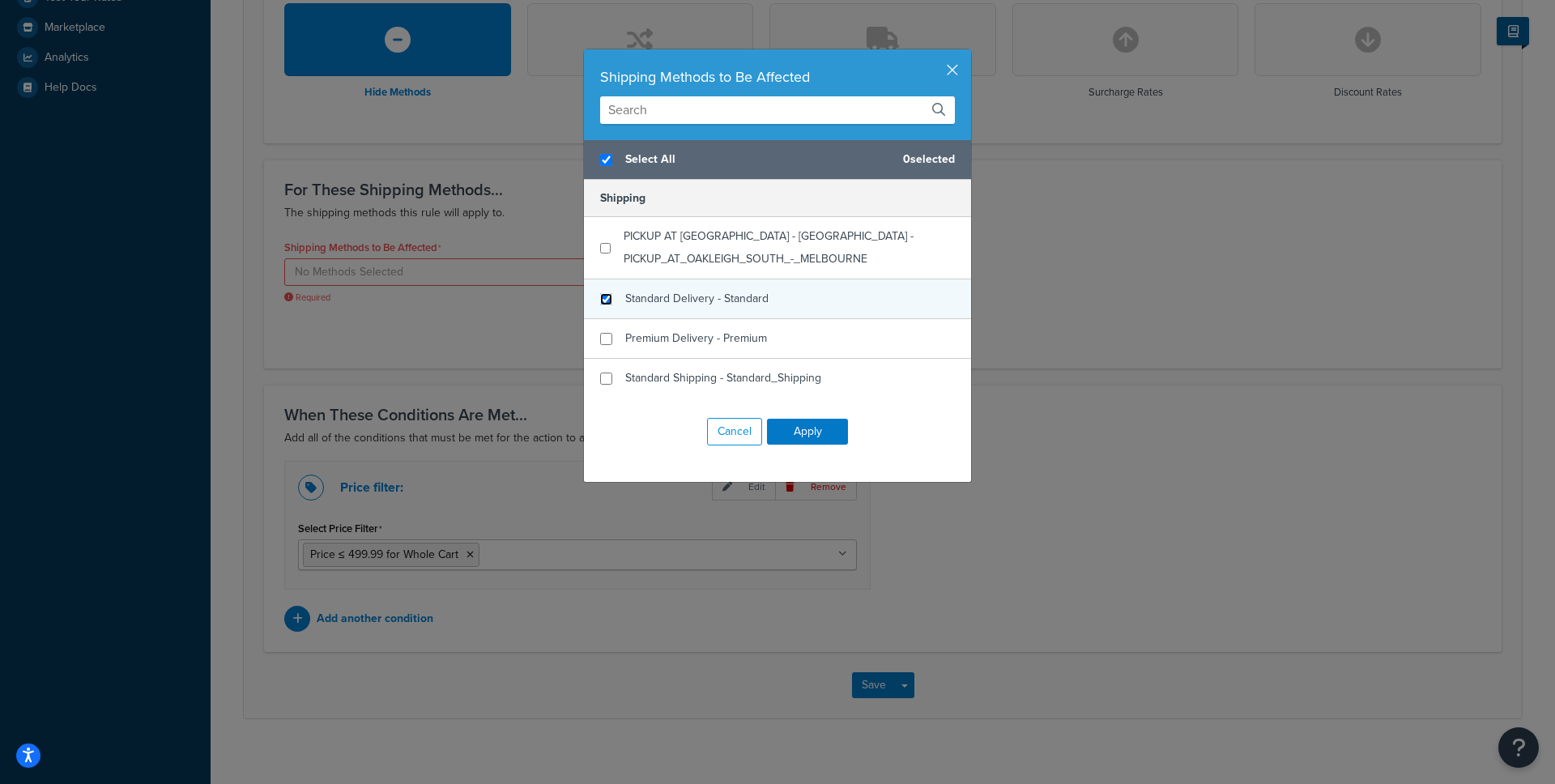
checkbox input "true"
click at [601, 298] on input "checkbox" at bounding box center [605, 298] width 12 height 12
checkbox input "true"
click at [826, 430] on button "Apply" at bounding box center [807, 431] width 81 height 26
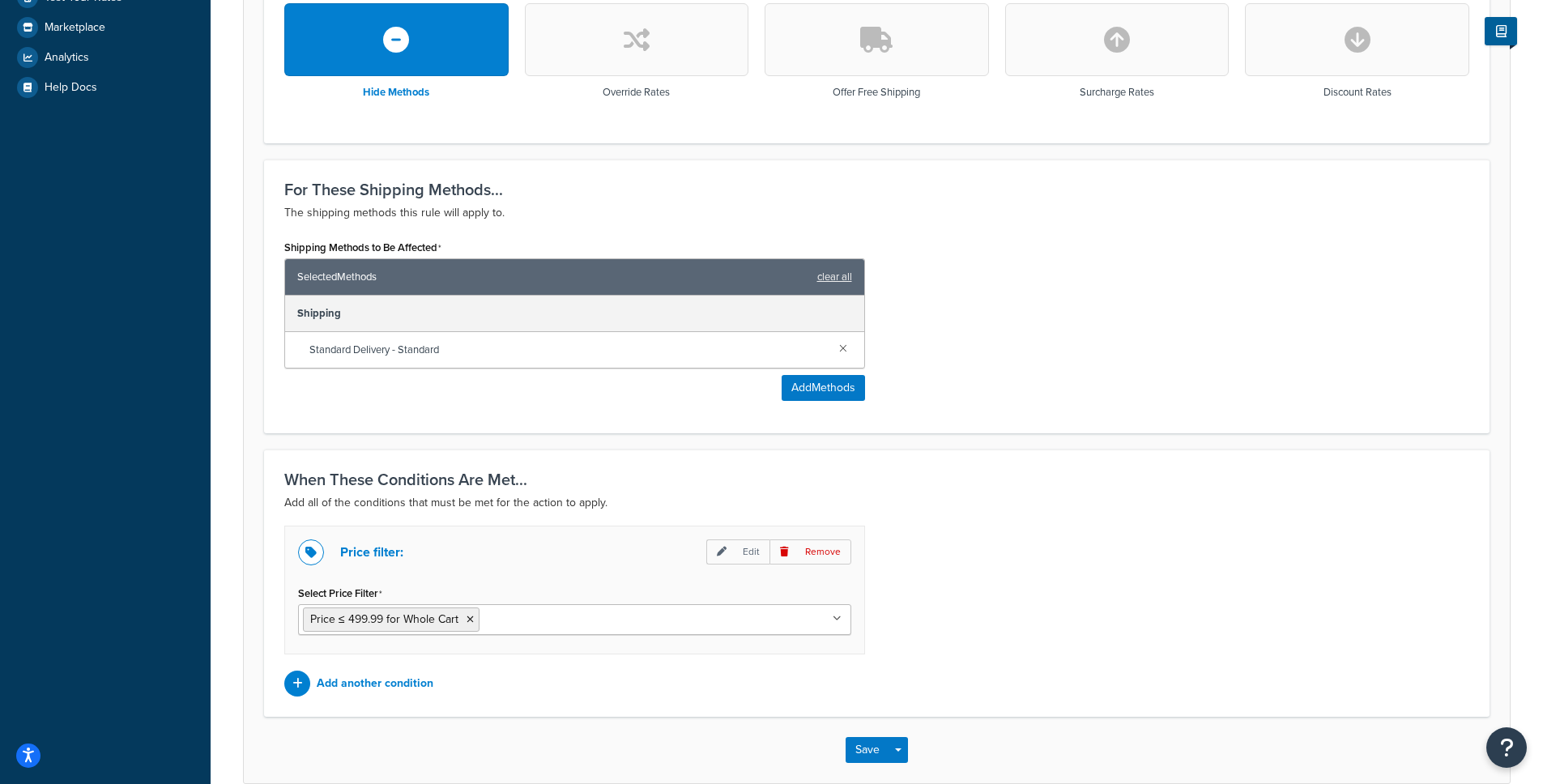
click at [885, 766] on div "Save Save Dropdown Save and Edit Save and Duplicate Save and Create New" at bounding box center [876, 749] width 1266 height 66
click at [870, 754] on button "Save" at bounding box center [868, 749] width 44 height 26
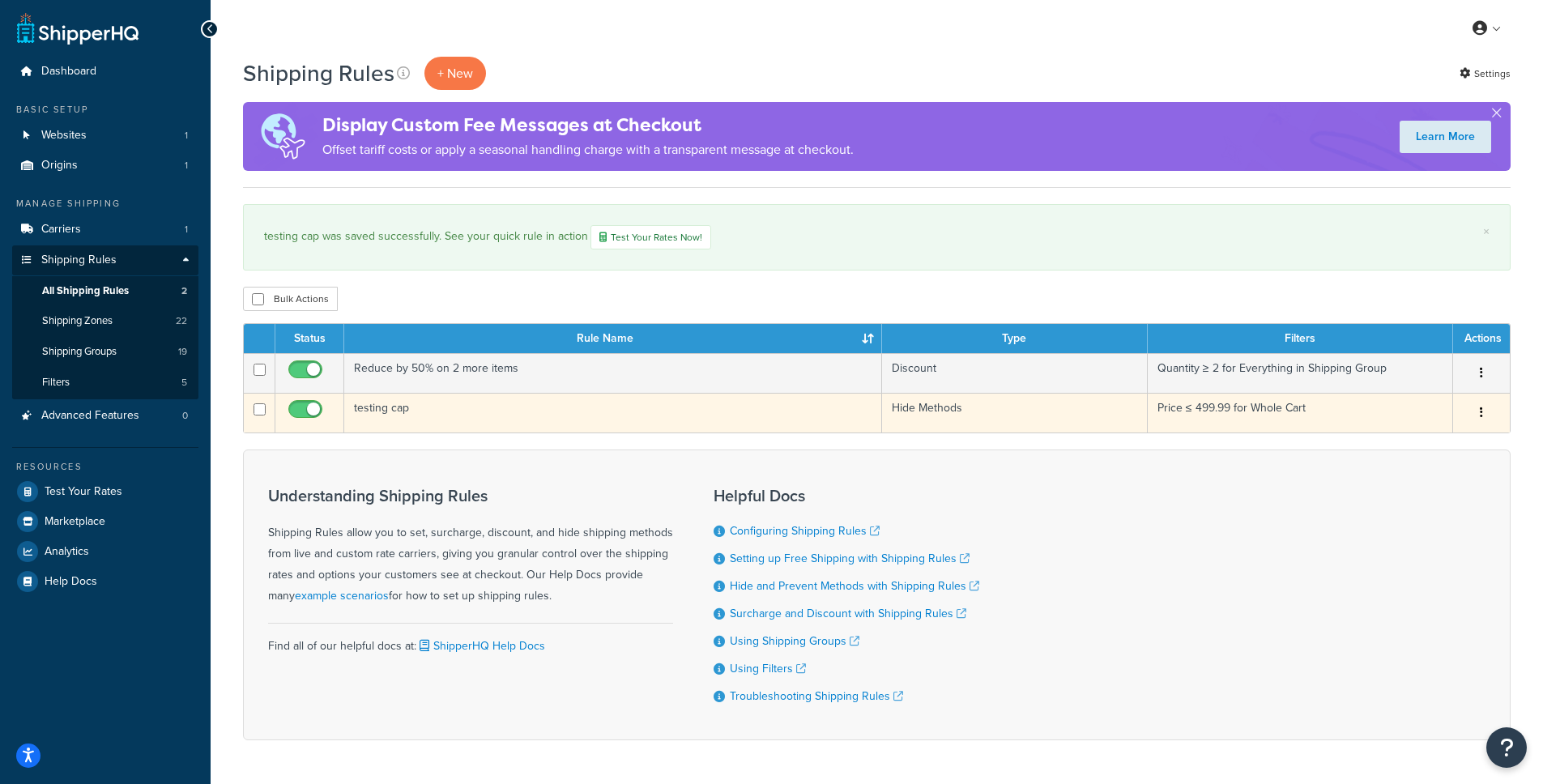
click at [319, 410] on input "checkbox" at bounding box center [307, 413] width 45 height 20
checkbox input "false"
click at [417, 411] on td "testing cap" at bounding box center [613, 412] width 538 height 39
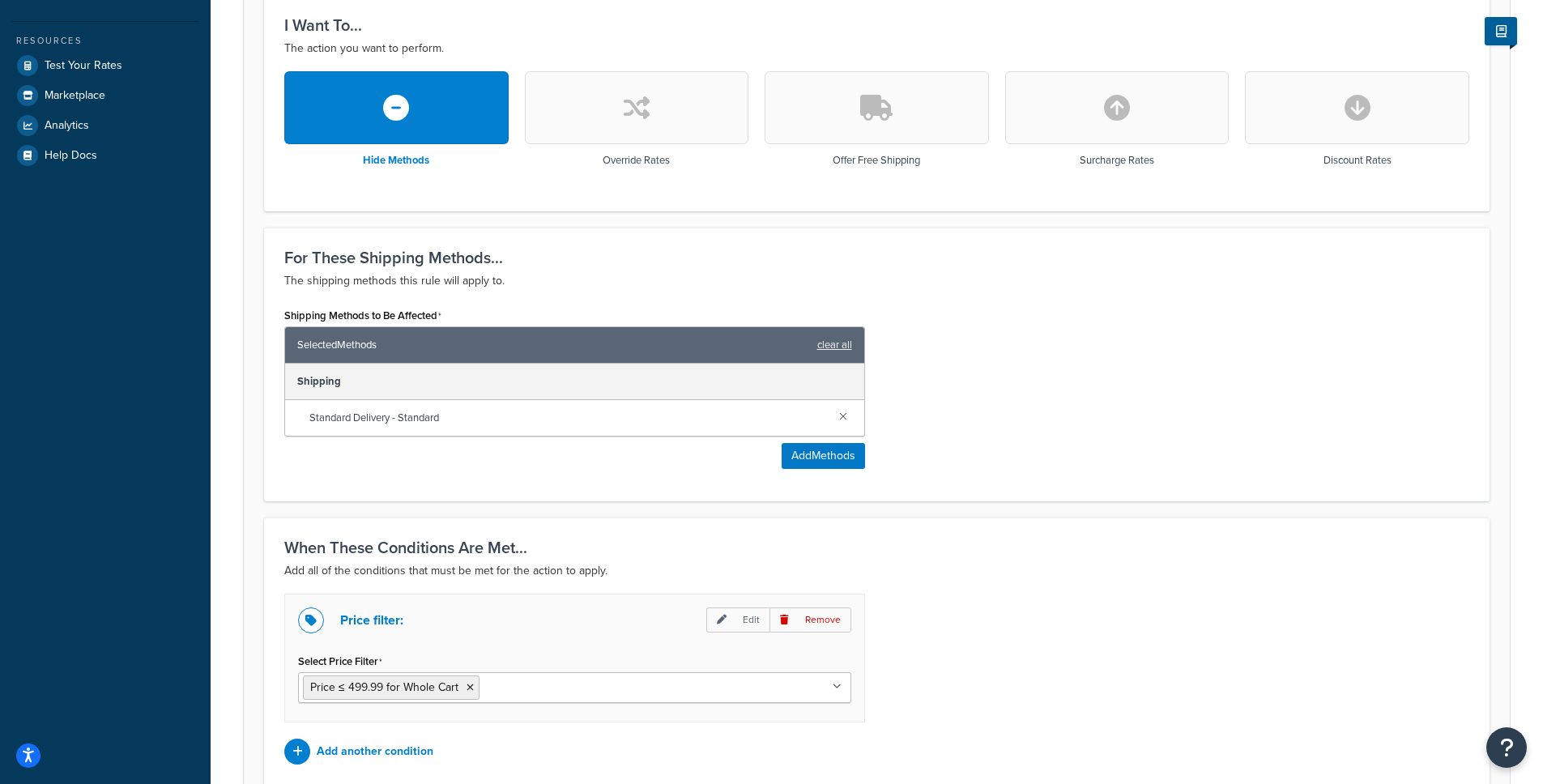
scroll to position [196, 0]
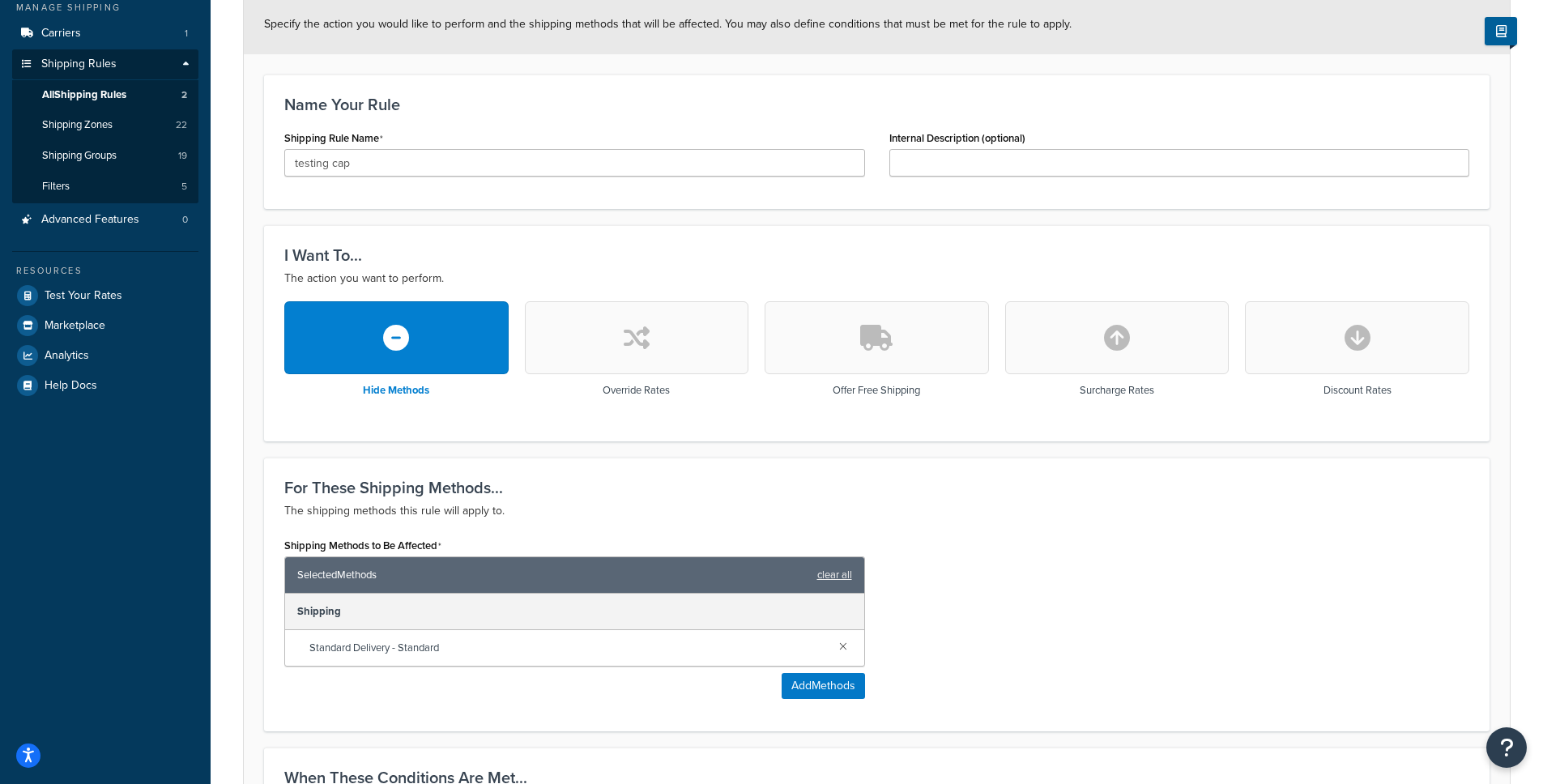
click at [680, 341] on button "button" at bounding box center [637, 338] width 225 height 73
select select "PERCENTAGE"
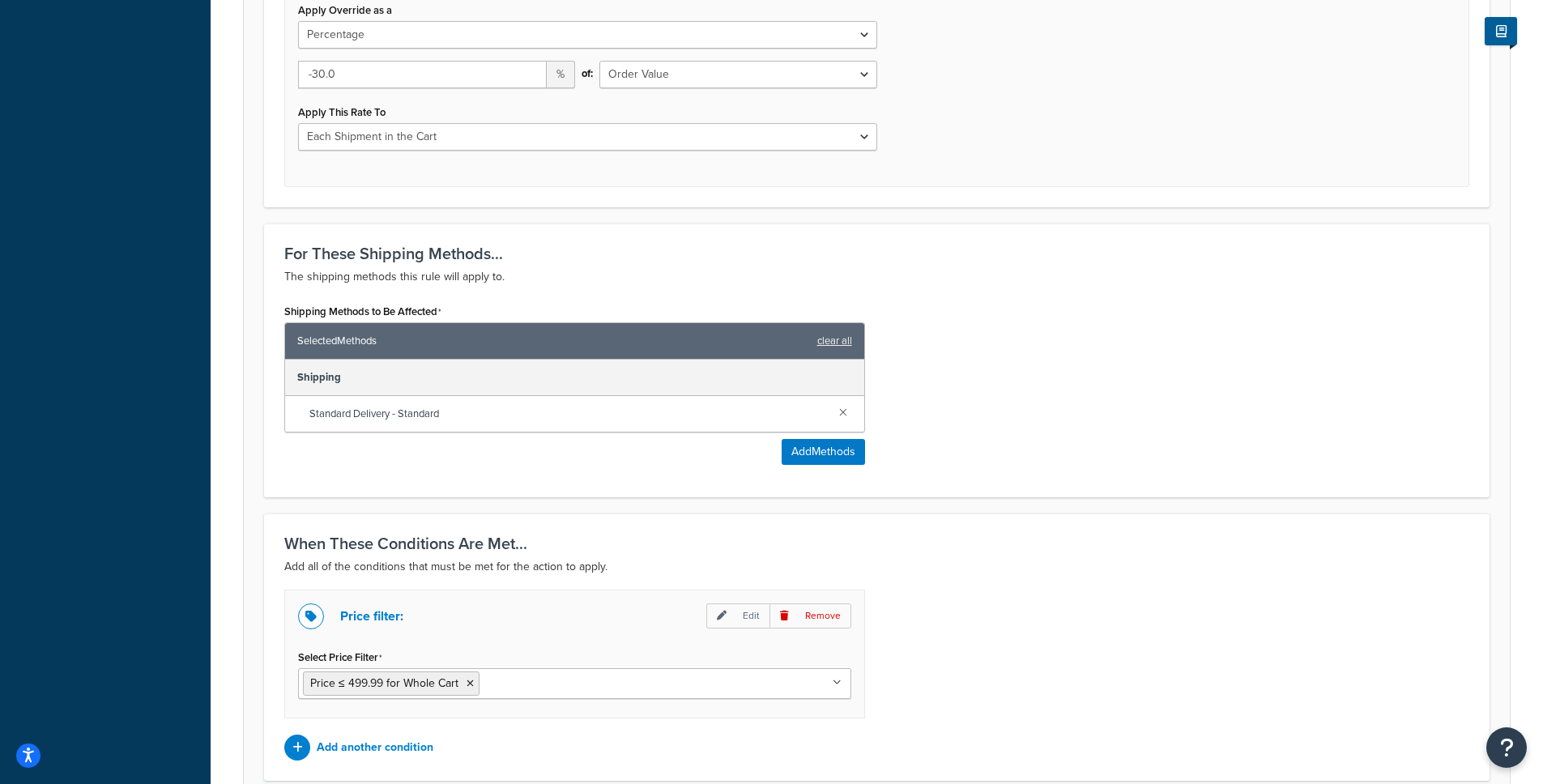
scroll to position [789, 0]
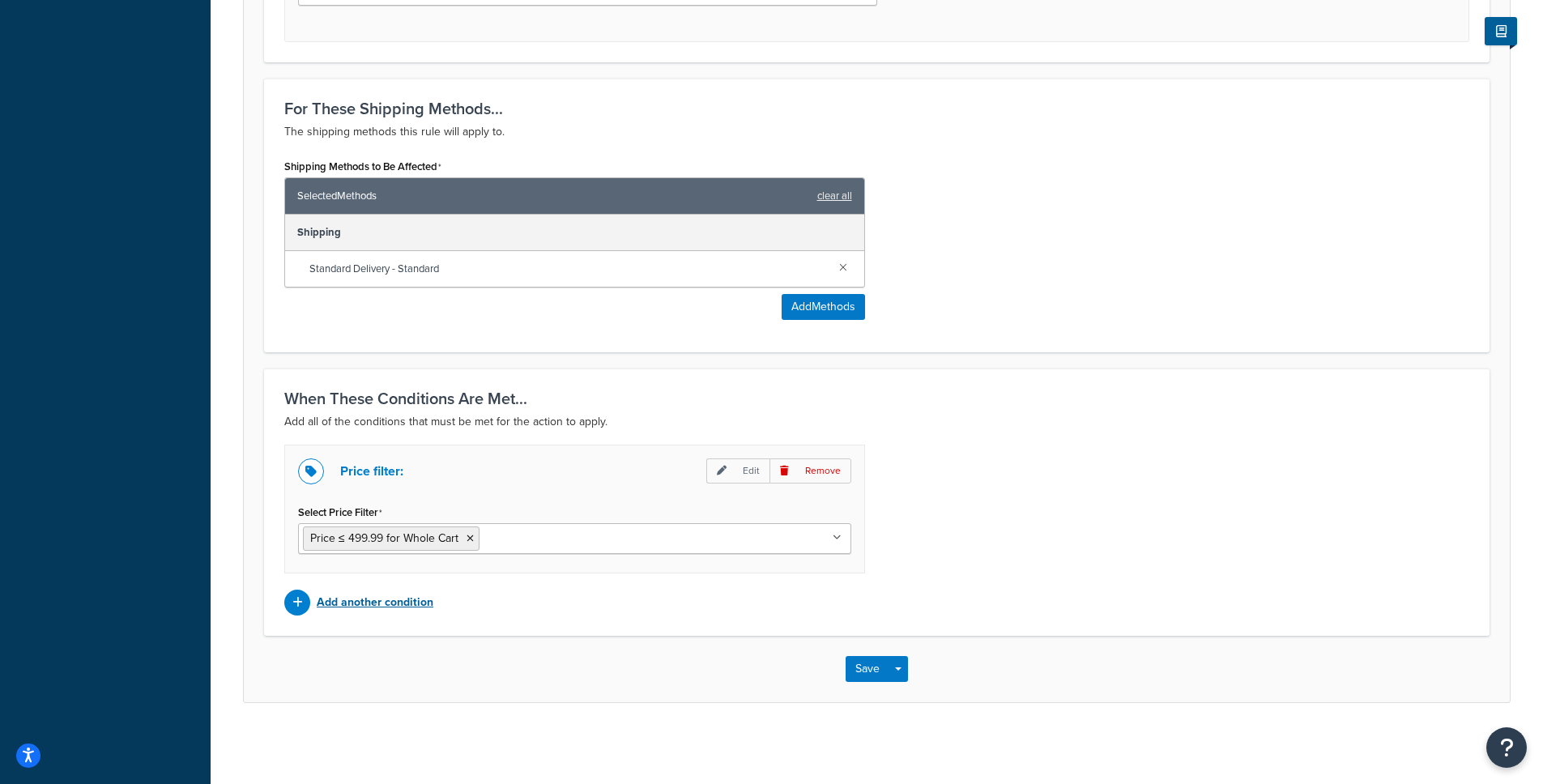
click at [392, 607] on p "Add another condition" at bounding box center [375, 602] width 117 height 23
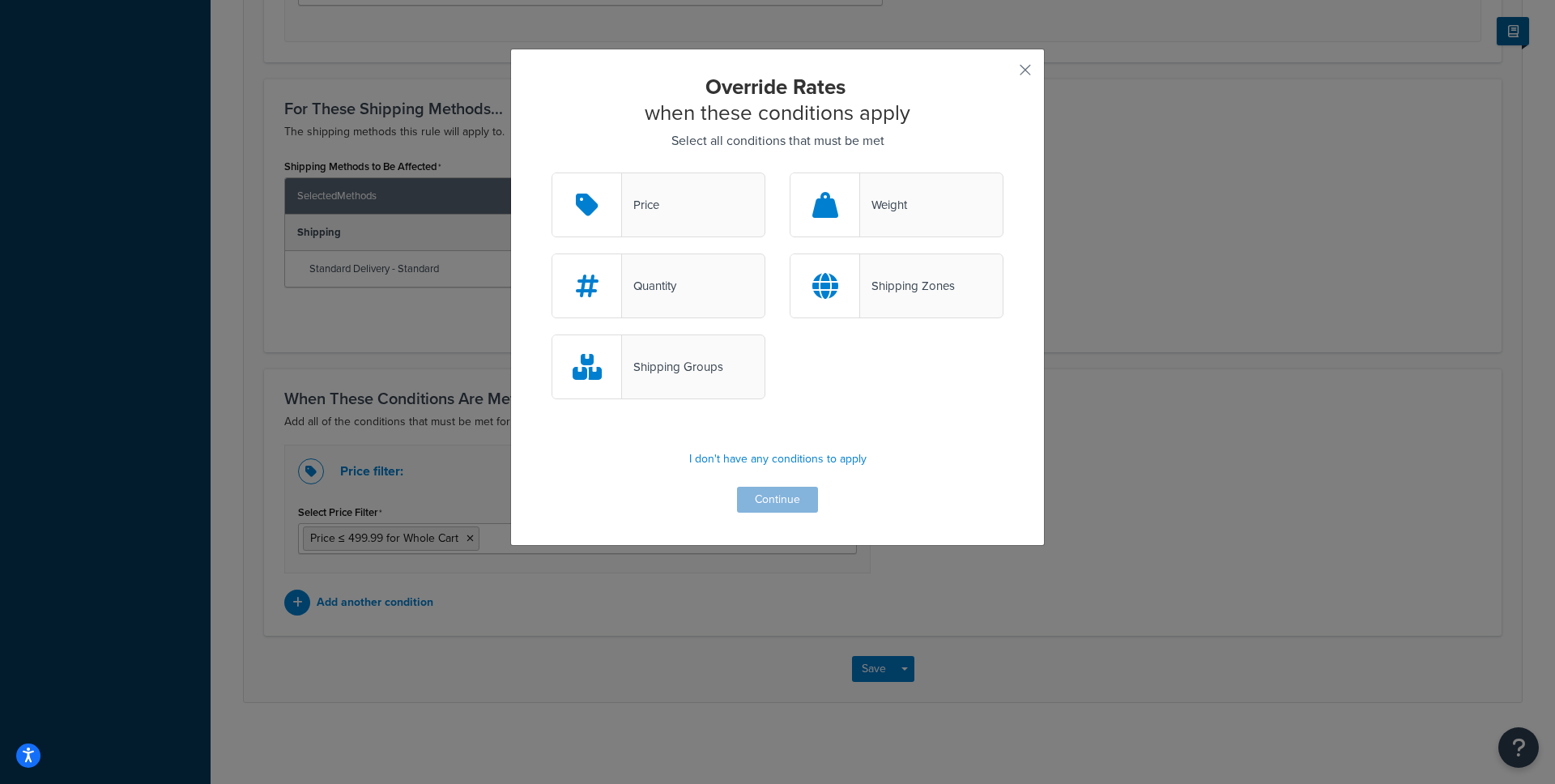
click at [652, 208] on div "Price" at bounding box center [640, 205] width 37 height 23
click at [0, 0] on input "Price" at bounding box center [0, 0] width 0 height 0
click at [756, 501] on button "Continue" at bounding box center [777, 499] width 81 height 26
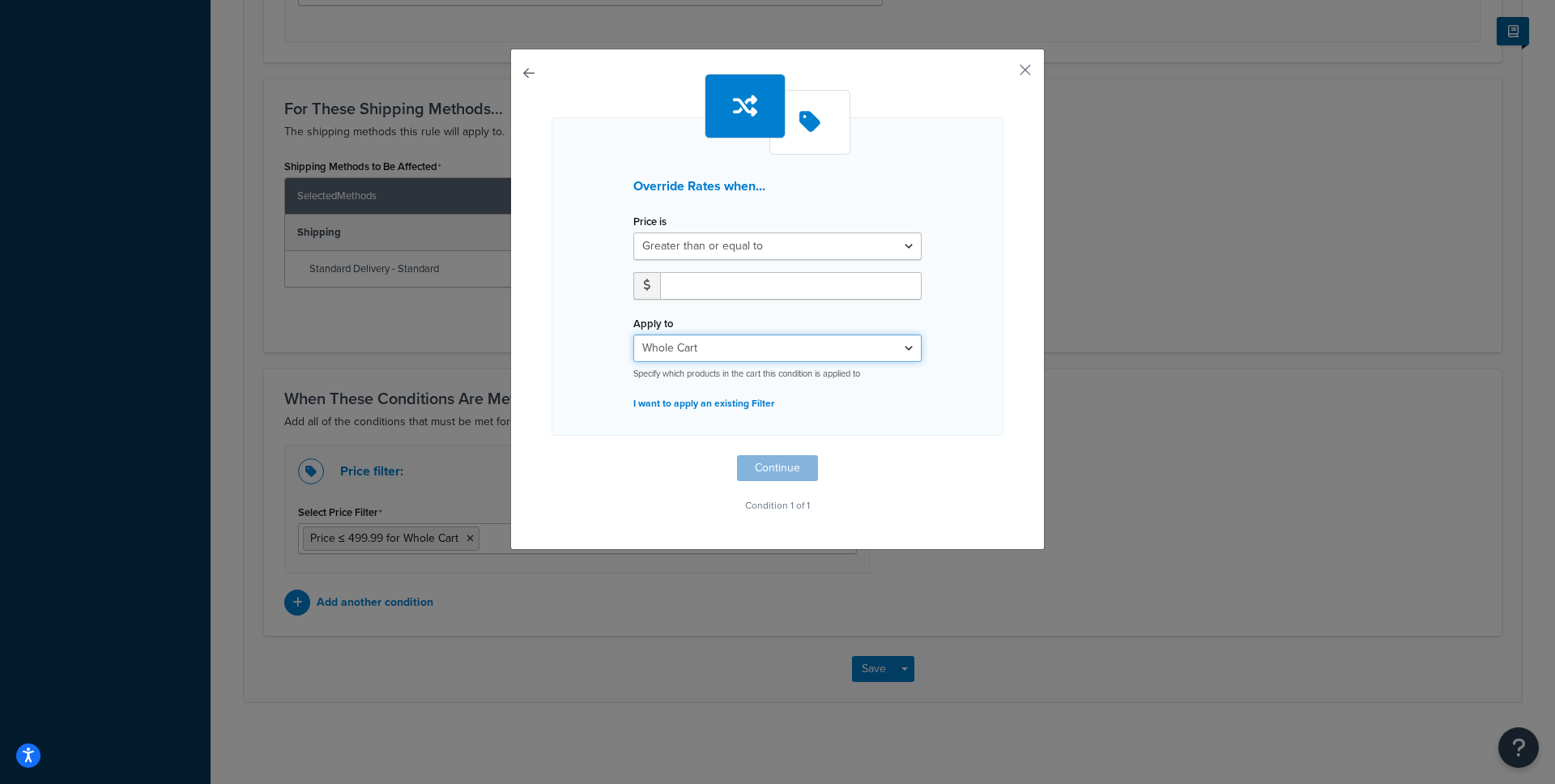
click at [746, 359] on select "Whole Cart Everything in Shipping Group Everything at Origin Each Item within S…" at bounding box center [777, 348] width 288 height 28
click at [724, 246] on select "Greater than or equal to Between or equal to Less than or equal to" at bounding box center [777, 246] width 288 height 28
click at [1003, 74] on button "button" at bounding box center [1001, 76] width 4 height 4
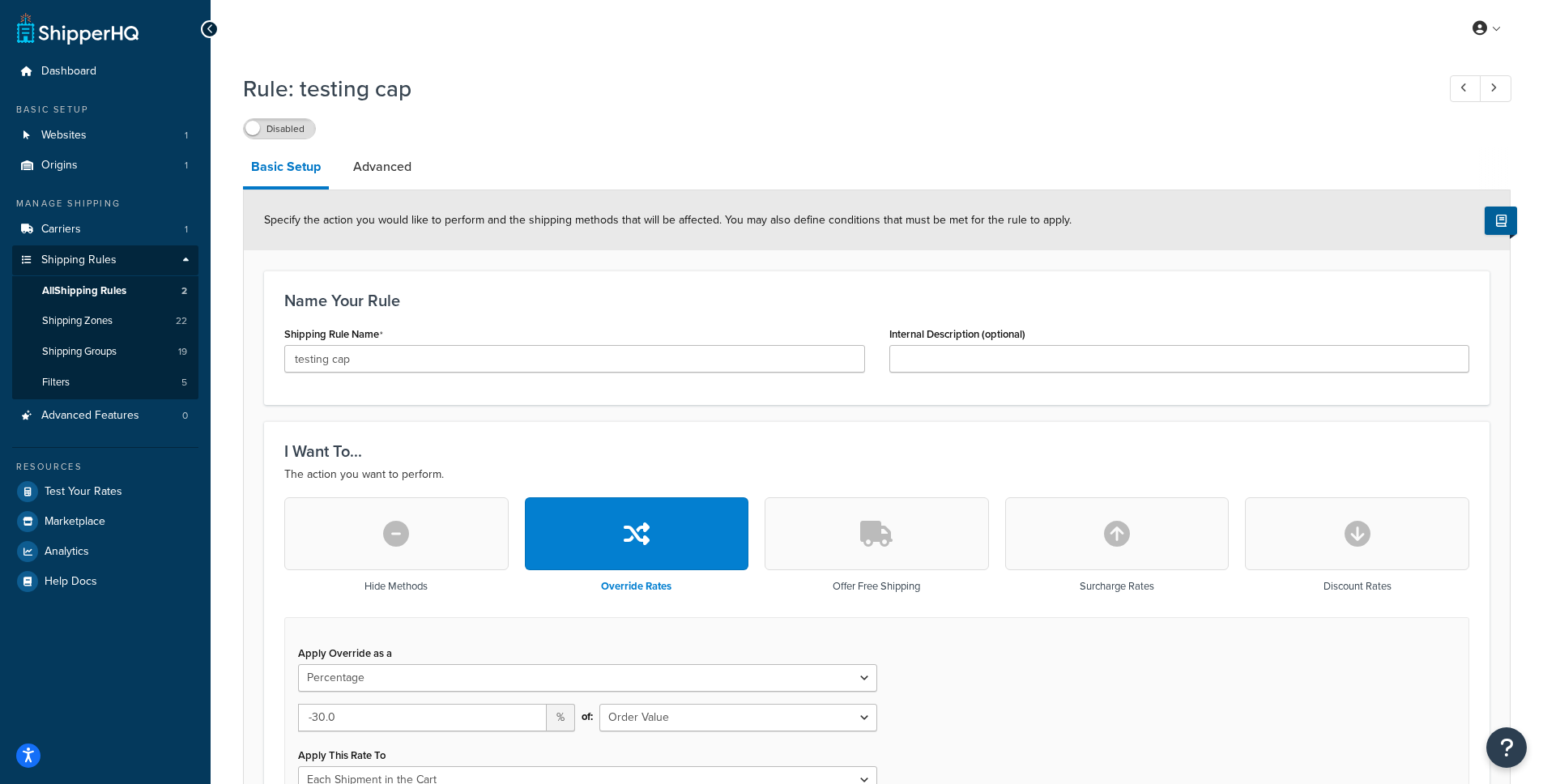
click at [869, 546] on icon "button" at bounding box center [876, 533] width 33 height 26
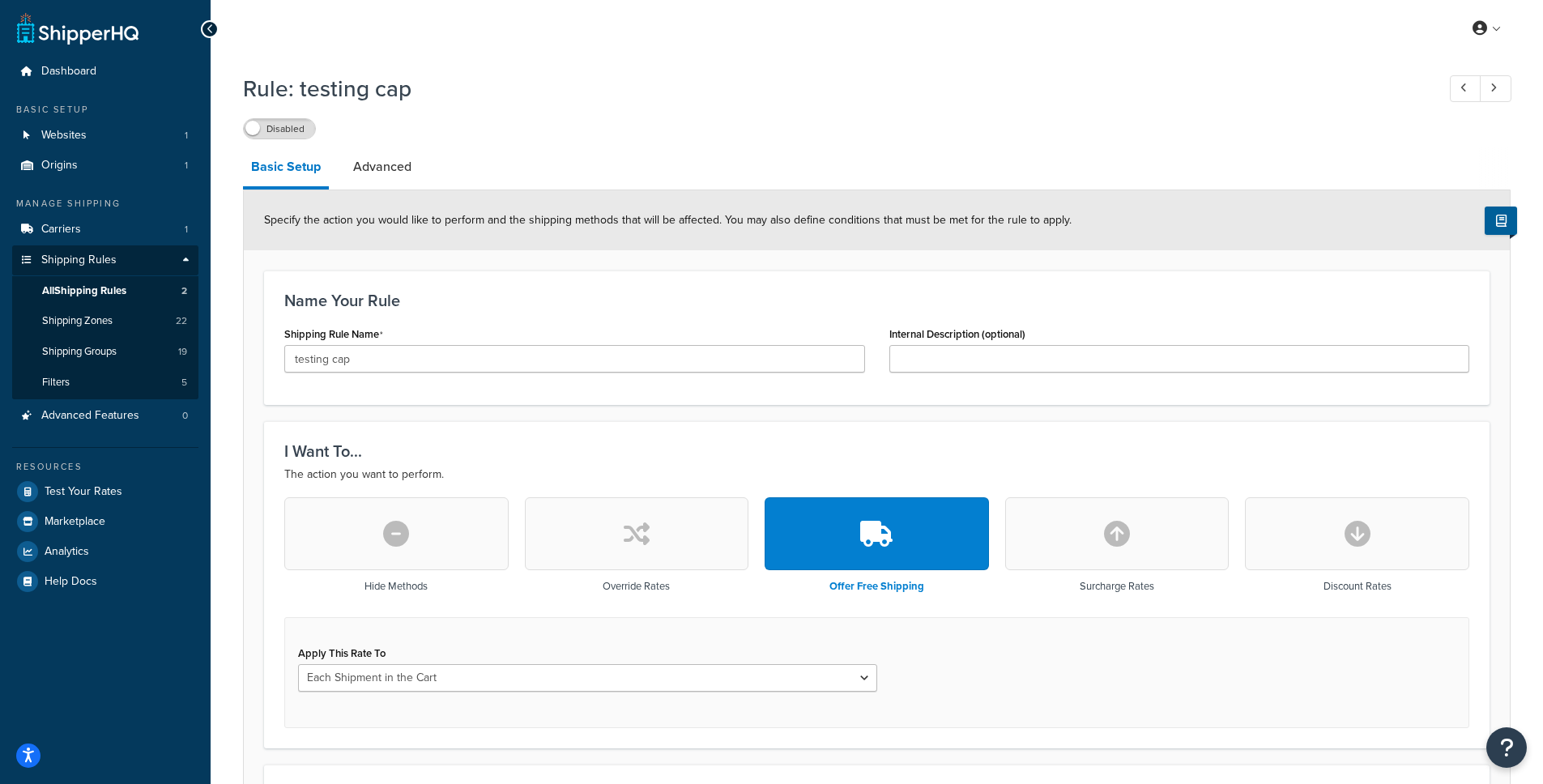
click at [1124, 538] on icon "button" at bounding box center [1116, 533] width 26 height 26
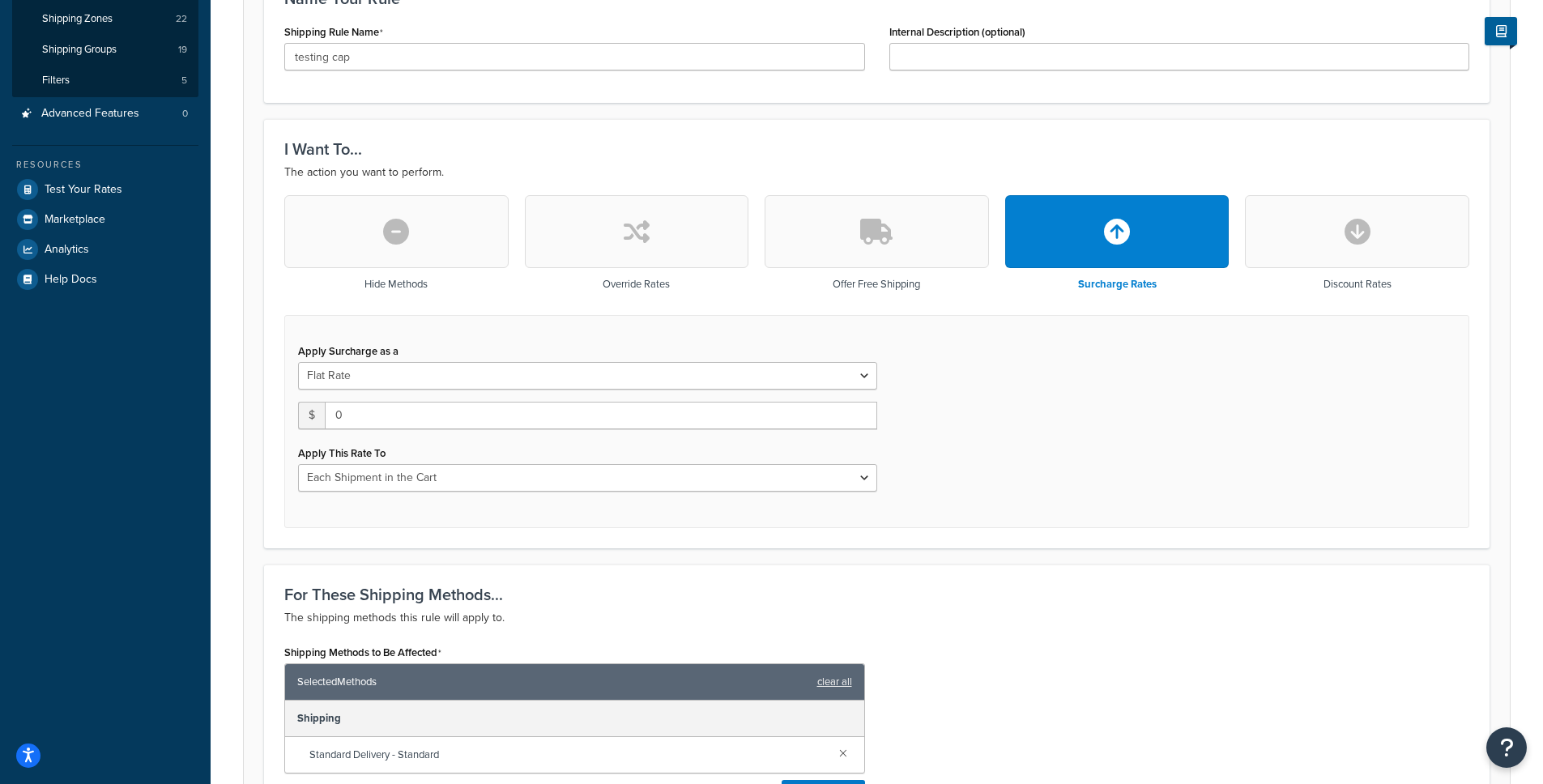
scroll to position [231, 0]
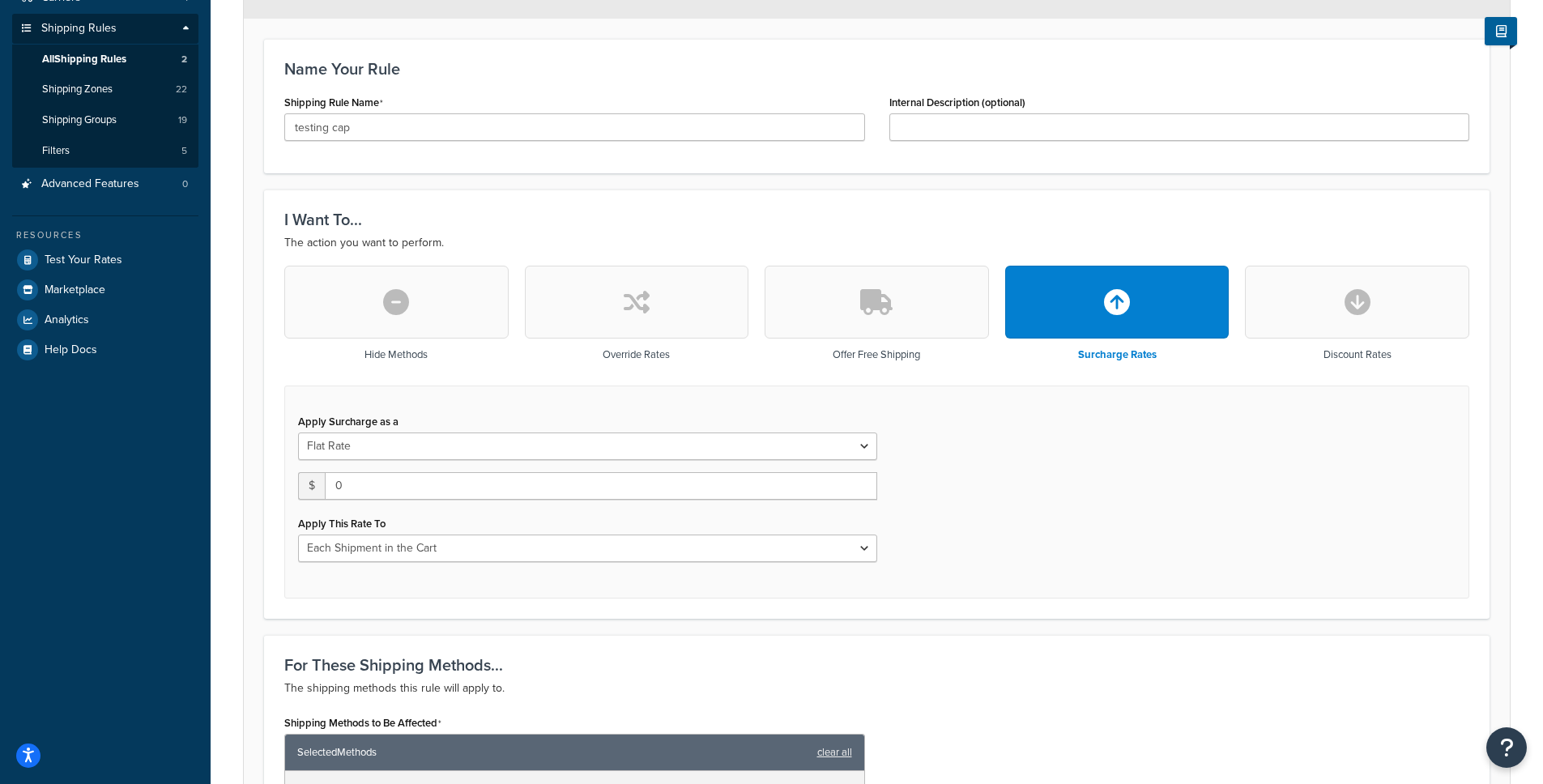
click at [1313, 299] on button "button" at bounding box center [1356, 302] width 225 height 73
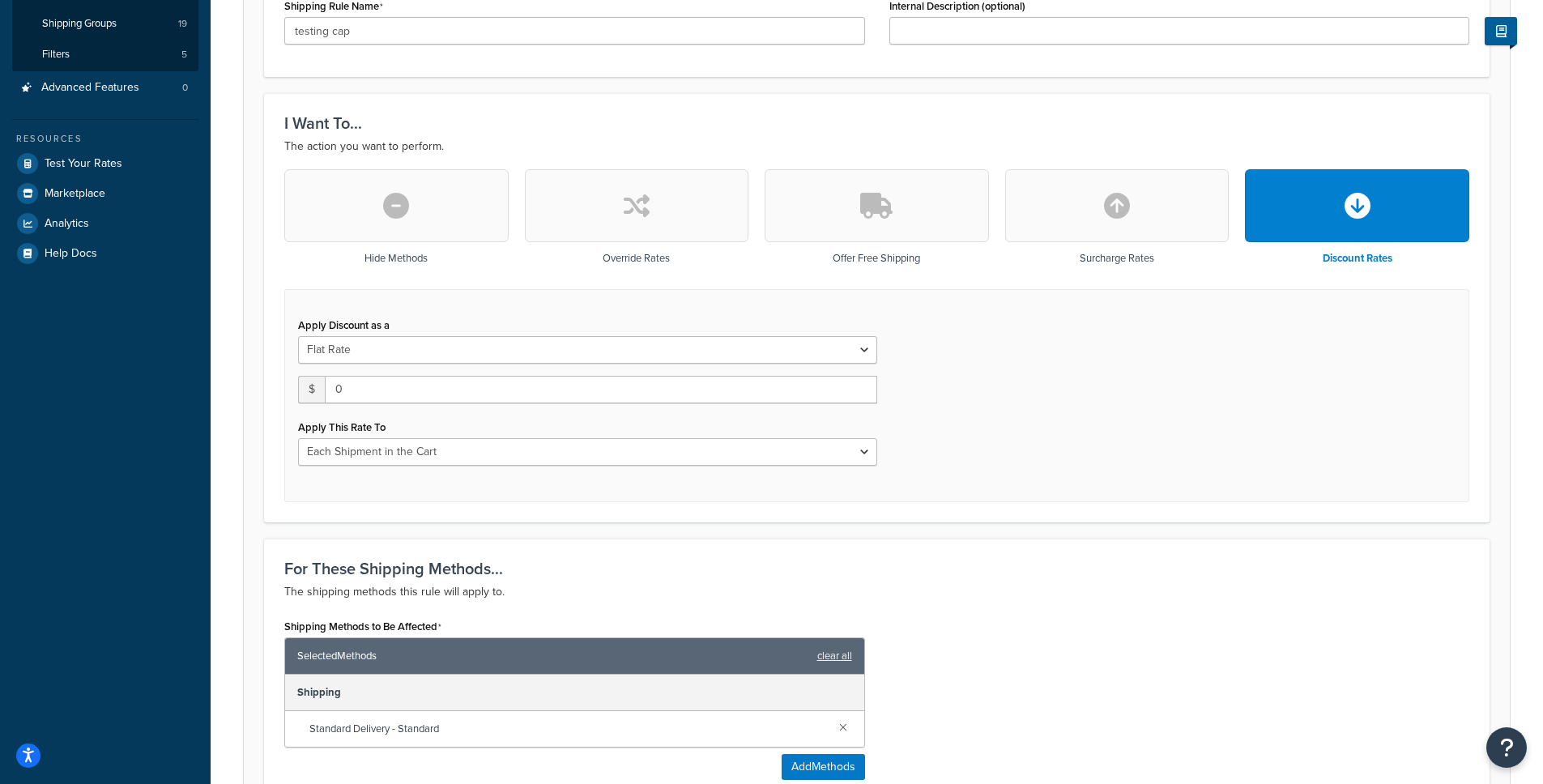
scroll to position [352, 0]
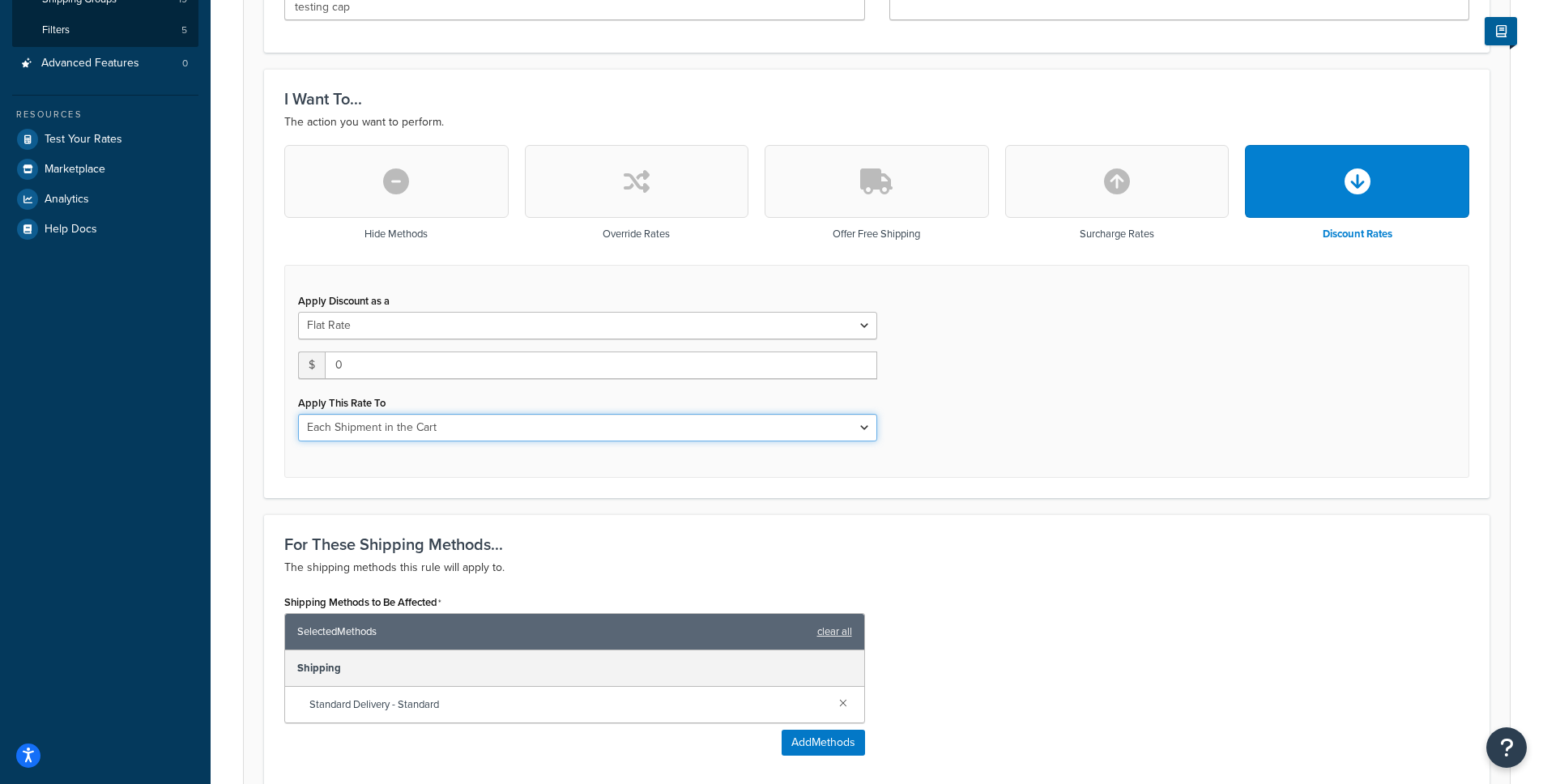
click at [445, 426] on select "Each Shipment in the Cart Each Shipping Group in the Cart Each Item within a Sh…" at bounding box center [587, 427] width 579 height 28
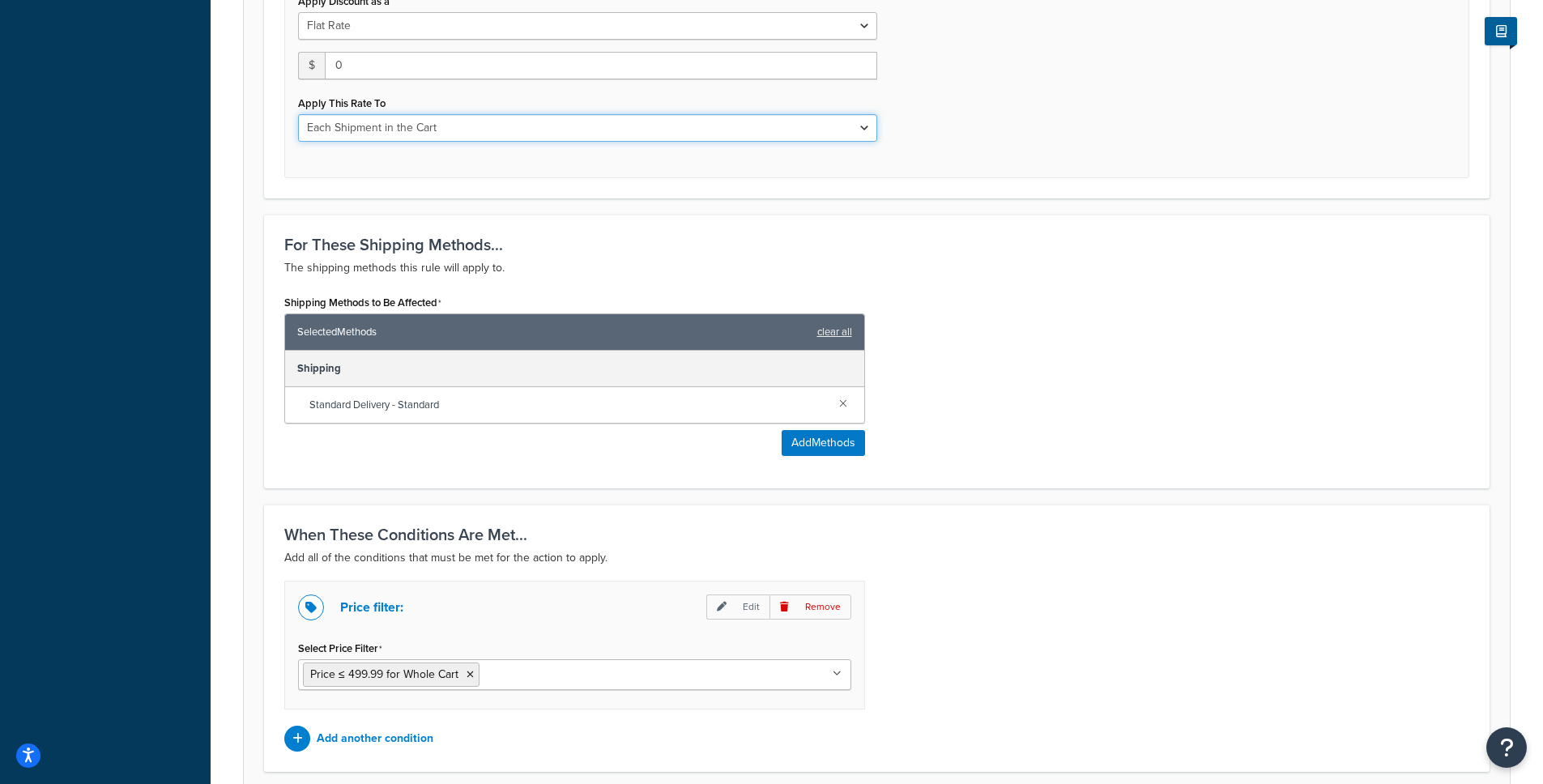
scroll to position [272, 0]
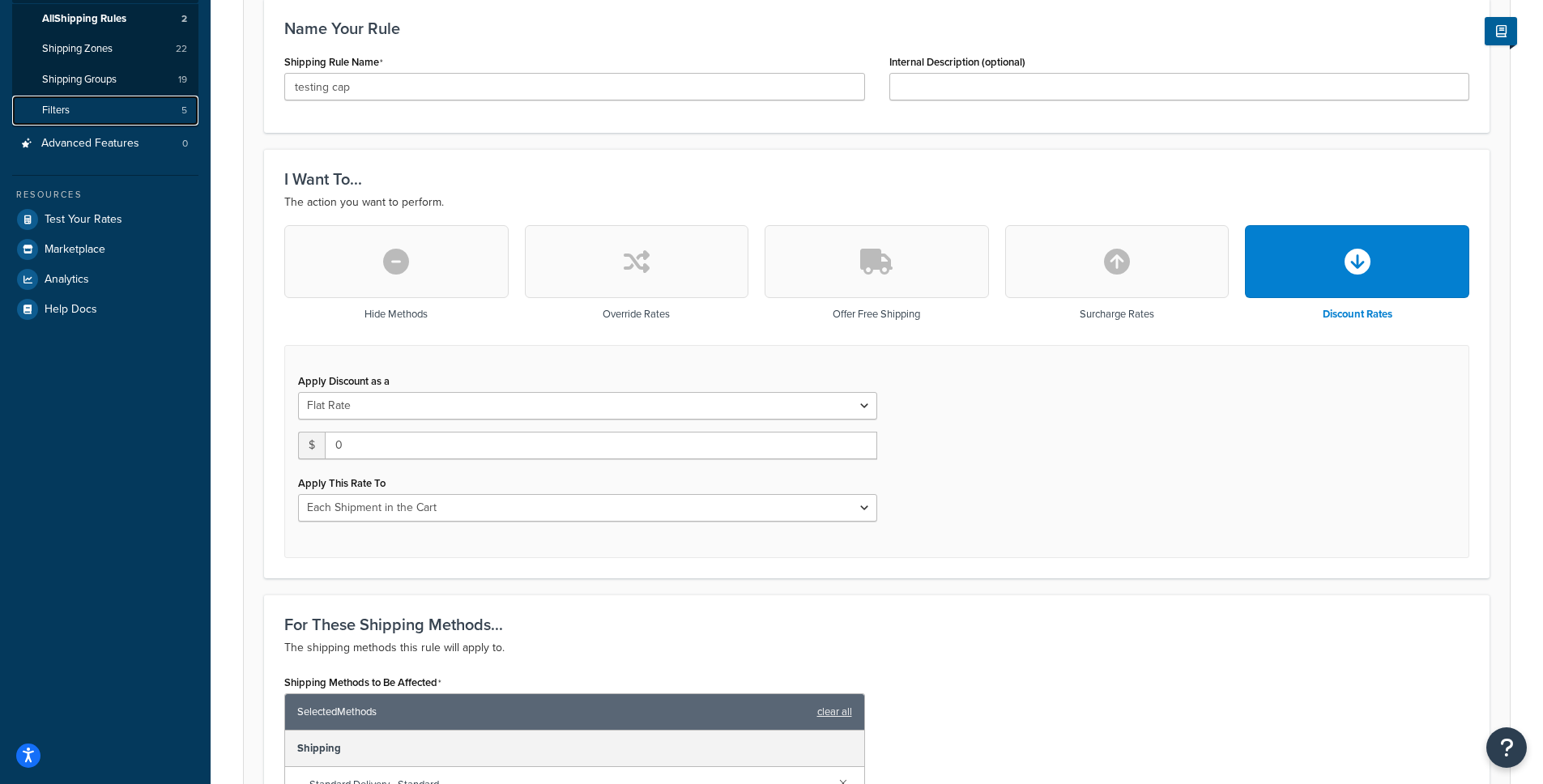
click at [78, 101] on link "Filters 5" at bounding box center [105, 110] width 187 height 30
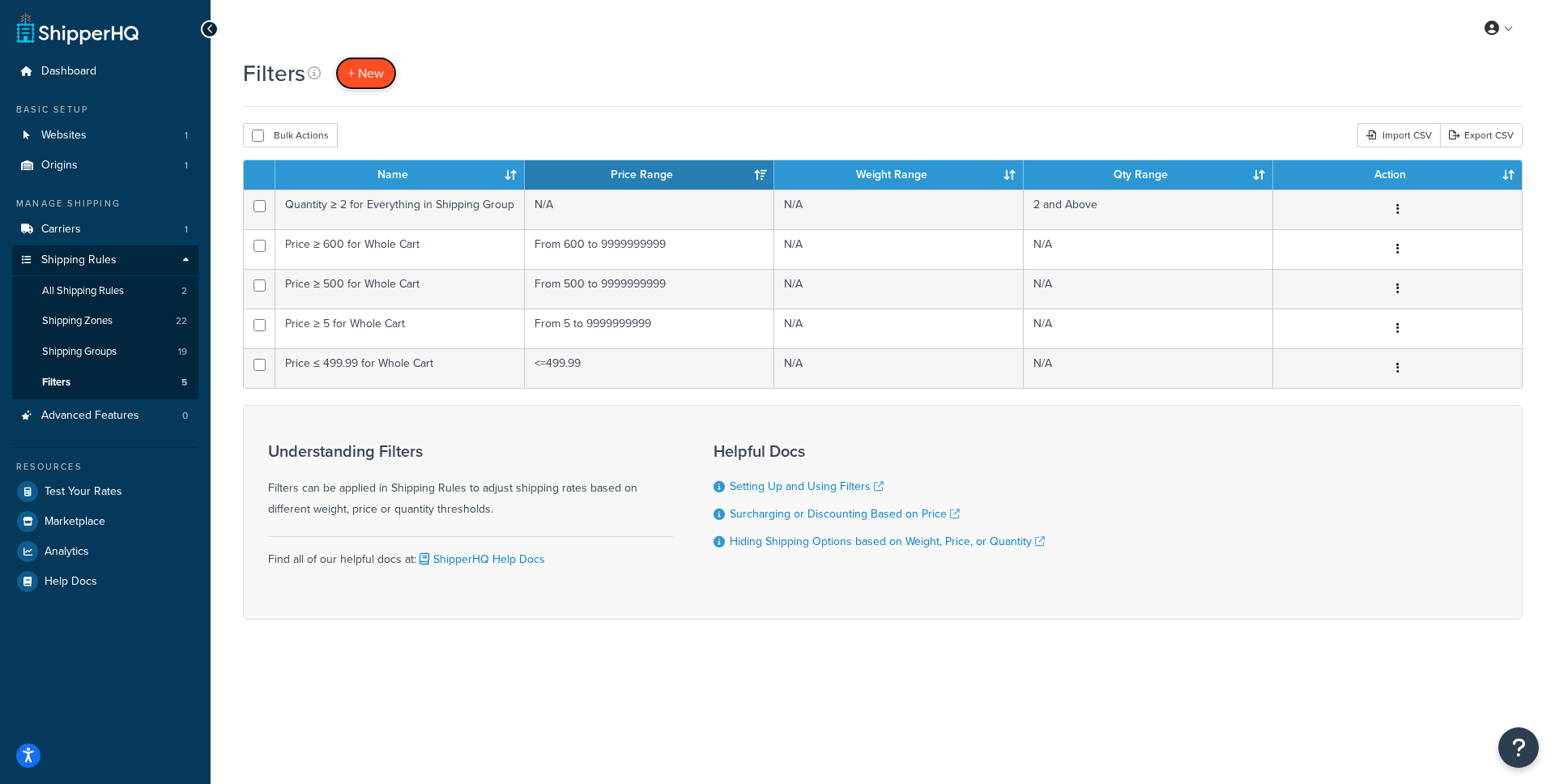
click at [367, 81] on span "+ New" at bounding box center [365, 73] width 35 height 18
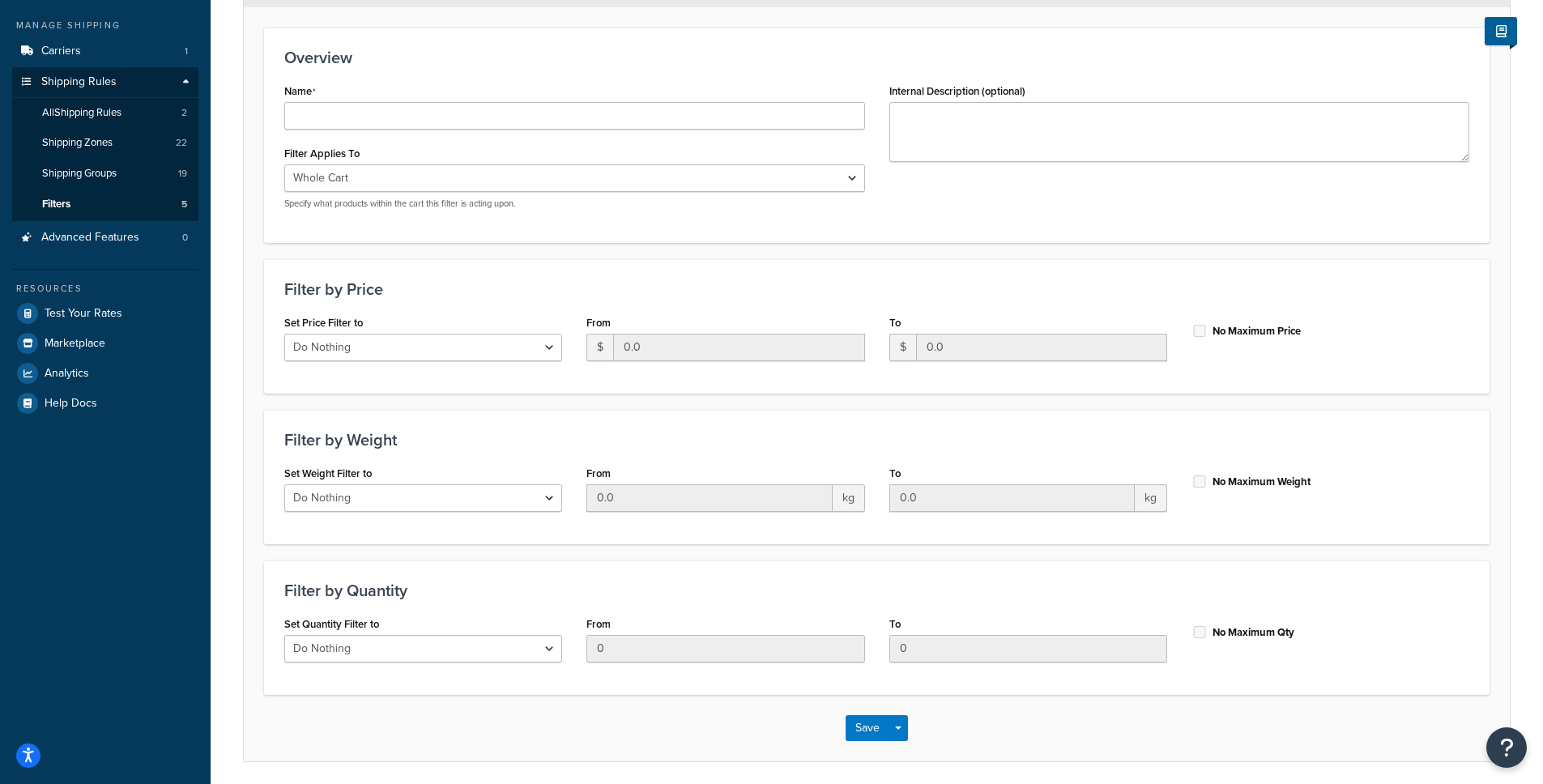
scroll to position [237, 0]
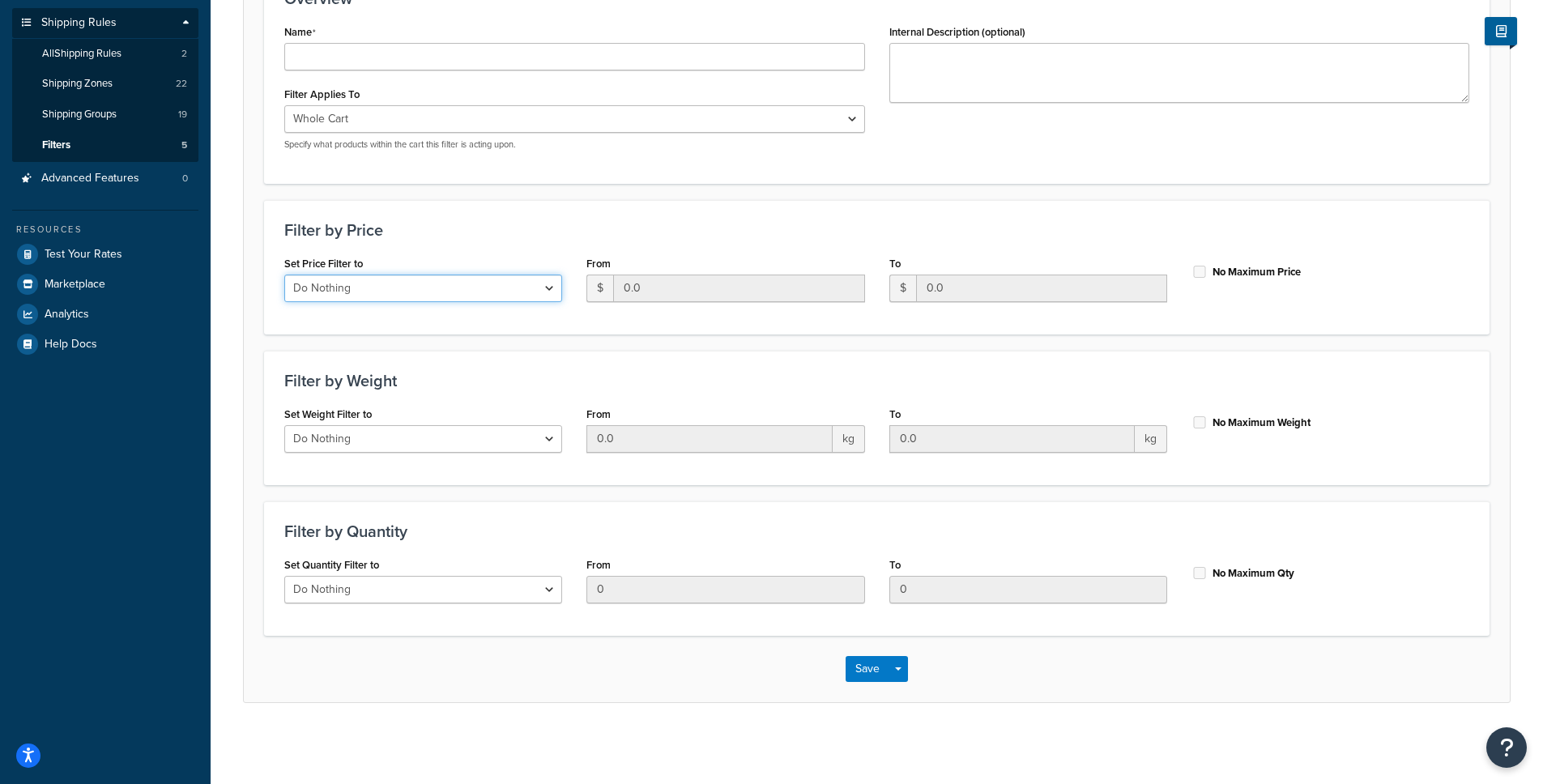
click at [516, 289] on select "Do Nothing Apply to a Range" at bounding box center [423, 288] width 277 height 28
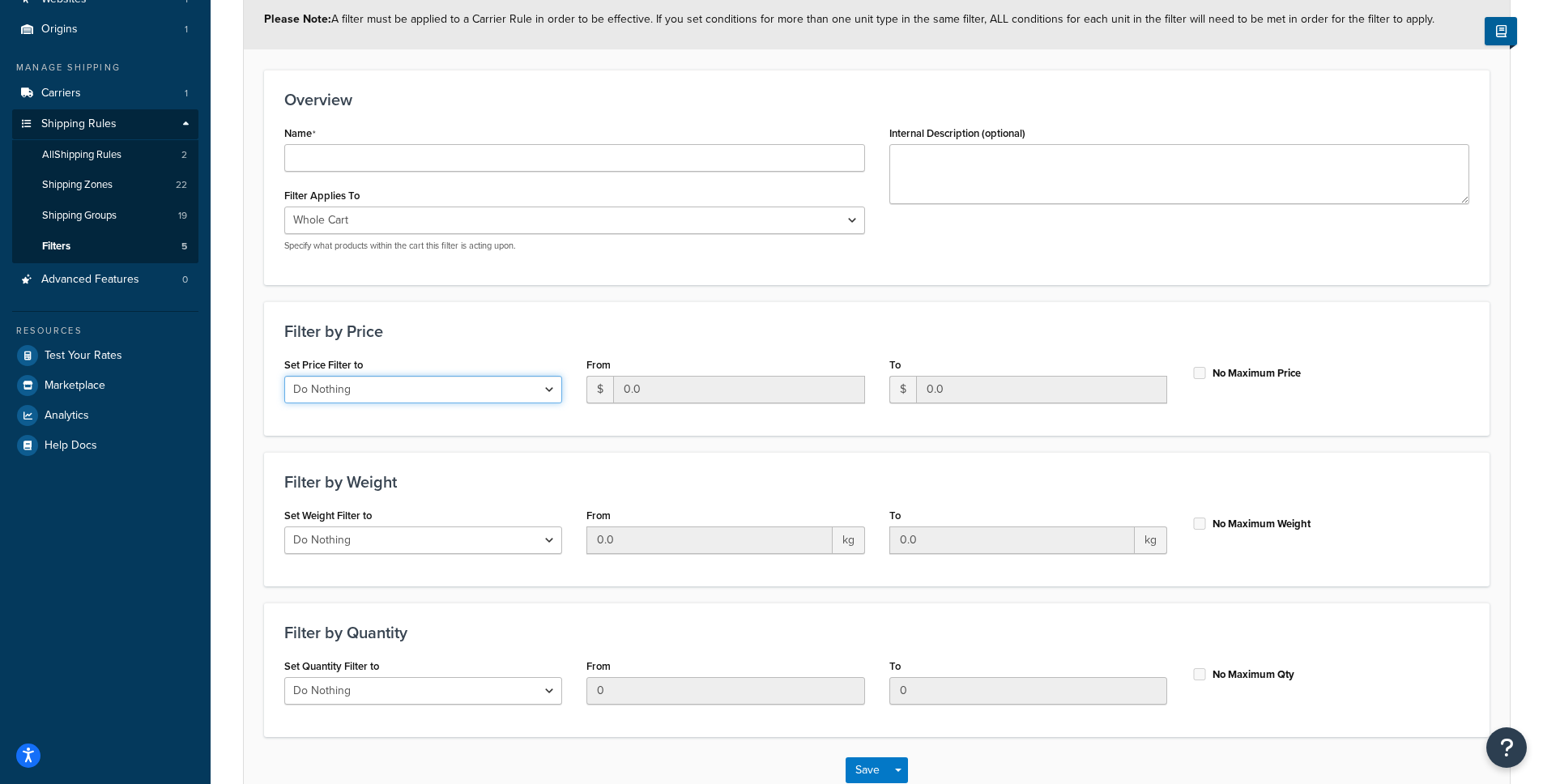
scroll to position [131, 0]
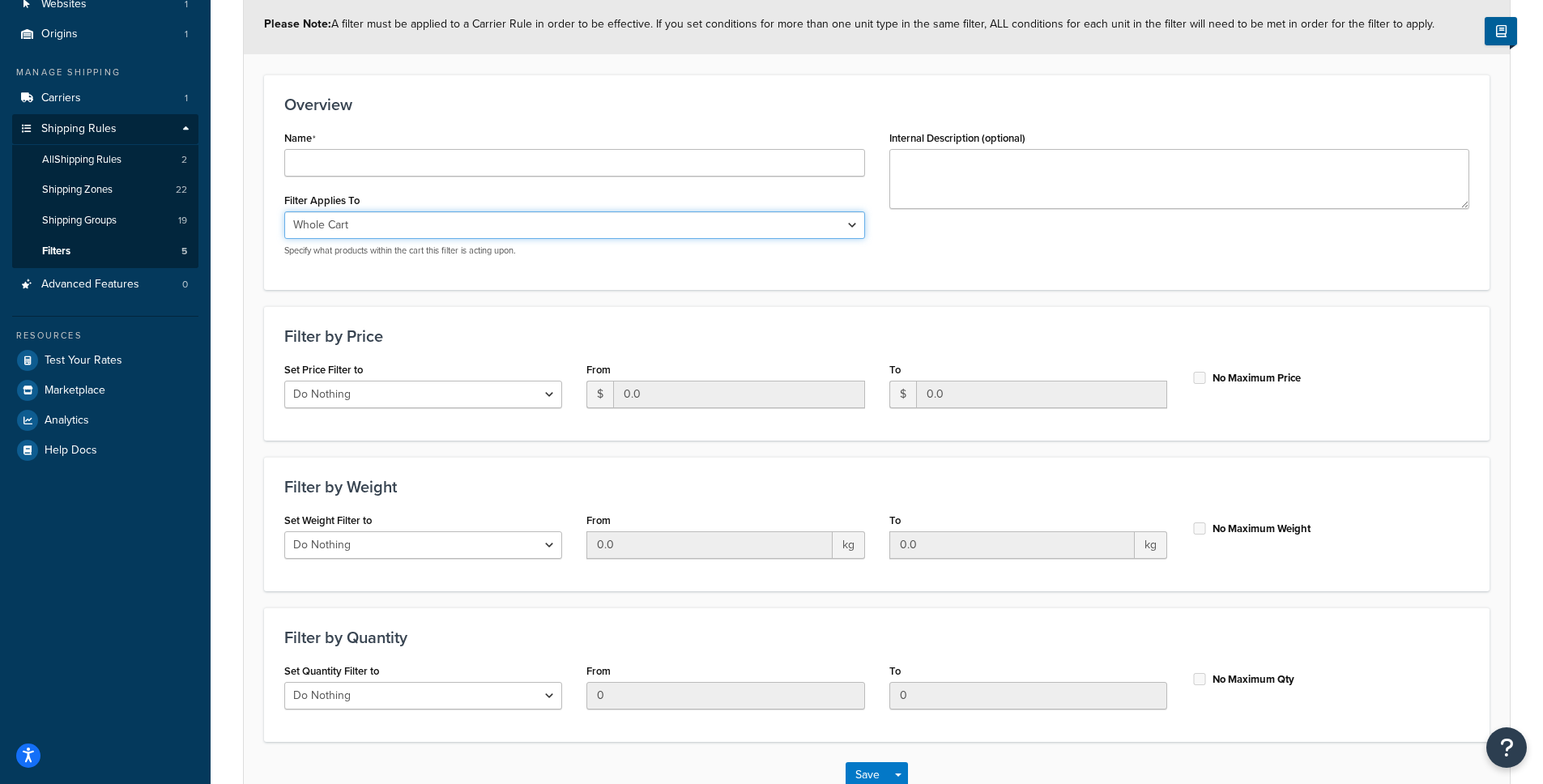
click at [499, 232] on select "Whole Cart Everything in Shipping Group Everything at Origin Each Item within S…" at bounding box center [574, 225] width 581 height 28
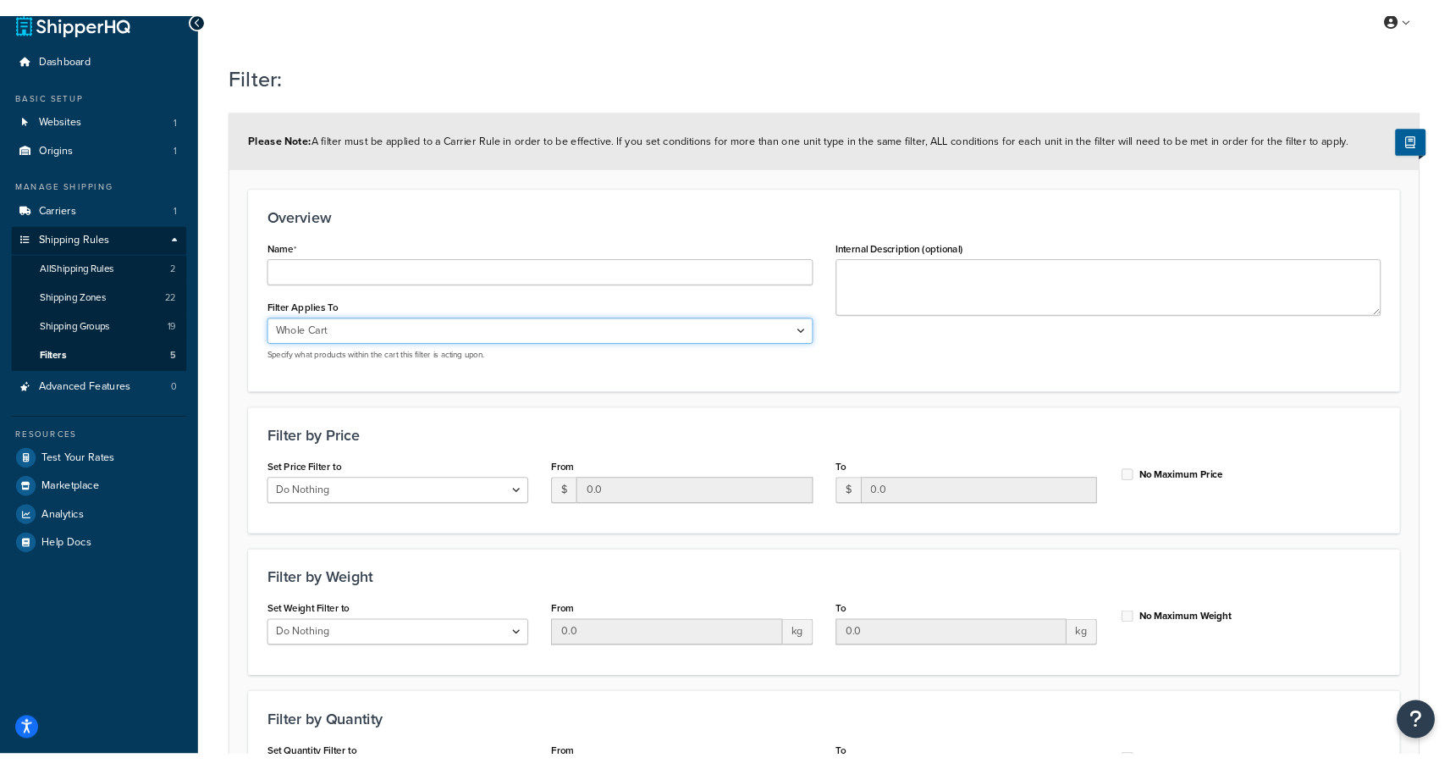
scroll to position [0, 0]
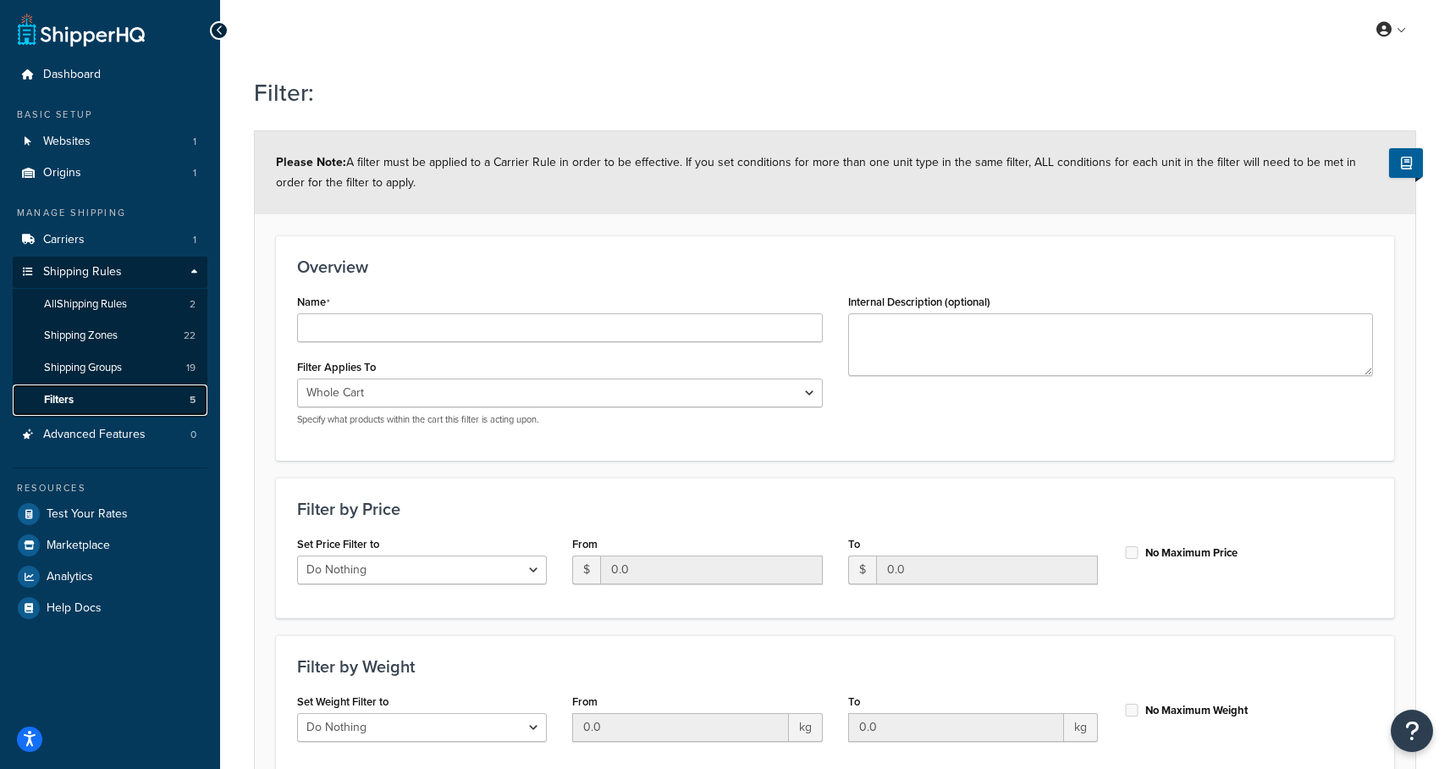
click at [77, 401] on link "Filters 5" at bounding box center [110, 399] width 195 height 31
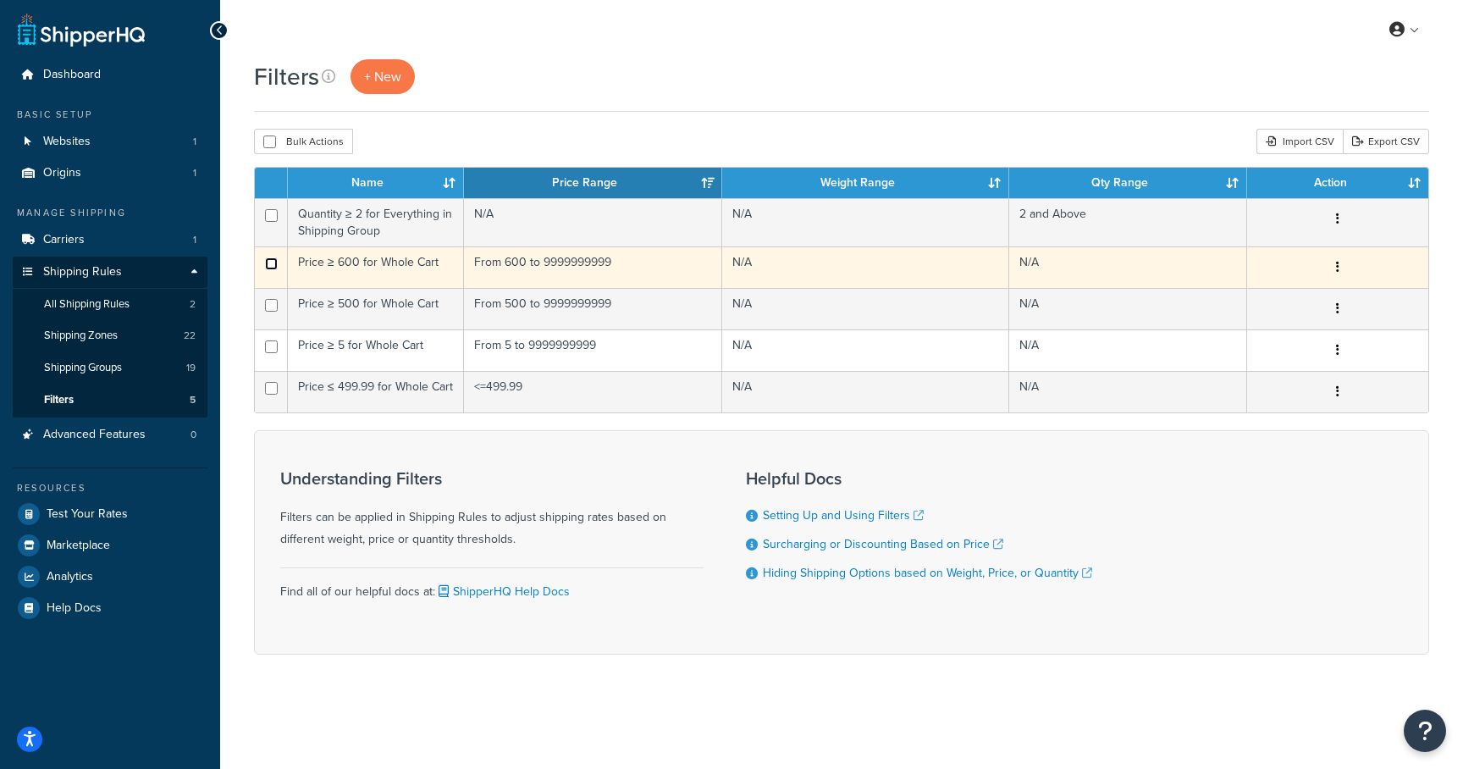
click at [273, 264] on input "checkbox" at bounding box center [271, 263] width 13 height 13
checkbox input "true"
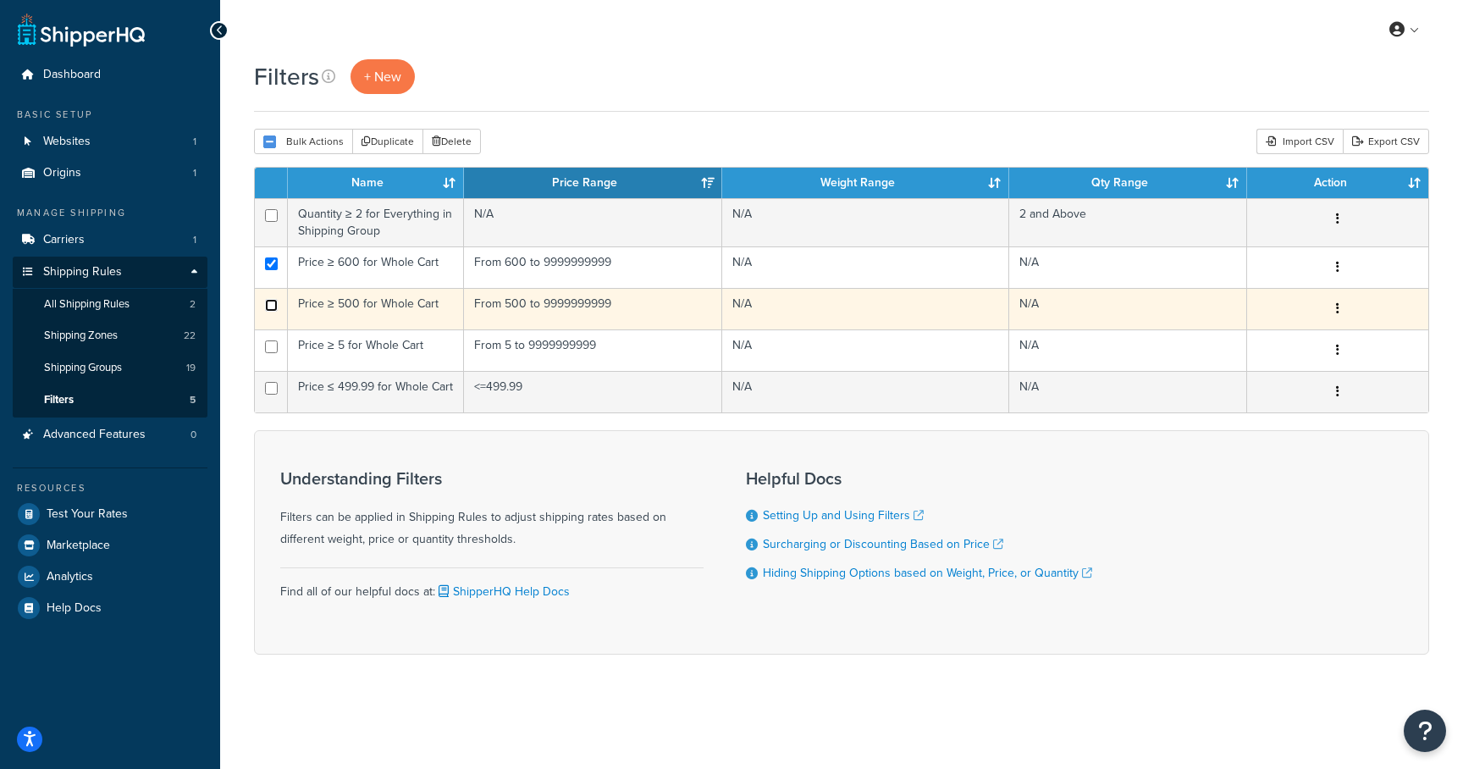
click at [268, 305] on input "checkbox" at bounding box center [271, 305] width 13 height 13
checkbox input "true"
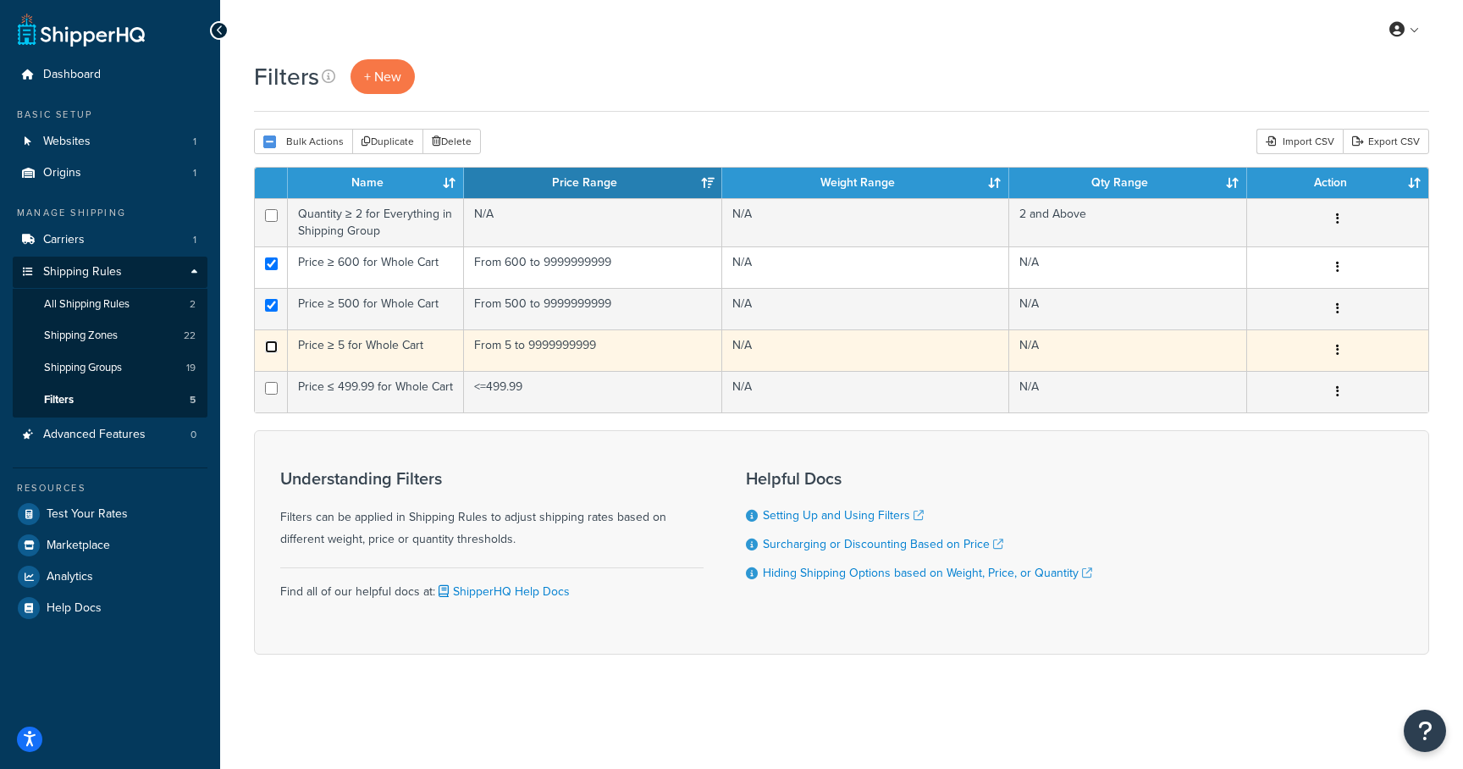
click at [272, 341] on input "checkbox" at bounding box center [271, 346] width 13 height 13
checkbox input "true"
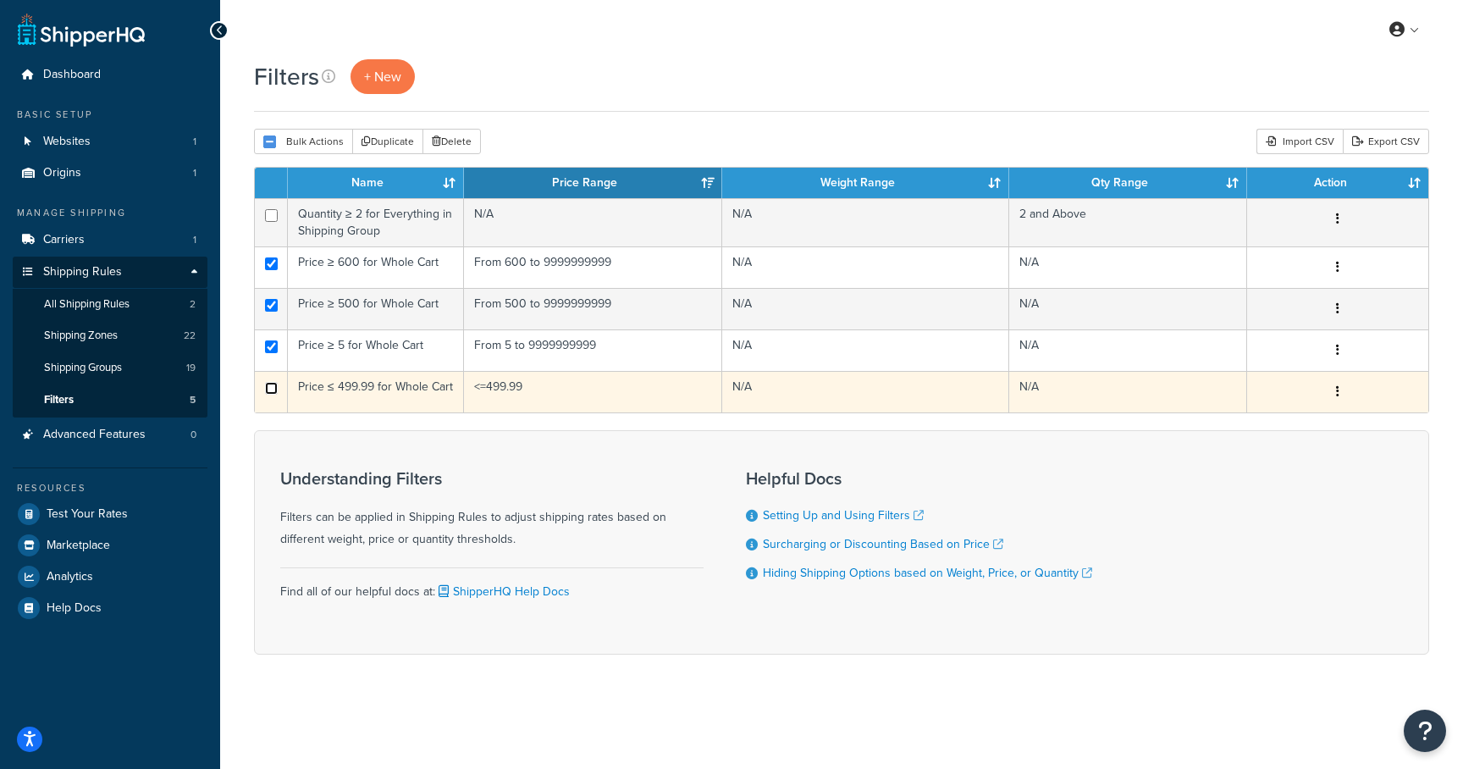
click at [272, 390] on input "checkbox" at bounding box center [271, 388] width 13 height 13
checkbox input "true"
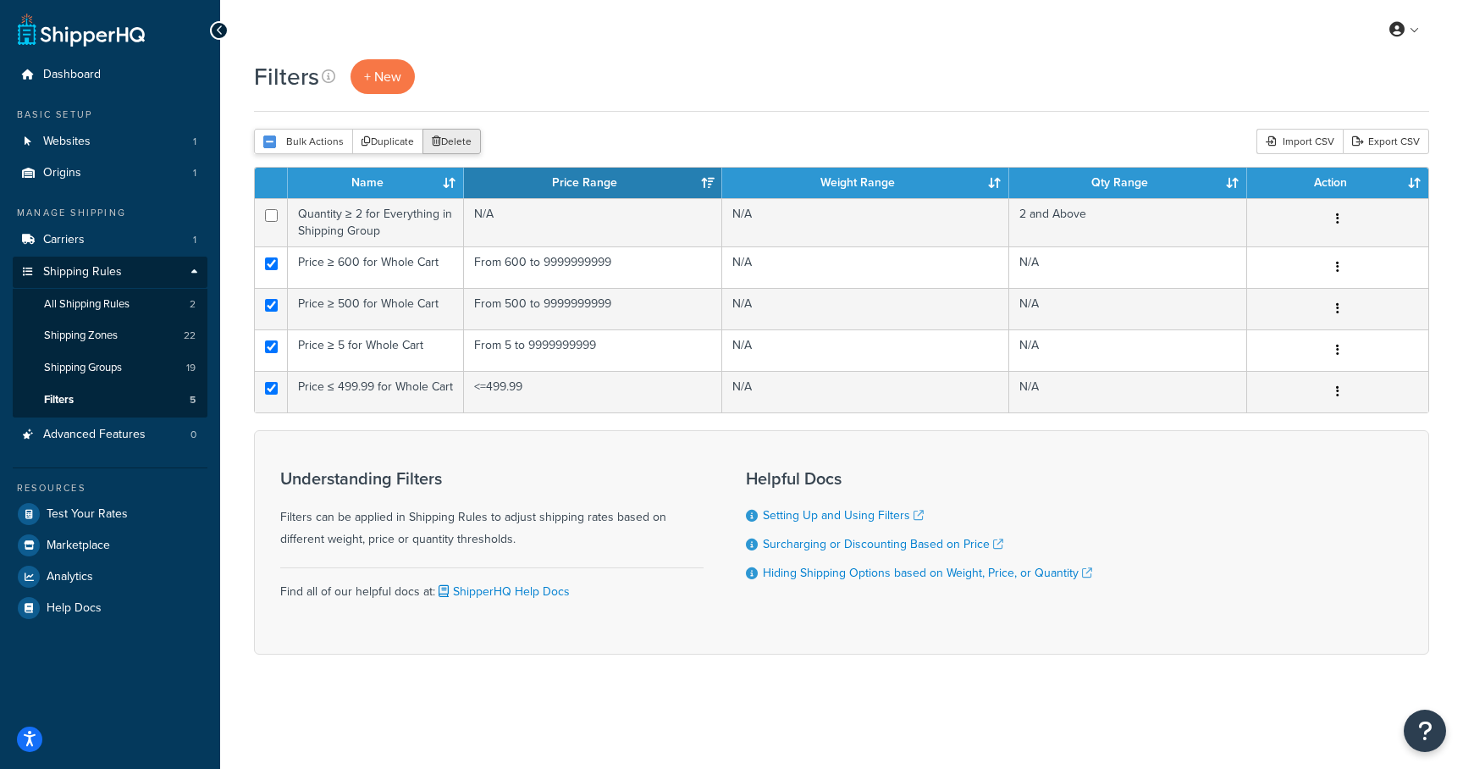
click at [449, 142] on button "Delete" at bounding box center [451, 141] width 58 height 25
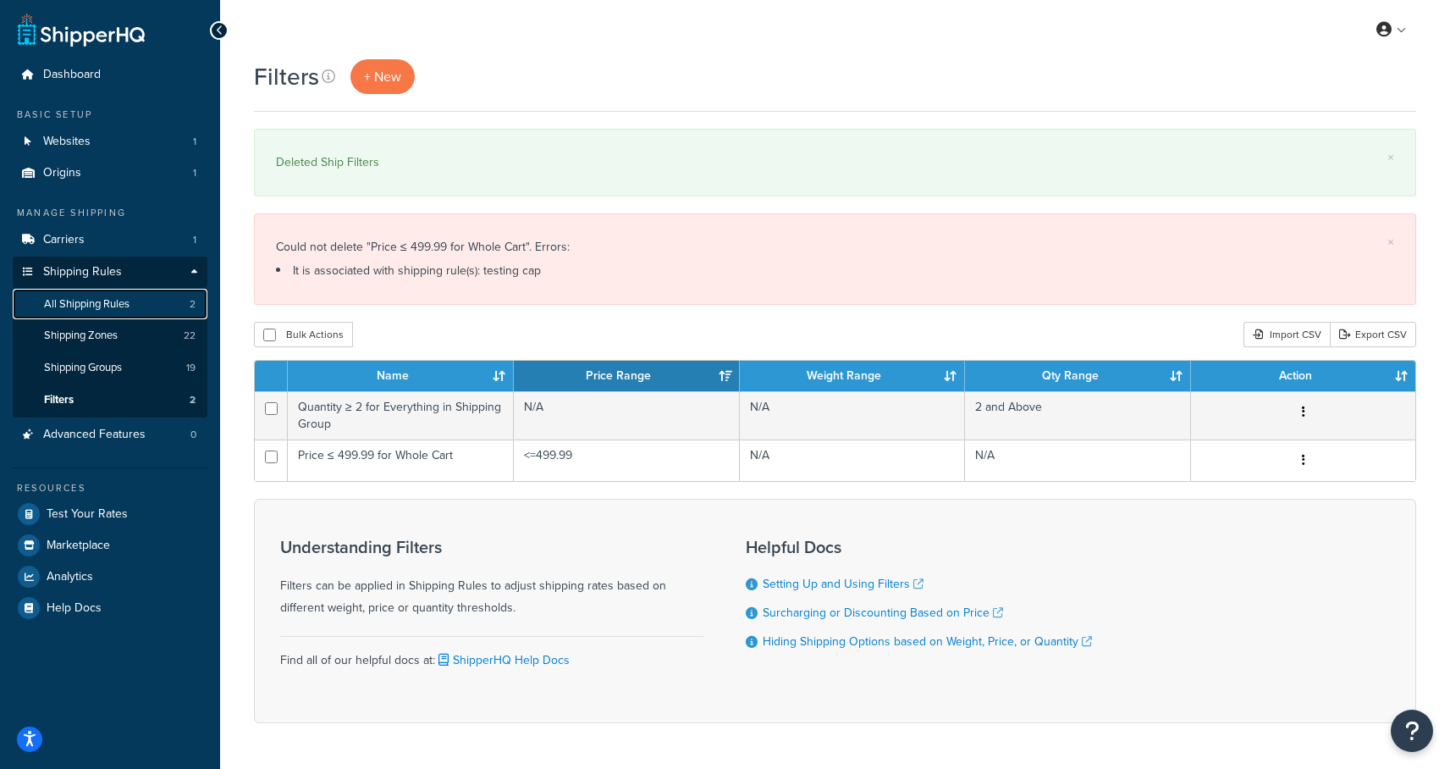
click at [85, 308] on span "All Shipping Rules" at bounding box center [87, 304] width 86 height 14
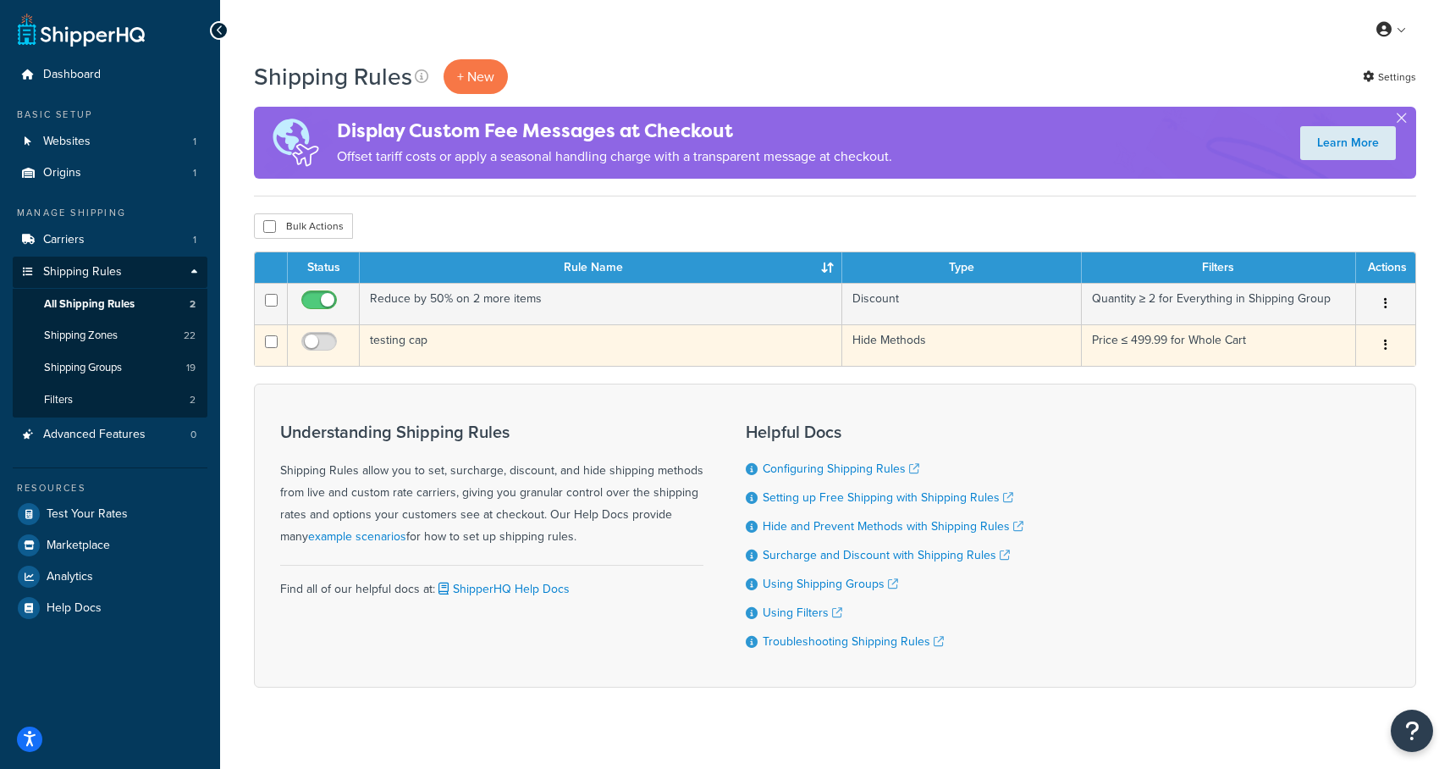
click at [281, 344] on td at bounding box center [271, 344] width 33 height 41
checkbox input "true"
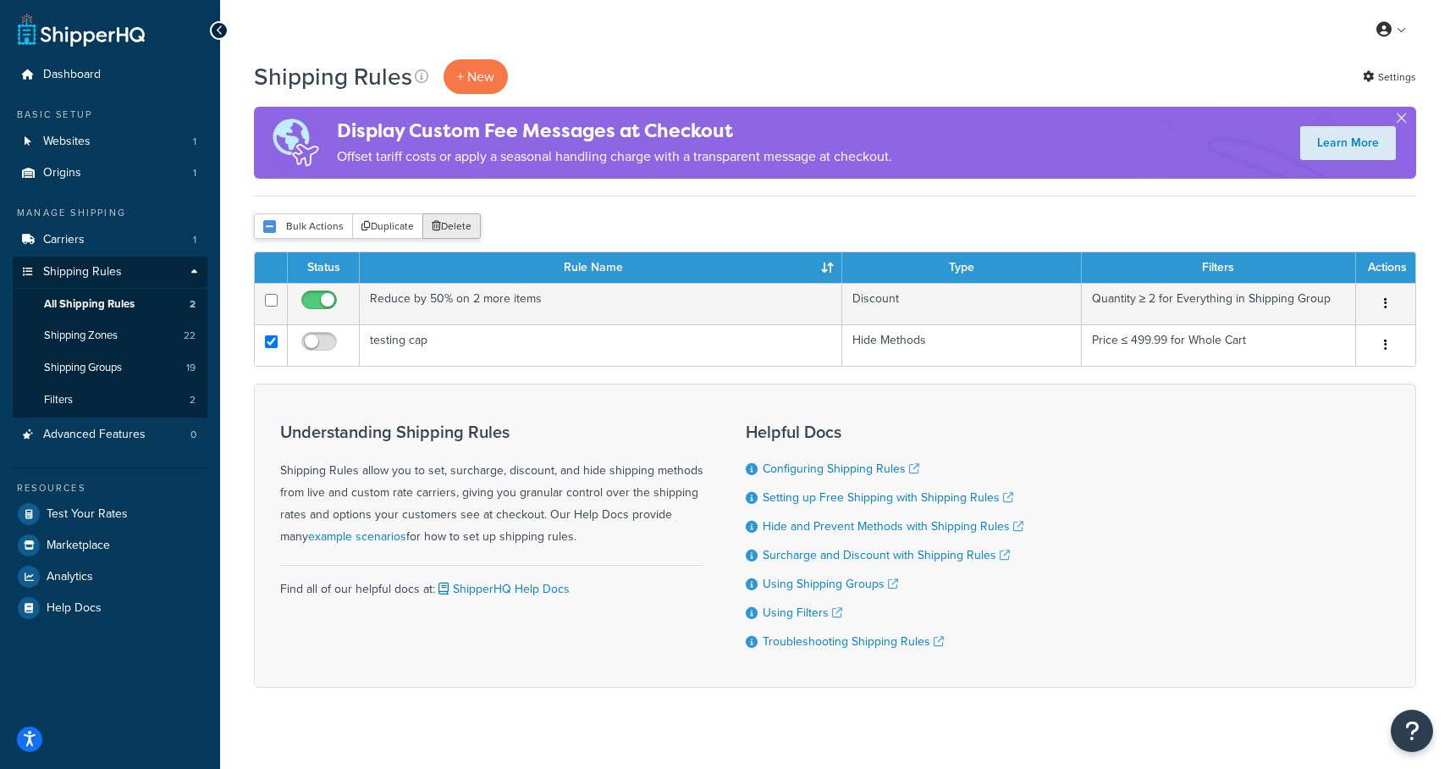
click at [466, 225] on button "Delete" at bounding box center [451, 225] width 58 height 25
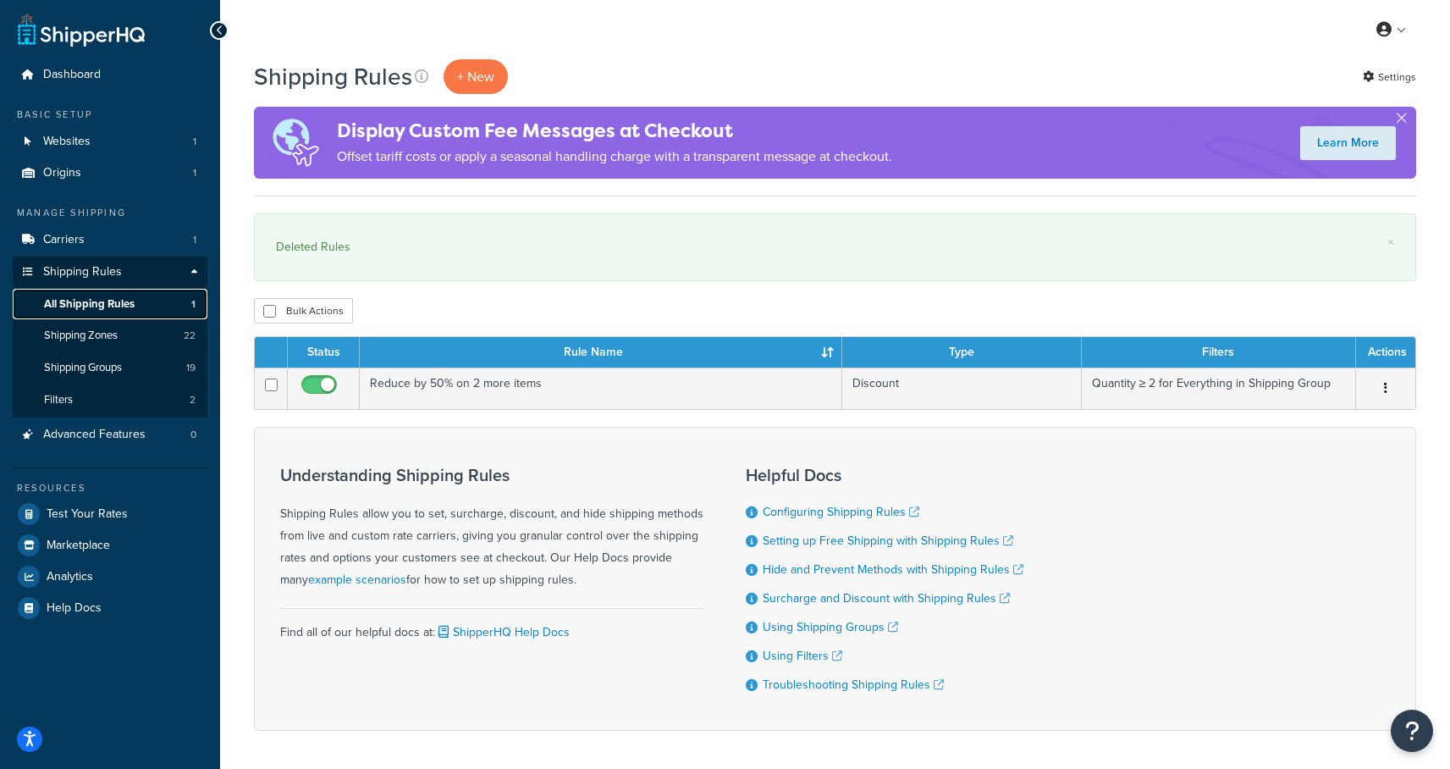
click at [84, 302] on span "All Shipping Rules" at bounding box center [89, 304] width 91 height 14
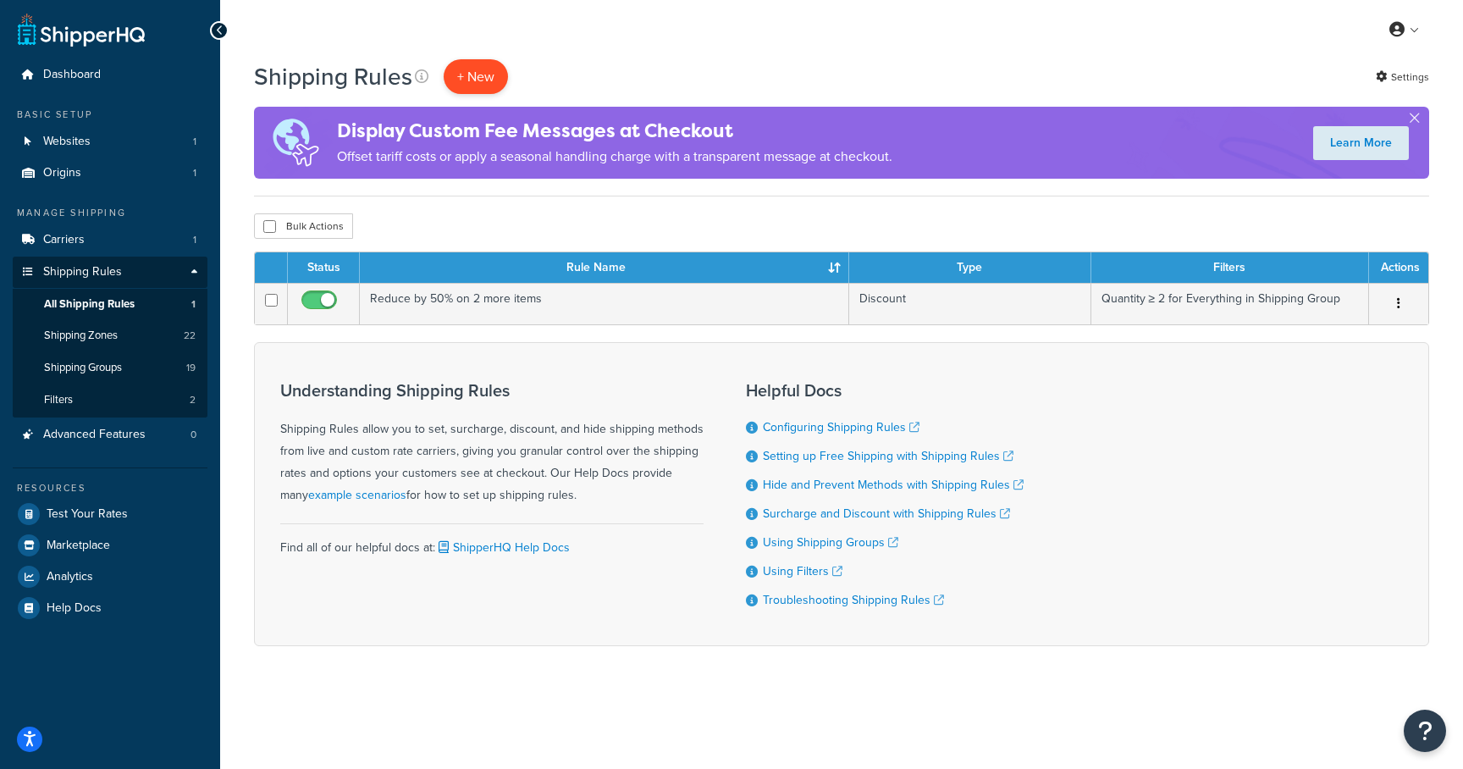
click at [473, 78] on p "+ New" at bounding box center [476, 76] width 64 height 35
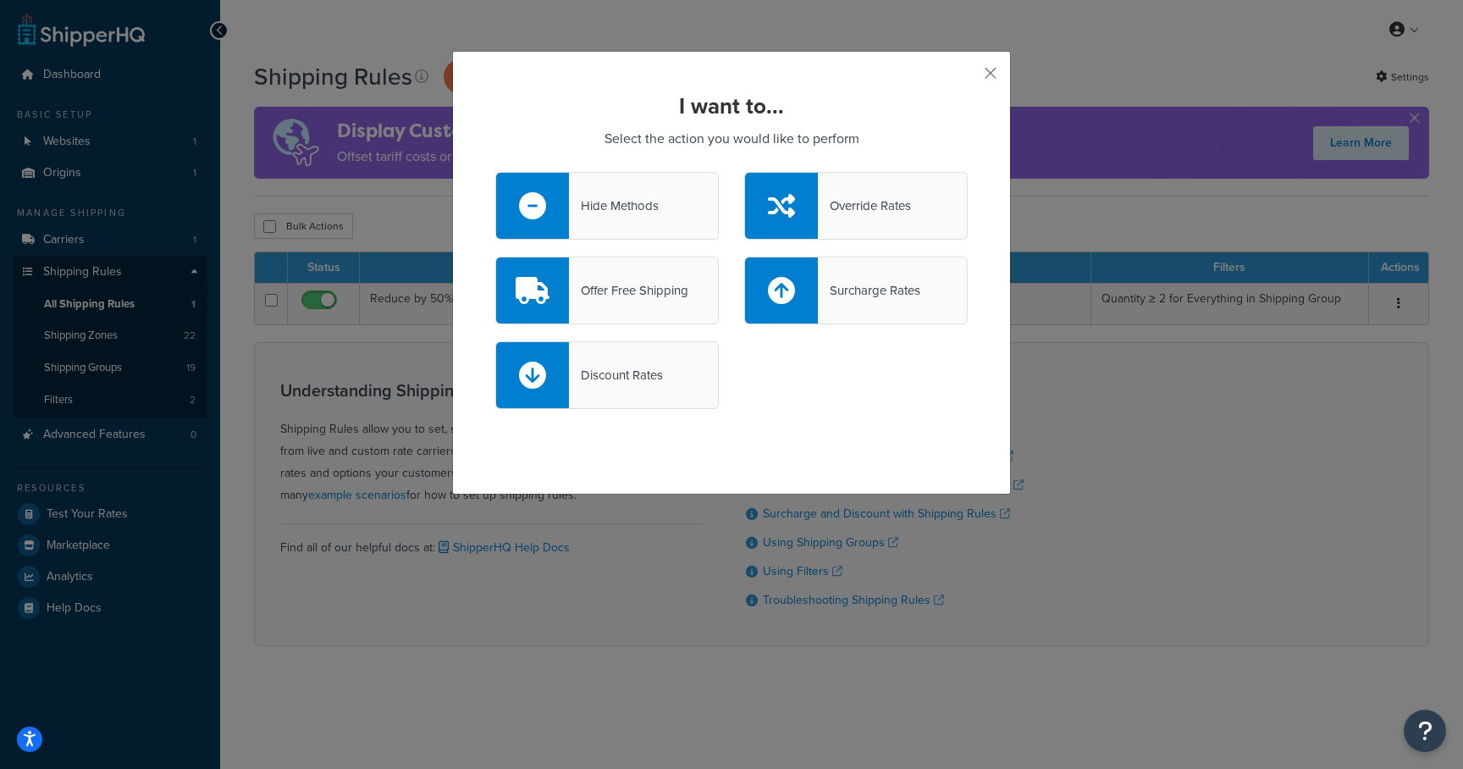
click at [858, 296] on div "Surcharge Rates" at bounding box center [869, 291] width 102 height 24
click at [0, 0] on input "Surcharge Rates" at bounding box center [0, 0] width 0 height 0
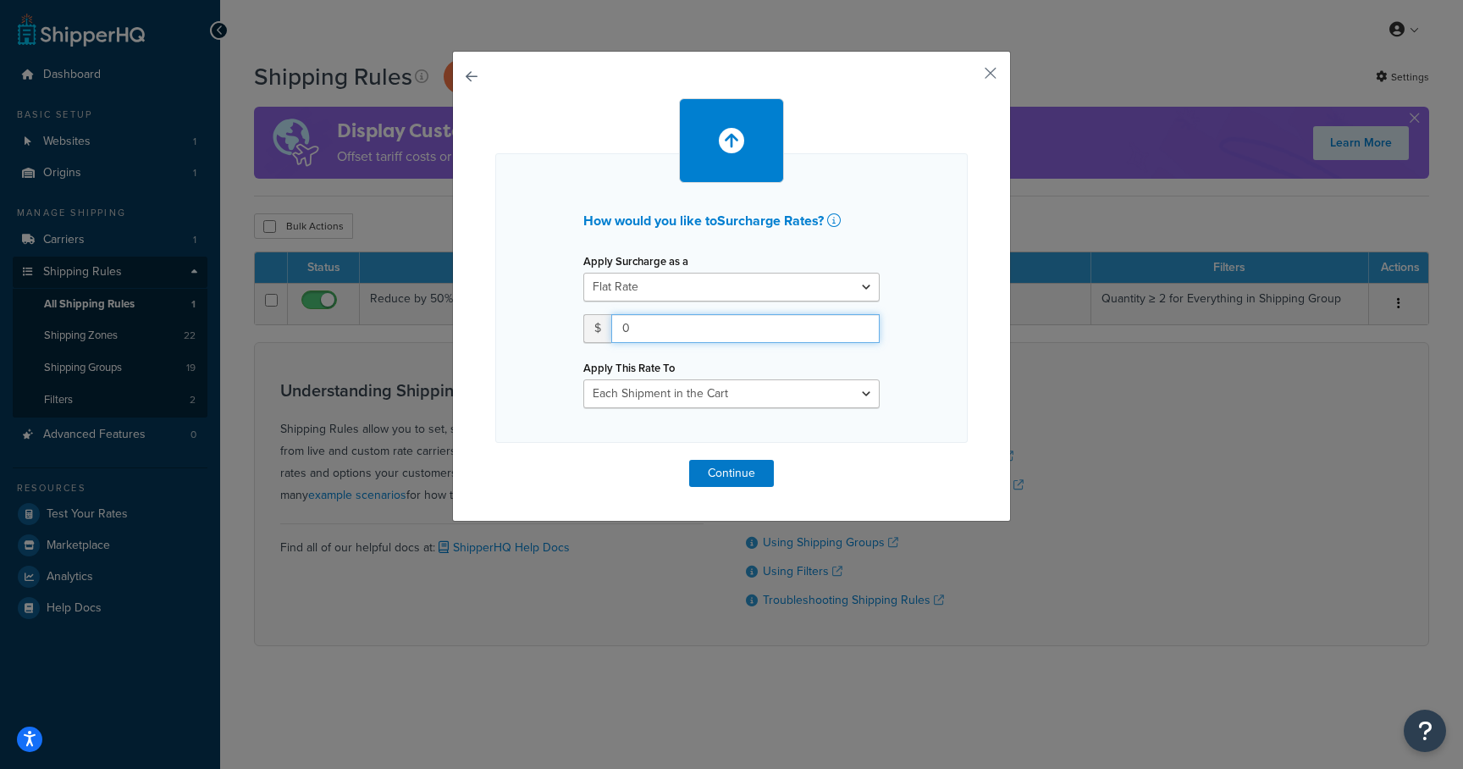
drag, startPoint x: 660, startPoint y: 332, endPoint x: 598, endPoint y: 331, distance: 61.8
click at [598, 331] on div "$ 0" at bounding box center [731, 328] width 296 height 29
type input "500"
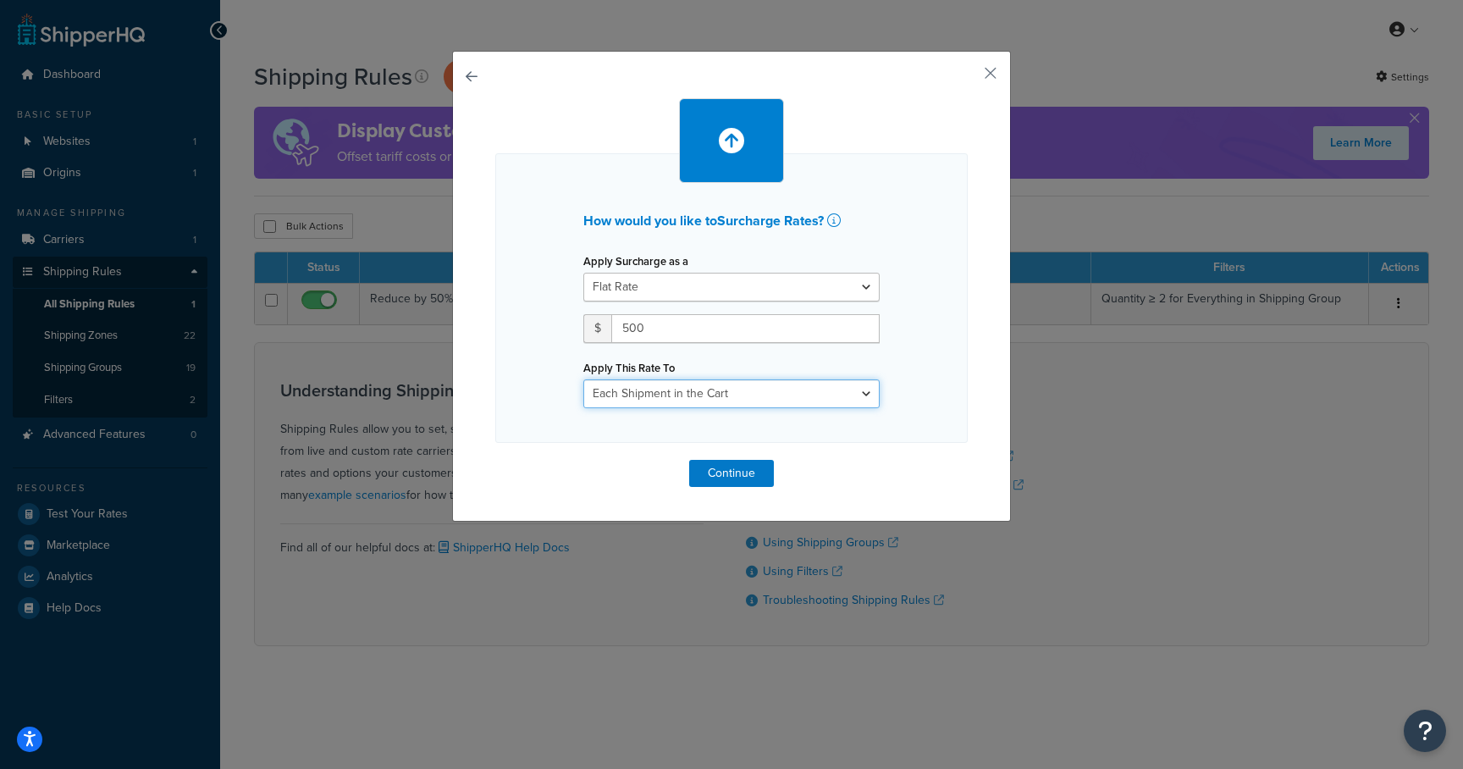
click at [808, 389] on select "Each Shipment in the Cart Each Shipping Group in the Cart Each Item within a Sh…" at bounding box center [731, 393] width 296 height 29
click at [741, 475] on button "Continue" at bounding box center [731, 473] width 85 height 27
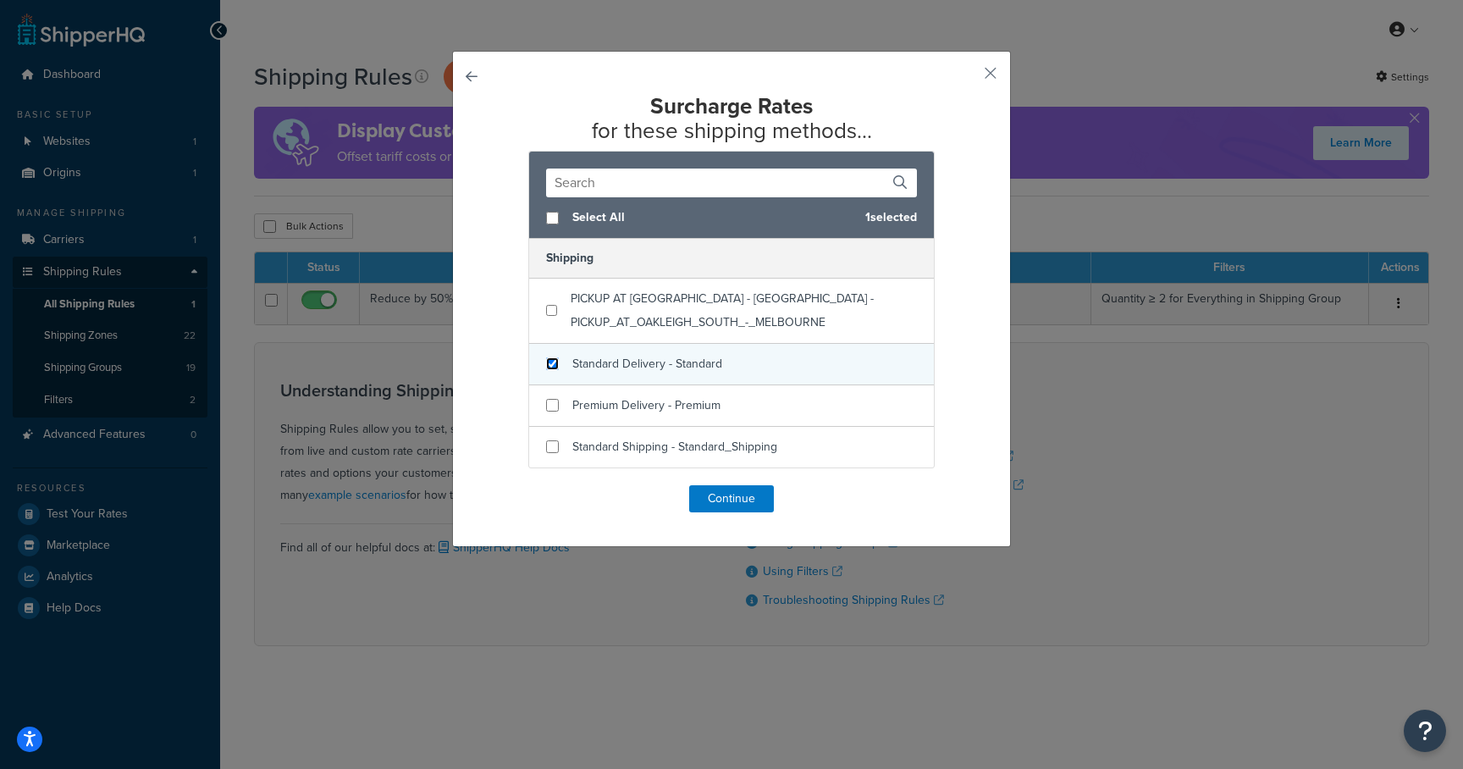
click at [546, 363] on input "checkbox" at bounding box center [552, 363] width 13 height 13
checkbox input "true"
click at [726, 501] on button "Continue" at bounding box center [731, 498] width 85 height 27
